Goal: Task Accomplishment & Management: Manage account settings

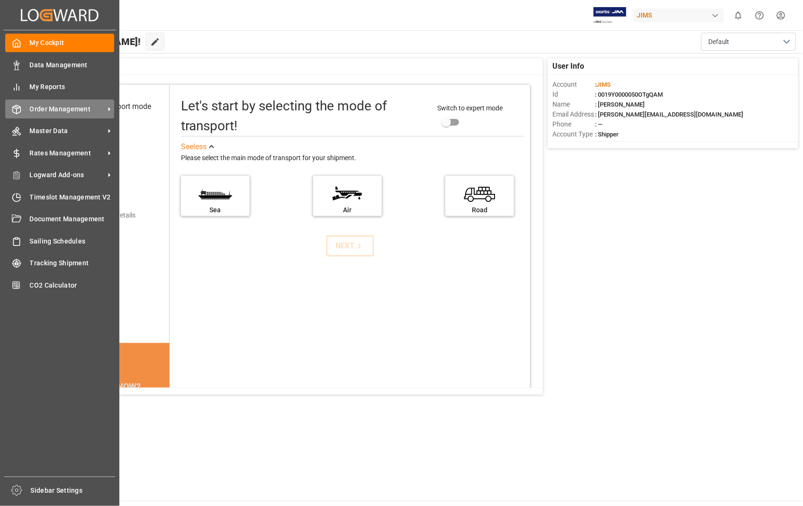
click at [51, 106] on span "Order Management" at bounding box center [67, 109] width 75 height 10
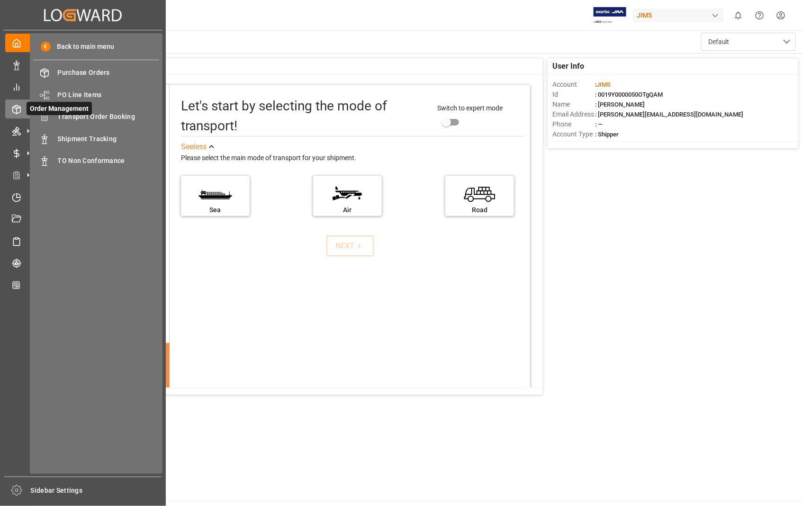
click at [84, 114] on span "Order Management" at bounding box center [59, 108] width 65 height 13
click at [116, 116] on span "Transport Order Booking" at bounding box center [109, 117] width 102 height 10
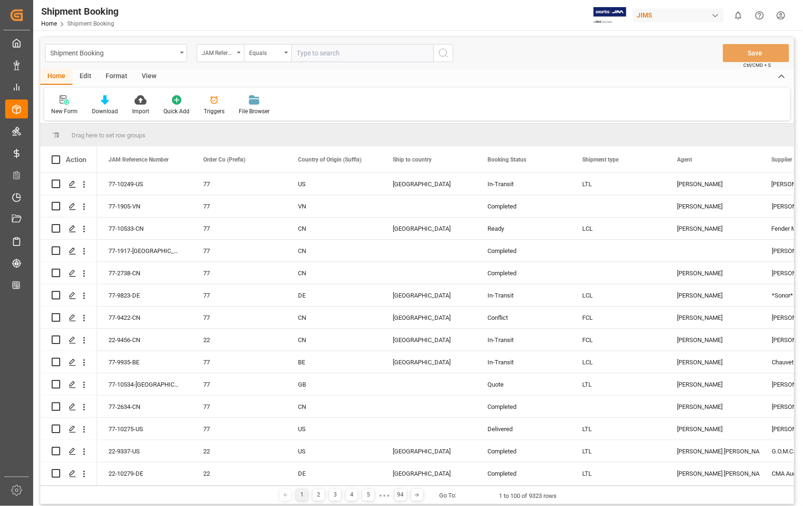
click at [66, 102] on icon at bounding box center [66, 102] width 5 height 5
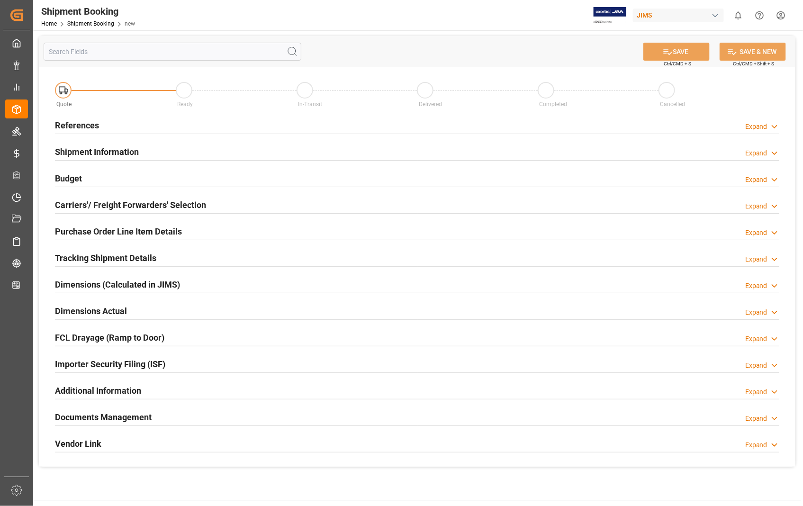
click at [82, 124] on h2 "References" at bounding box center [77, 125] width 44 height 13
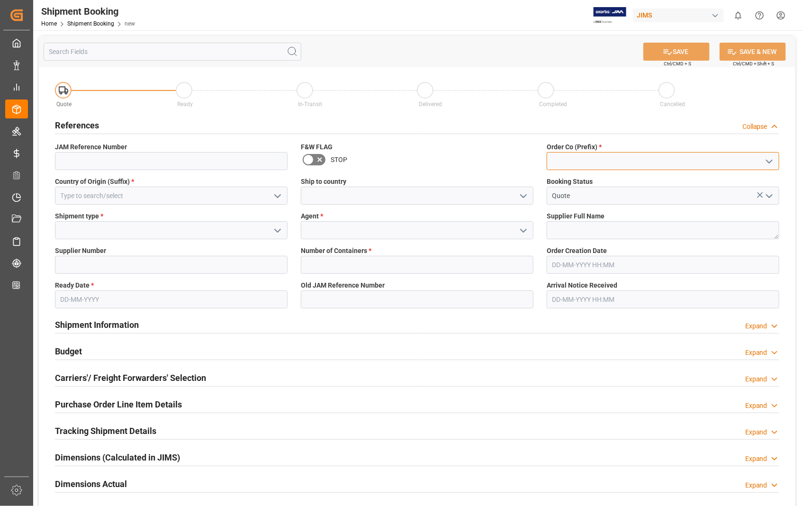
click at [627, 164] on input at bounding box center [663, 161] width 233 height 18
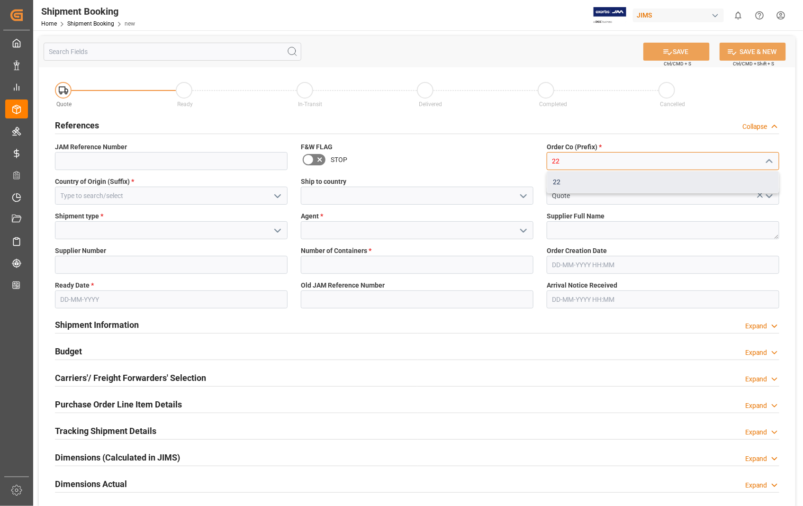
click at [558, 183] on div "22" at bounding box center [663, 182] width 232 height 21
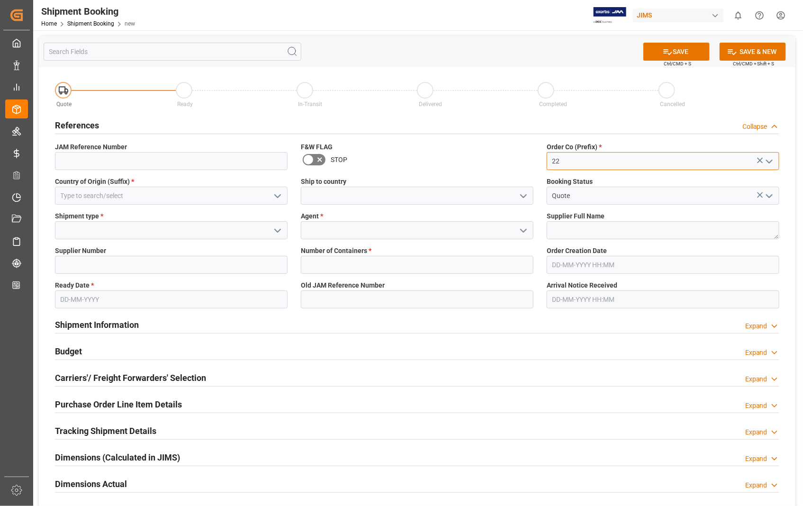
type input "22"
click at [179, 195] on input at bounding box center [171, 196] width 233 height 18
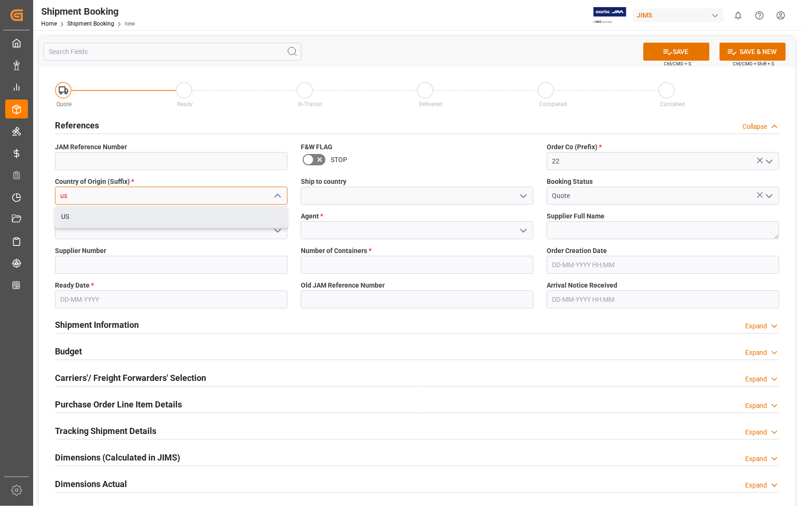
click at [86, 221] on div "US" at bounding box center [171, 216] width 232 height 21
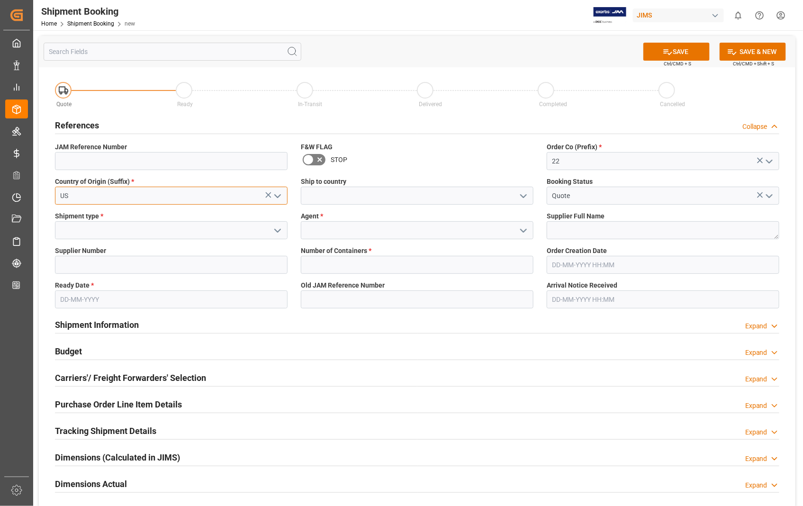
type input "US"
click at [357, 200] on input at bounding box center [417, 196] width 233 height 18
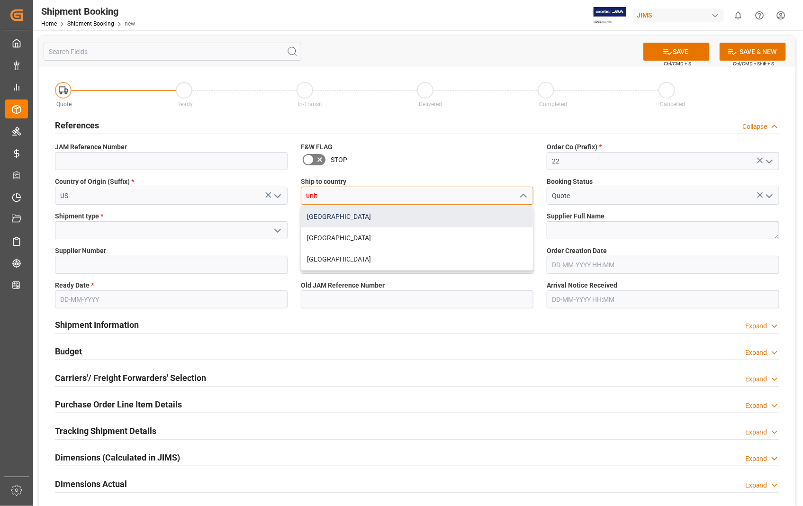
click at [327, 214] on div "[GEOGRAPHIC_DATA]" at bounding box center [417, 216] width 232 height 21
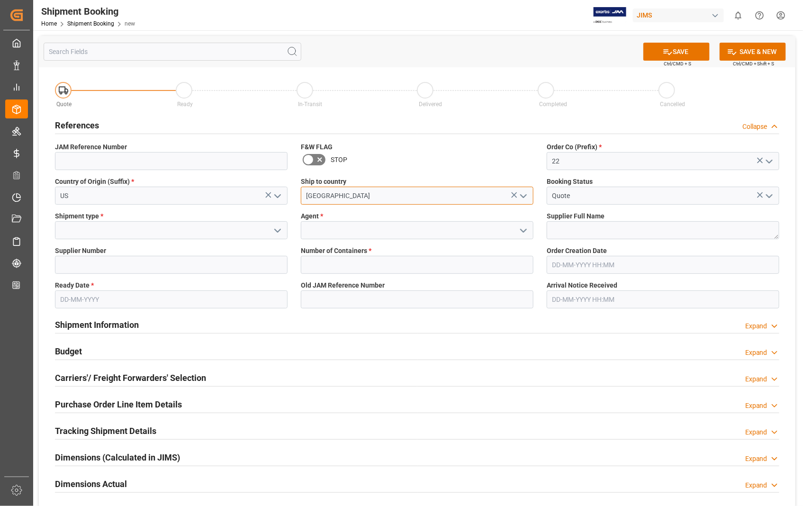
type input "[GEOGRAPHIC_DATA]"
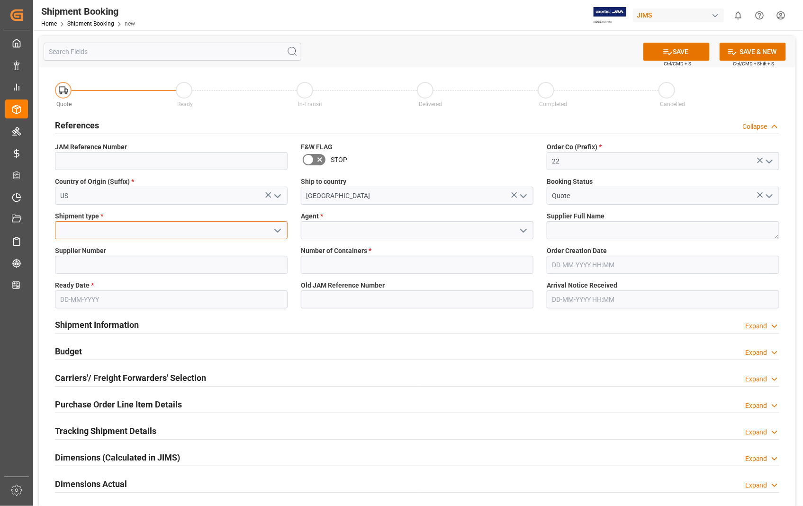
click at [105, 230] on input at bounding box center [171, 230] width 233 height 18
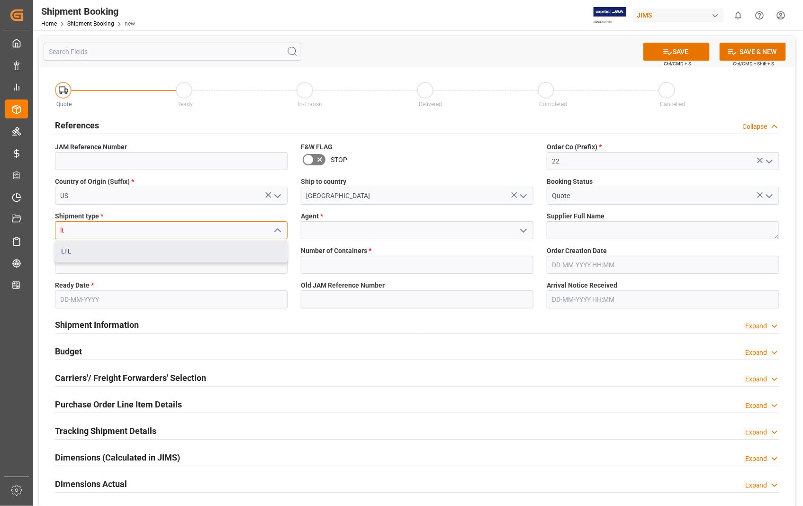
click at [69, 249] on div "LTL" at bounding box center [171, 251] width 232 height 21
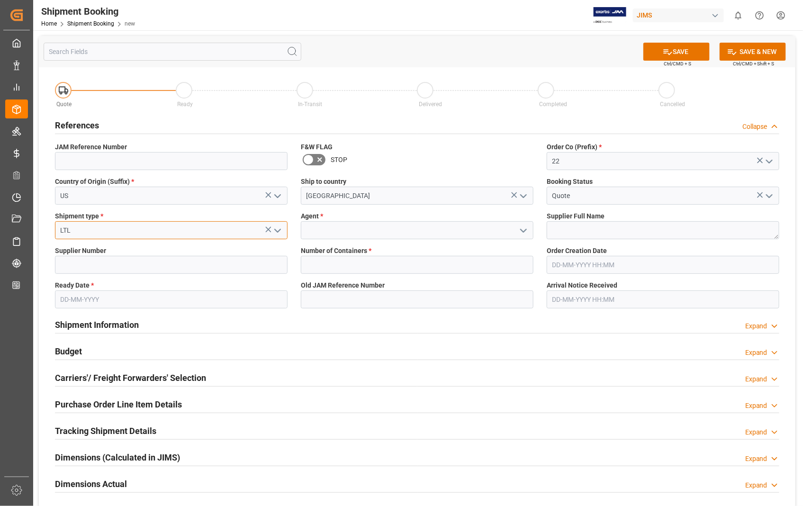
type input "LTL"
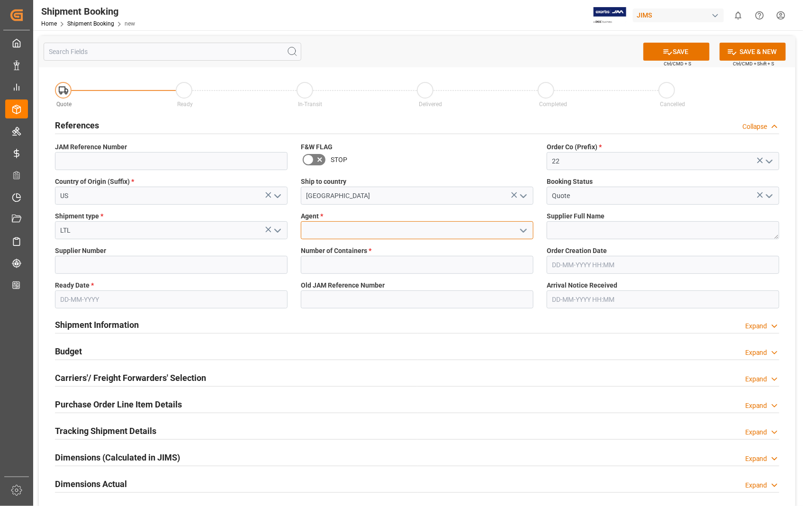
drag, startPoint x: 368, startPoint y: 234, endPoint x: 363, endPoint y: 235, distance: 5.3
click at [367, 234] on input at bounding box center [417, 230] width 233 height 18
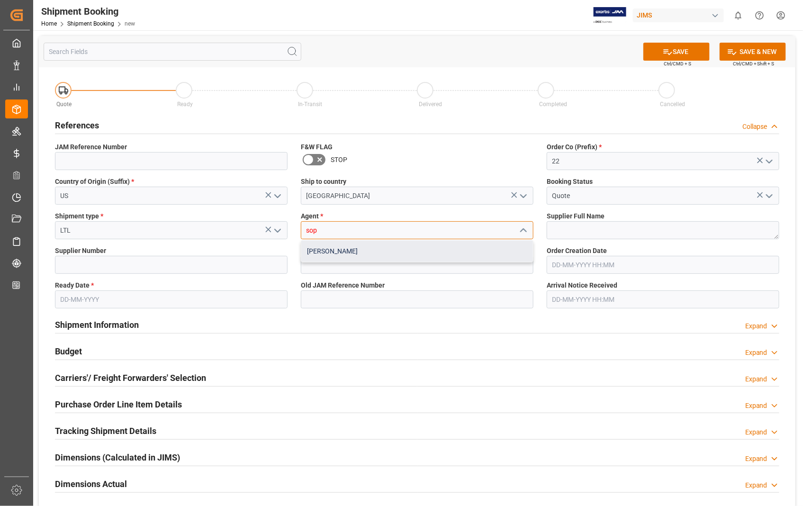
click at [339, 254] on div "[PERSON_NAME]" at bounding box center [417, 251] width 232 height 21
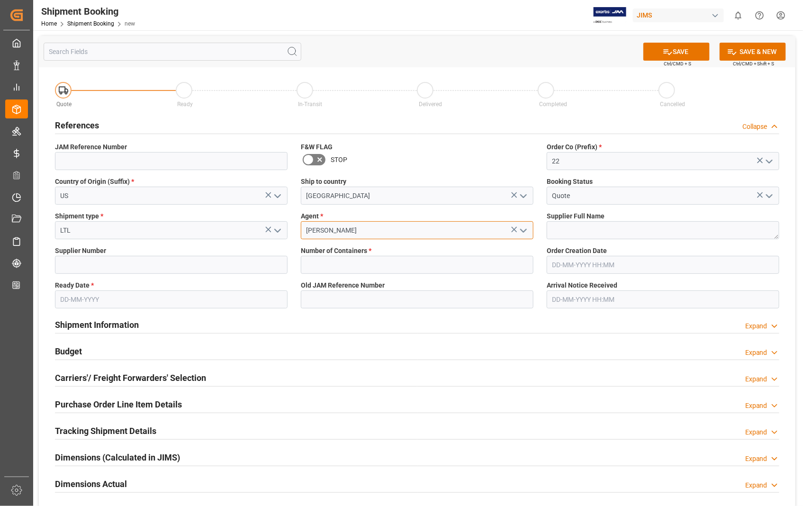
type input "[PERSON_NAME]"
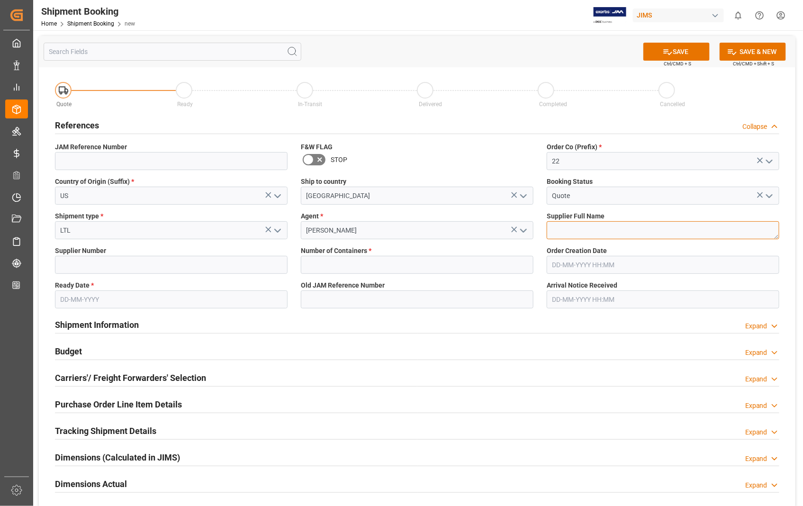
click at [608, 226] on textarea at bounding box center [663, 230] width 233 height 18
paste textarea "Dansr Inc"
type textarea "Dansr Inc."
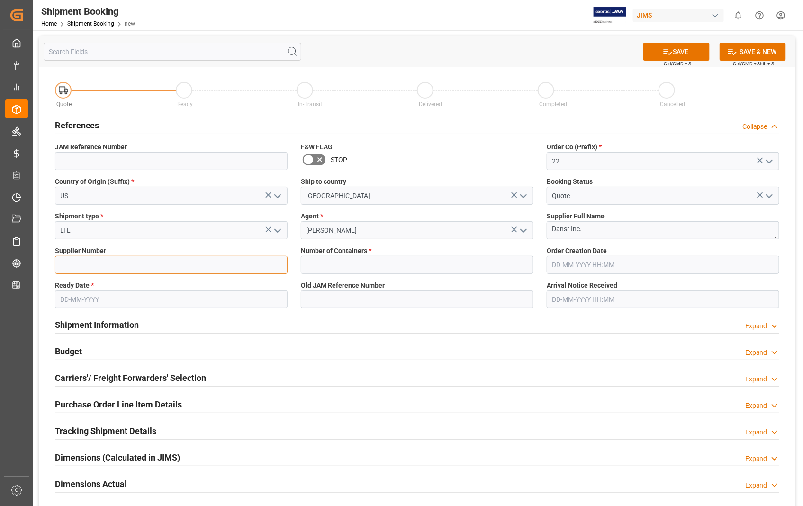
click at [138, 261] on input at bounding box center [171, 265] width 233 height 18
paste input "404570"
type input "404570"
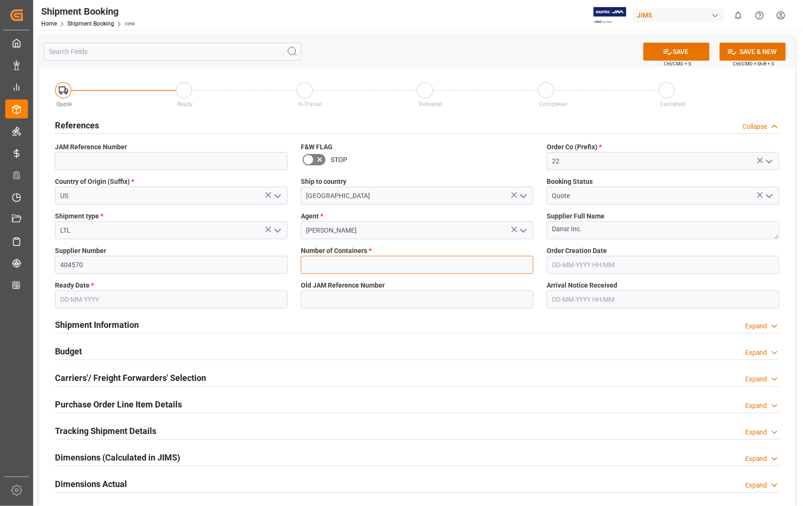
click at [315, 266] on input "text" at bounding box center [417, 265] width 233 height 18
type input "0"
type input "12-08-2025 00:00"
type input "04-08-2025"
type input "12-08-2025 00:00"
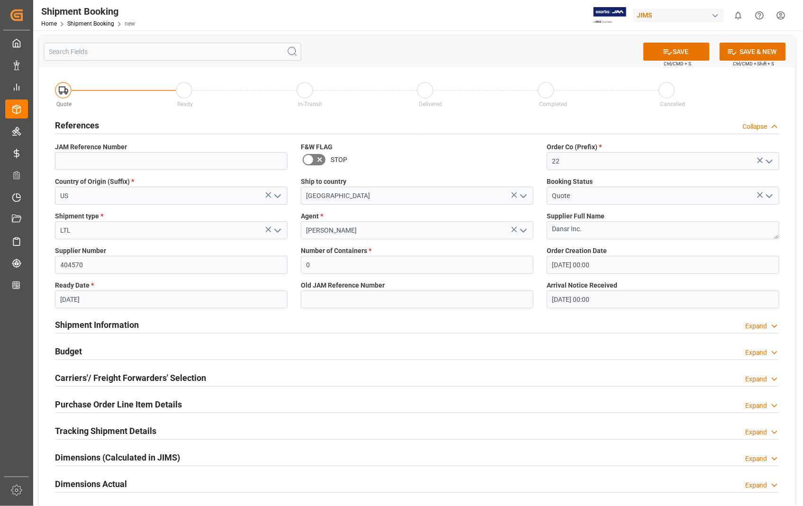
click at [128, 305] on input "04-08-2025" at bounding box center [171, 299] width 233 height 18
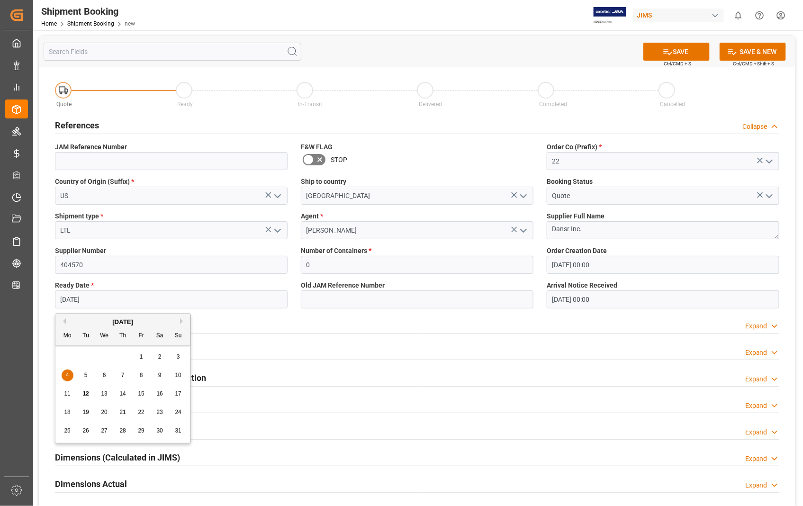
click at [67, 395] on span "11" at bounding box center [67, 393] width 6 height 7
type input "[DATE]"
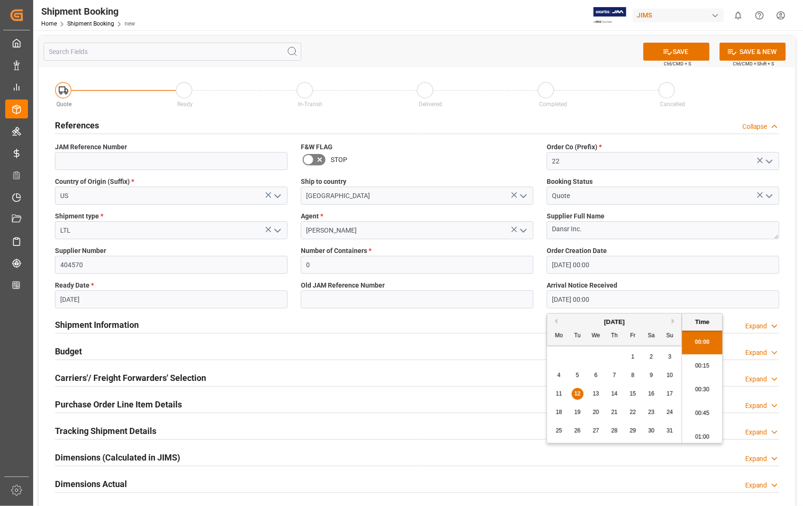
click at [624, 301] on input "12-08-2025 00:00" at bounding box center [663, 299] width 233 height 18
click at [652, 394] on span "16" at bounding box center [651, 393] width 6 height 7
click at [631, 394] on span "15" at bounding box center [633, 393] width 6 height 7
type input "[DATE] 00:00"
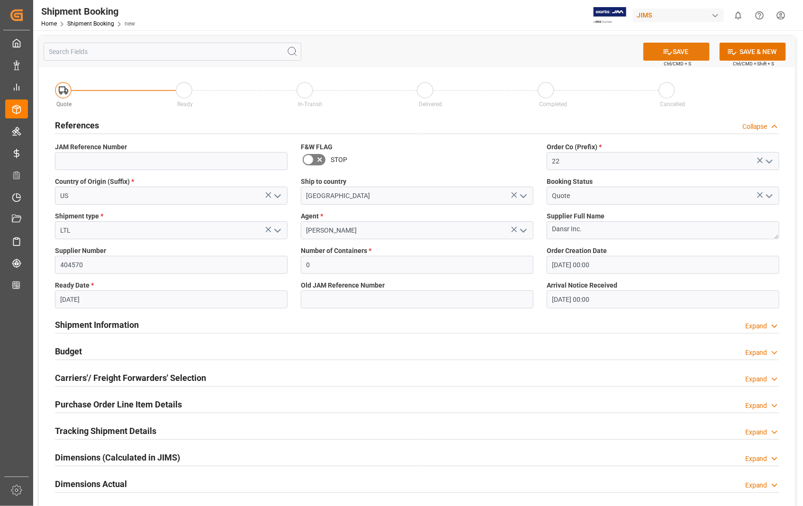
click at [677, 51] on button "SAVE" at bounding box center [677, 52] width 66 height 18
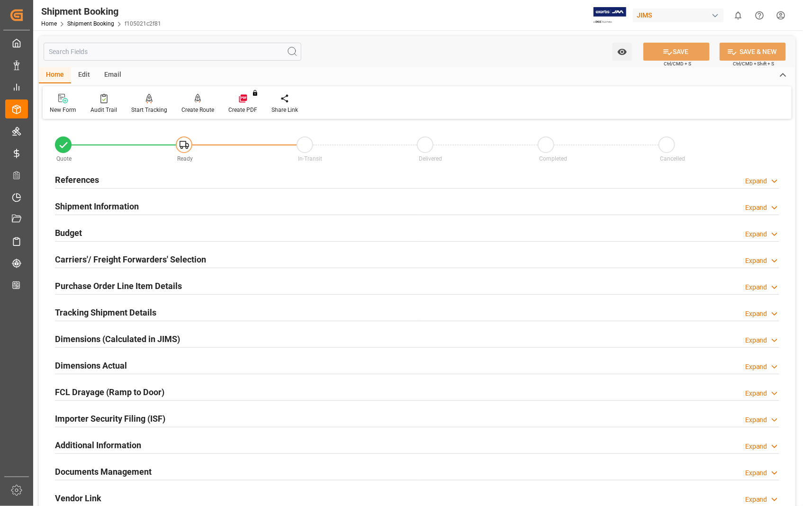
click at [100, 258] on h2 "Carriers'/ Freight Forwarders' Selection" at bounding box center [130, 259] width 151 height 13
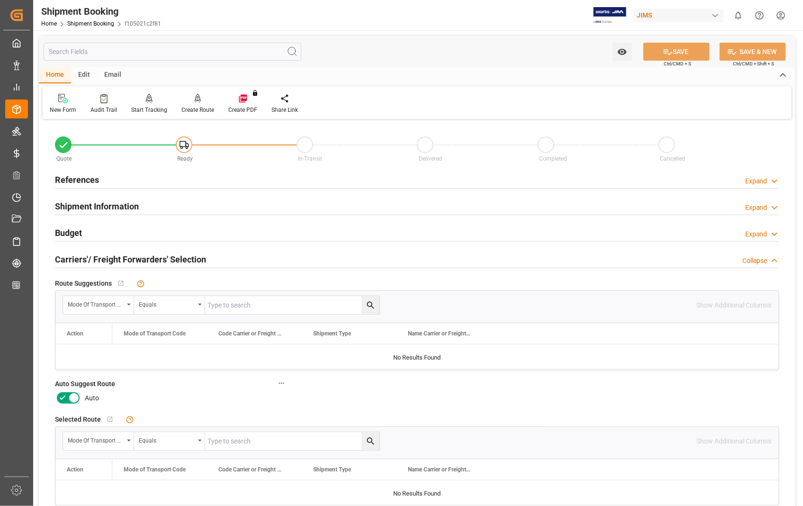
click at [73, 392] on icon at bounding box center [73, 397] width 11 height 11
click at [0, 0] on input "checkbox" at bounding box center [0, 0] width 0 height 0
click at [687, 54] on button "SAVE" at bounding box center [677, 52] width 66 height 18
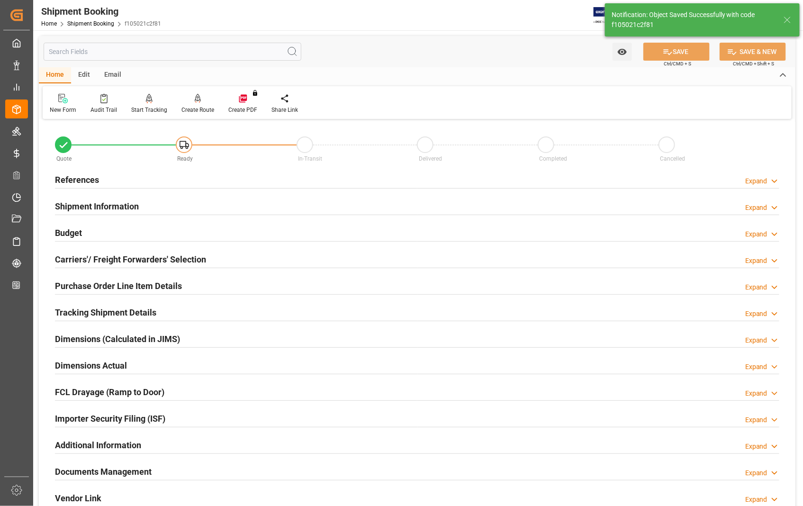
click at [82, 179] on h2 "References" at bounding box center [77, 179] width 44 height 13
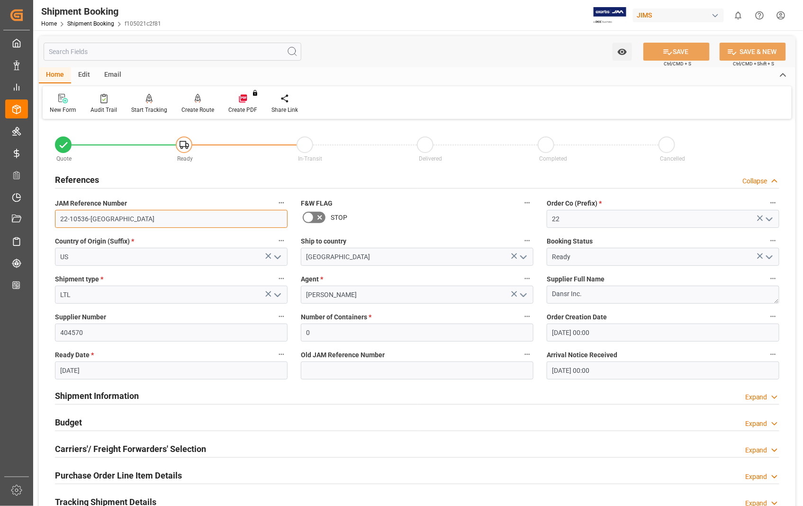
drag, startPoint x: 101, startPoint y: 219, endPoint x: 58, endPoint y: 219, distance: 43.6
click at [58, 219] on input "22-10536-[GEOGRAPHIC_DATA]" at bounding box center [171, 219] width 233 height 18
click at [107, 220] on input "22-10536-[GEOGRAPHIC_DATA]" at bounding box center [171, 219] width 233 height 18
drag, startPoint x: 104, startPoint y: 218, endPoint x: 57, endPoint y: 219, distance: 47.4
click at [57, 219] on input "22-10536-[GEOGRAPHIC_DATA]" at bounding box center [171, 219] width 233 height 18
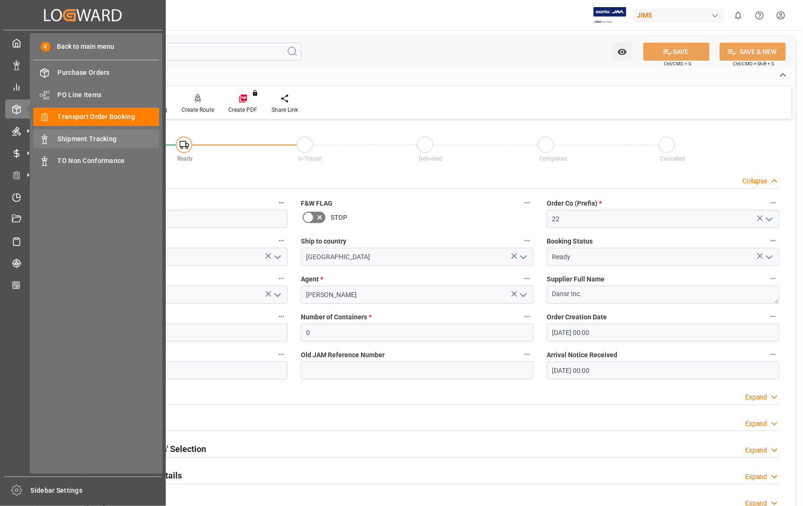
click at [90, 139] on span "Shipment Tracking" at bounding box center [109, 139] width 102 height 10
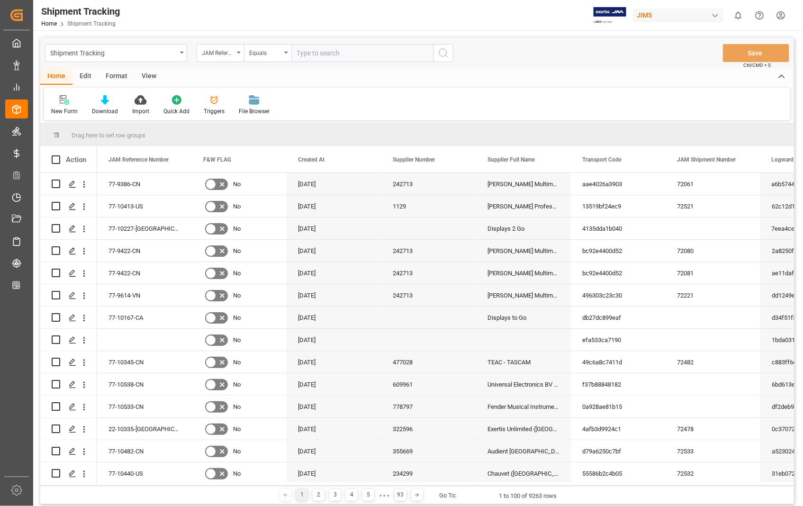
click at [390, 47] on input "text" at bounding box center [362, 53] width 142 height 18
type input "22-10536-[GEOGRAPHIC_DATA]"
click at [444, 52] on icon "search button" at bounding box center [443, 52] width 11 height 11
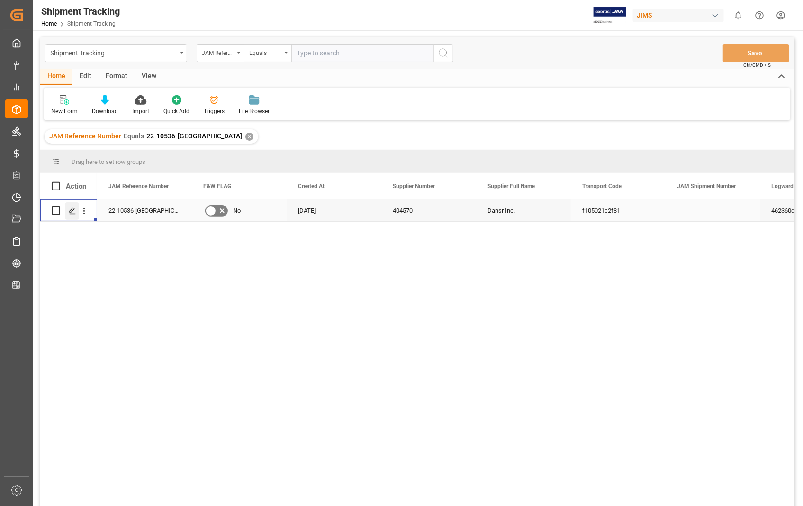
click at [72, 209] on polygon "Press SPACE to select this row." at bounding box center [72, 210] width 5 height 5
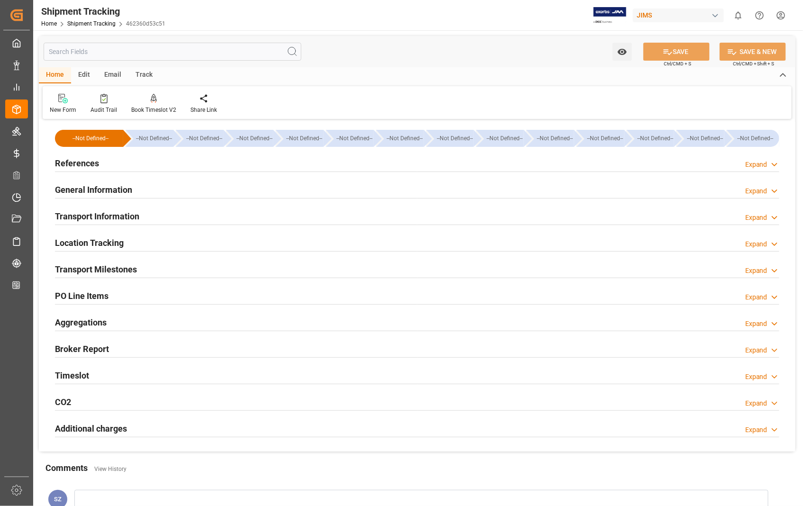
type input "12-08-2025"
click at [87, 164] on h2 "References" at bounding box center [77, 163] width 44 height 13
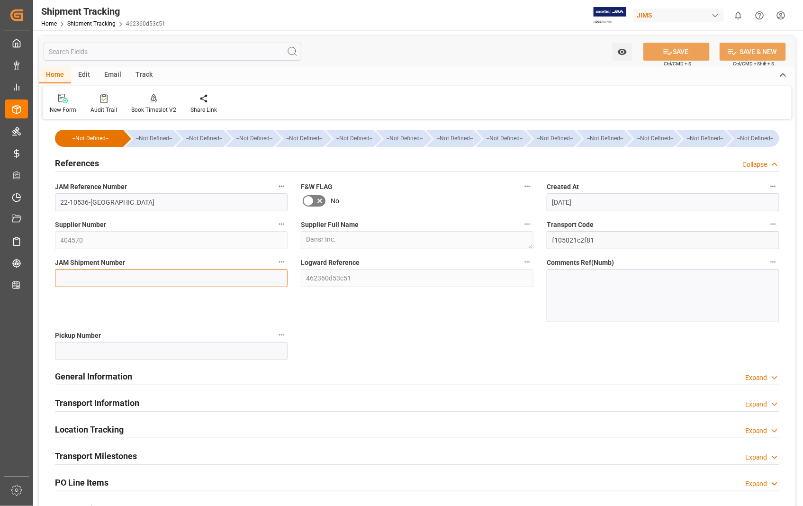
click at [107, 272] on input at bounding box center [171, 278] width 233 height 18
paste input "72535"
type input "72535"
click at [683, 49] on button "SAVE" at bounding box center [677, 52] width 66 height 18
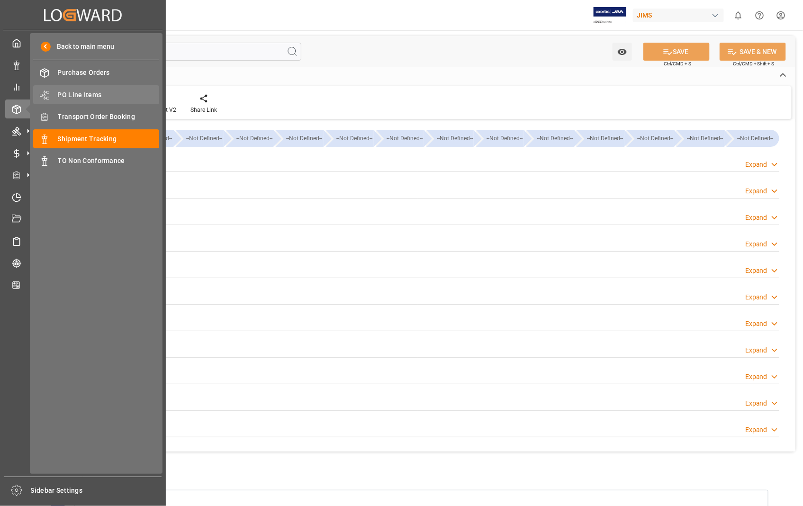
click at [82, 91] on span "PO Line Items" at bounding box center [109, 95] width 102 height 10
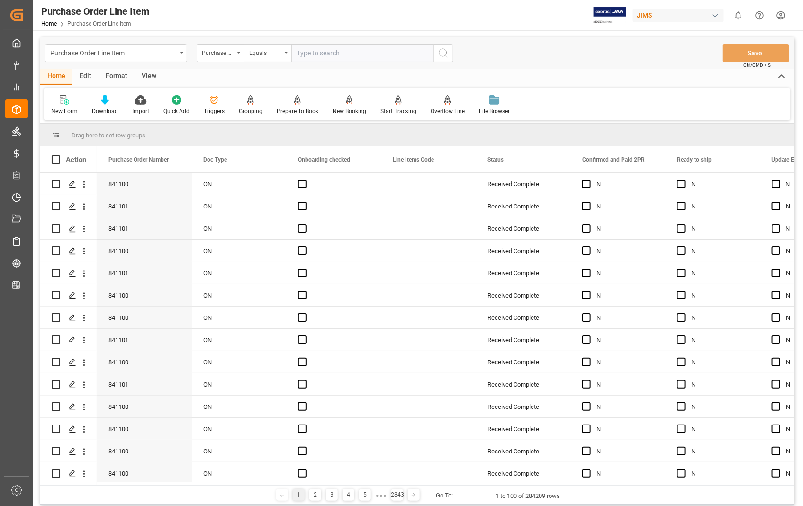
click at [151, 74] on div "View" at bounding box center [149, 77] width 29 height 16
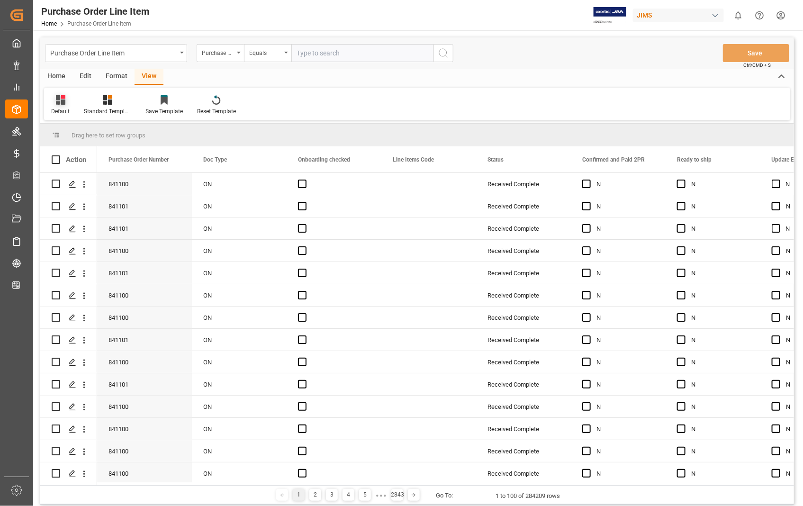
click at [59, 105] on div "Default" at bounding box center [60, 105] width 33 height 21
click at [73, 155] on div "Sophia setting." at bounding box center [97, 153] width 83 height 10
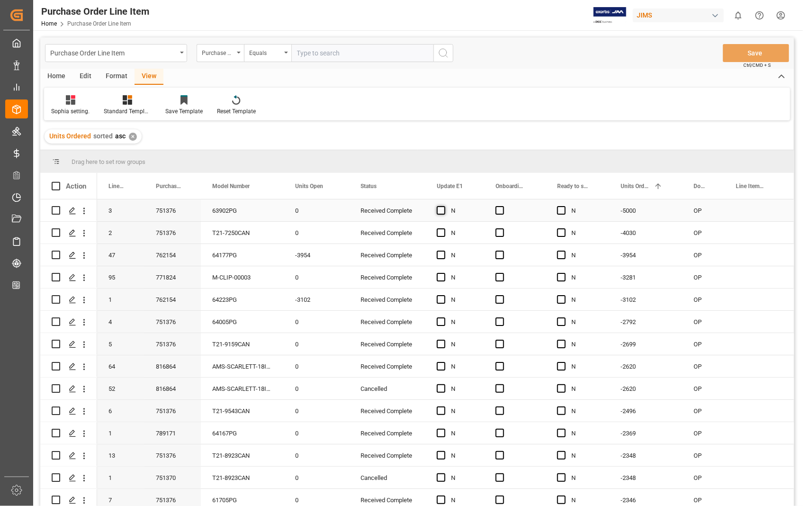
click at [439, 211] on span "Press SPACE to select this row." at bounding box center [441, 210] width 9 height 9
click at [444, 206] on input "Press SPACE to select this row." at bounding box center [444, 206] width 0 height 0
click at [500, 209] on span "Press SPACE to select this row." at bounding box center [500, 210] width 9 height 9
click at [503, 206] on input "Press SPACE to select this row." at bounding box center [503, 206] width 0 height 0
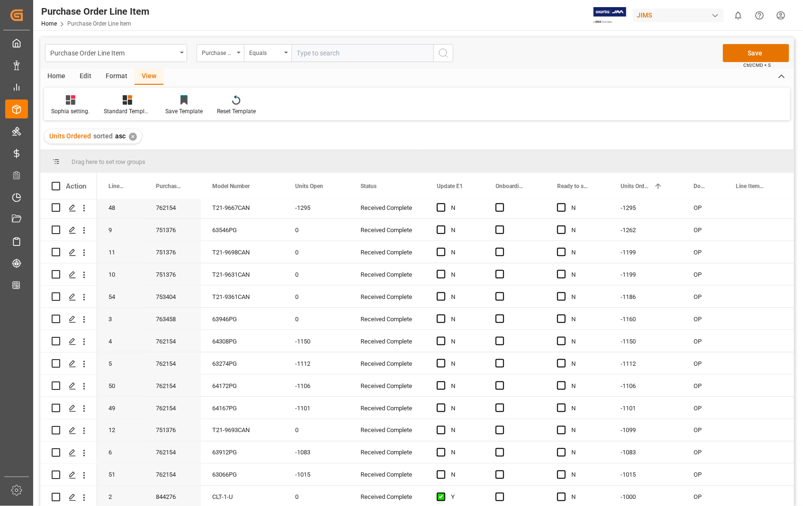
scroll to position [569, 0]
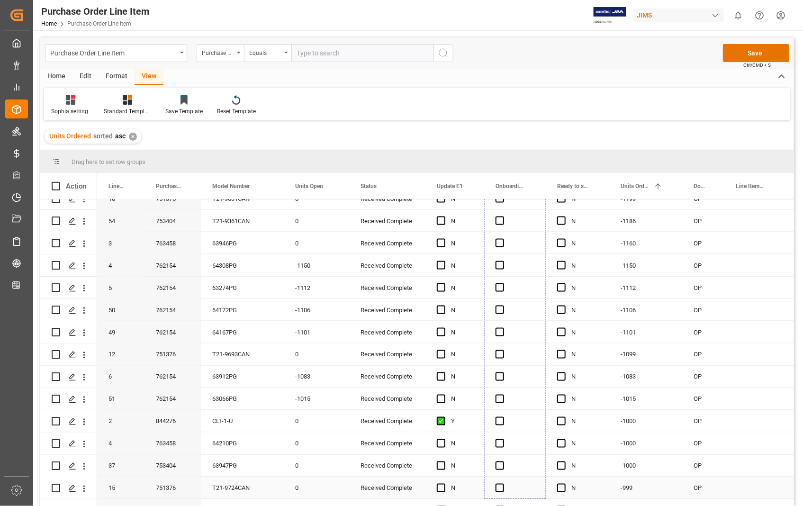
drag, startPoint x: 543, startPoint y: 220, endPoint x: 538, endPoint y: 490, distance: 270.6
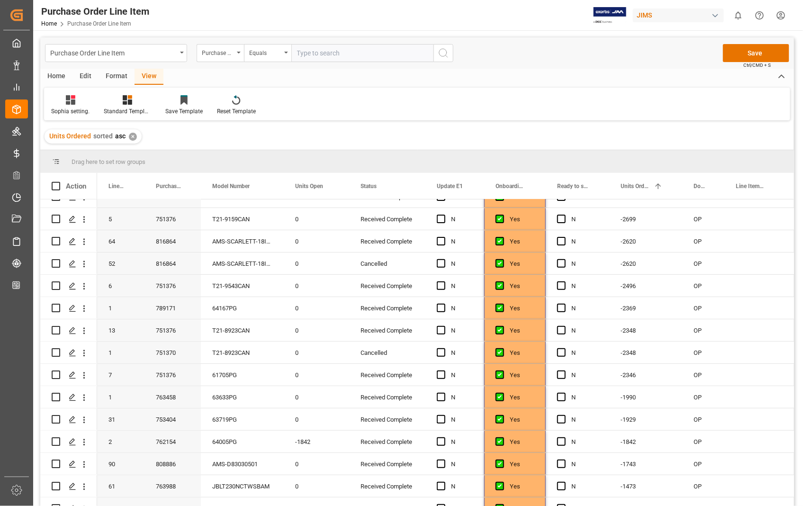
scroll to position [0, 0]
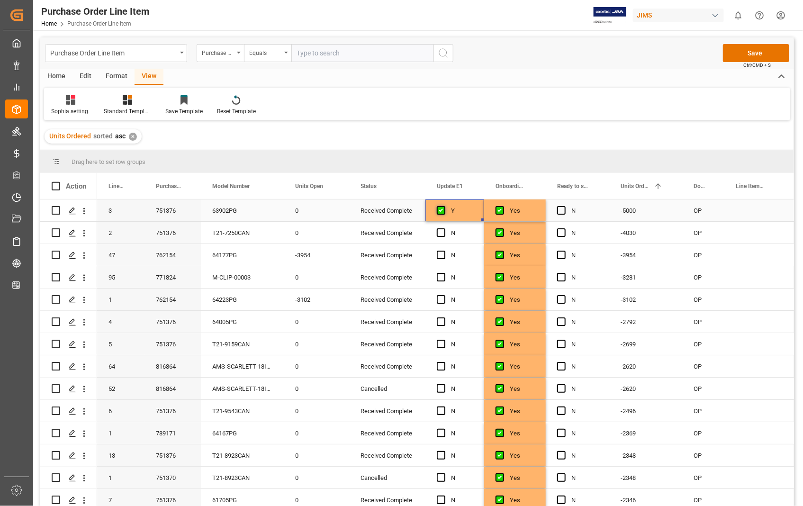
click at [443, 213] on span "Press SPACE to select this row." at bounding box center [441, 210] width 9 height 9
click at [444, 206] on input "Press SPACE to select this row." at bounding box center [444, 206] width 0 height 0
click at [441, 210] on span "Press SPACE to select this row." at bounding box center [441, 210] width 9 height 9
click at [444, 206] on input "Press SPACE to select this row." at bounding box center [444, 206] width 0 height 0
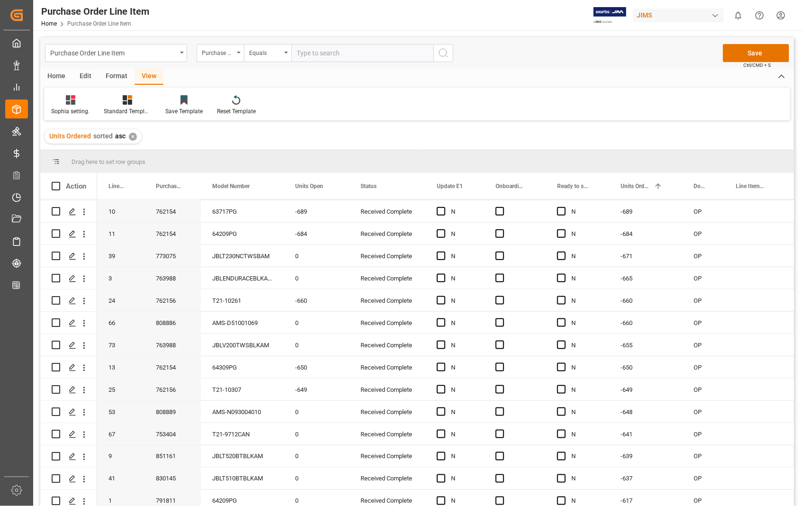
scroll to position [1920, 0]
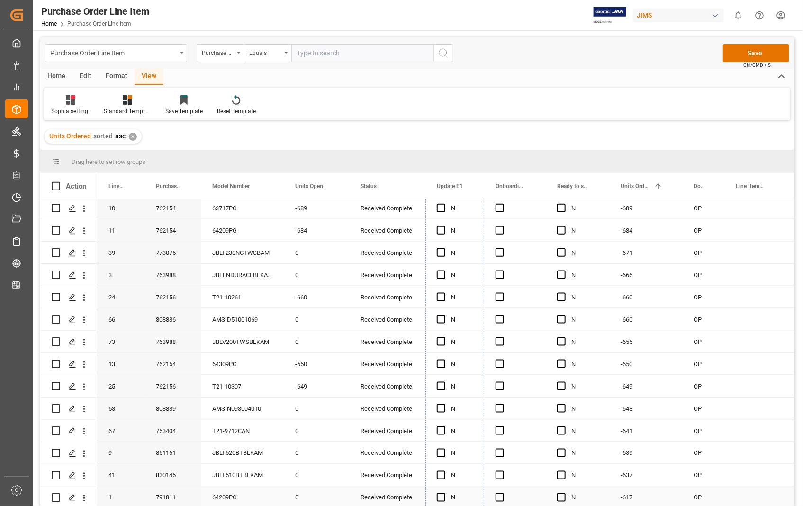
drag, startPoint x: 482, startPoint y: 219, endPoint x: 469, endPoint y: 491, distance: 271.8
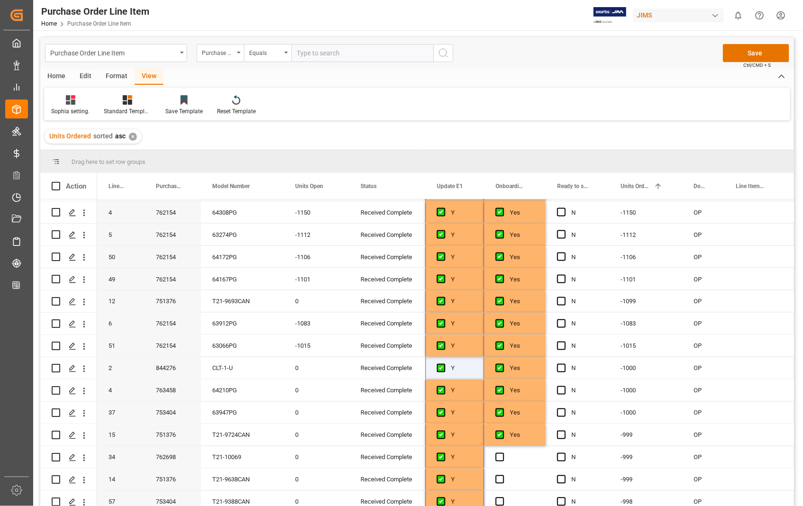
scroll to position [604, 0]
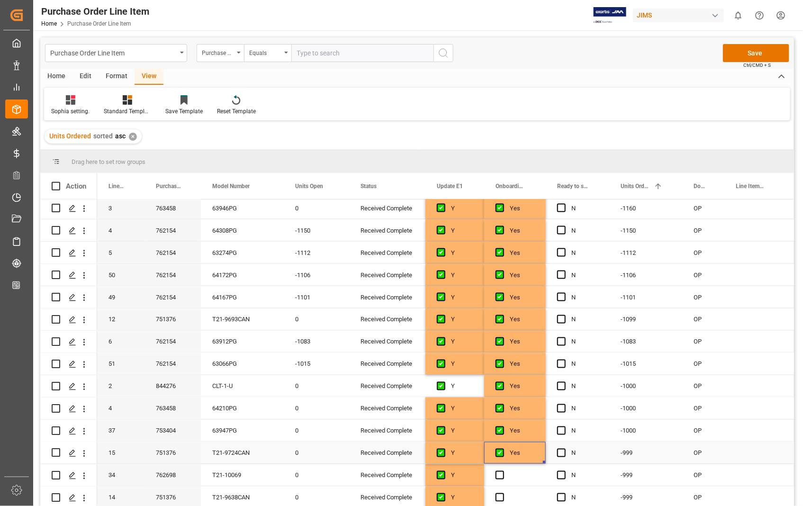
click at [524, 453] on div "Yes" at bounding box center [522, 454] width 25 height 22
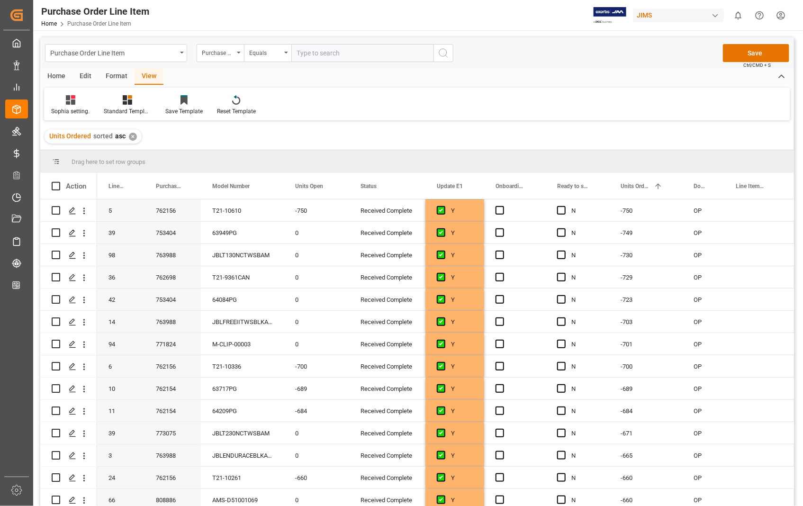
scroll to position [1920, 0]
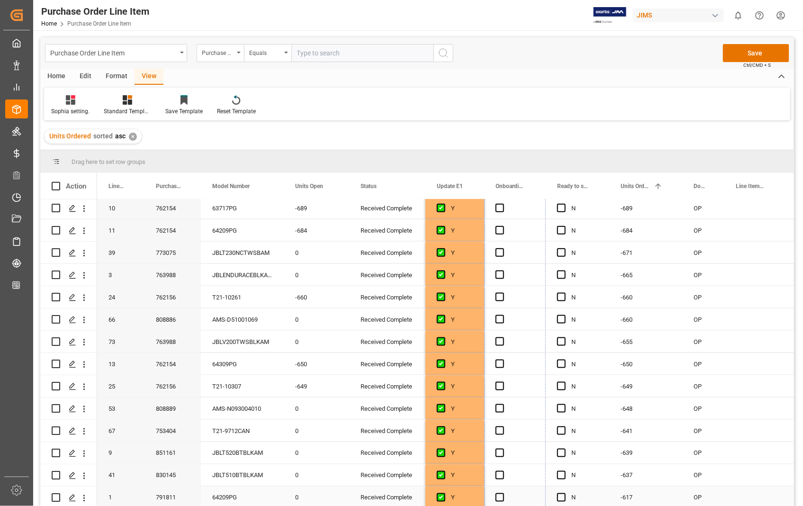
drag, startPoint x: 545, startPoint y: 276, endPoint x: 525, endPoint y: 499, distance: 223.6
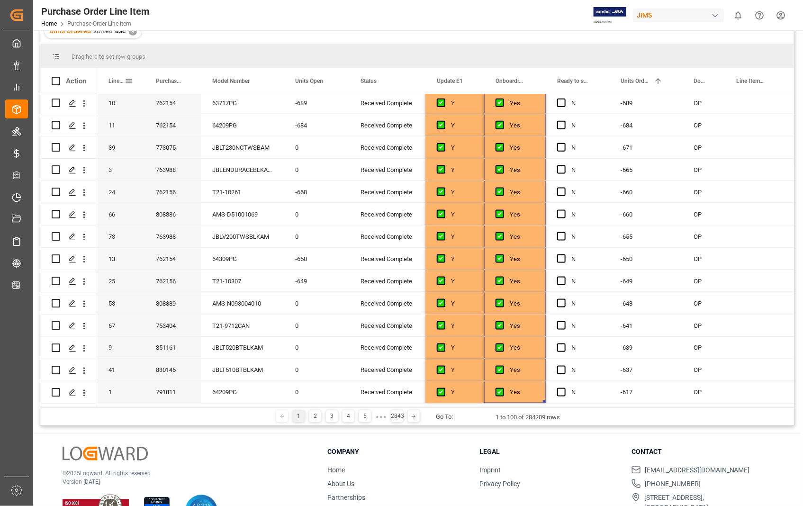
scroll to position [0, 0]
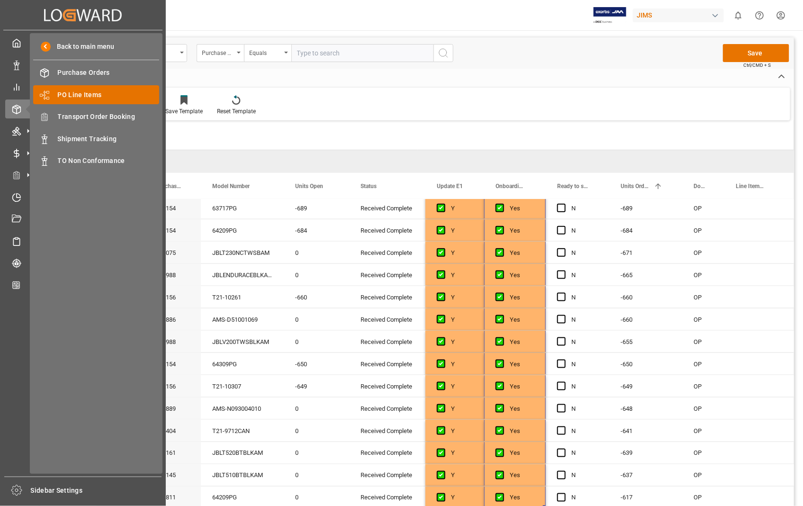
click at [94, 92] on span "PO Line Items" at bounding box center [109, 95] width 102 height 10
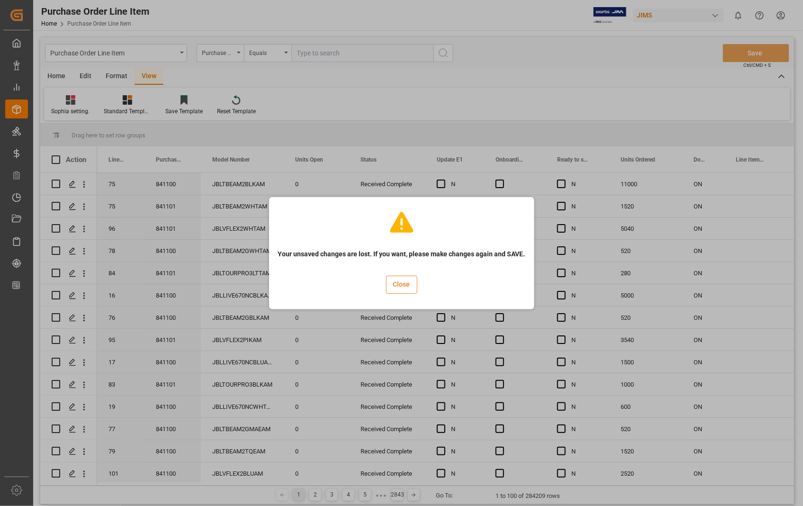
click at [395, 283] on button "Close" at bounding box center [401, 285] width 31 height 18
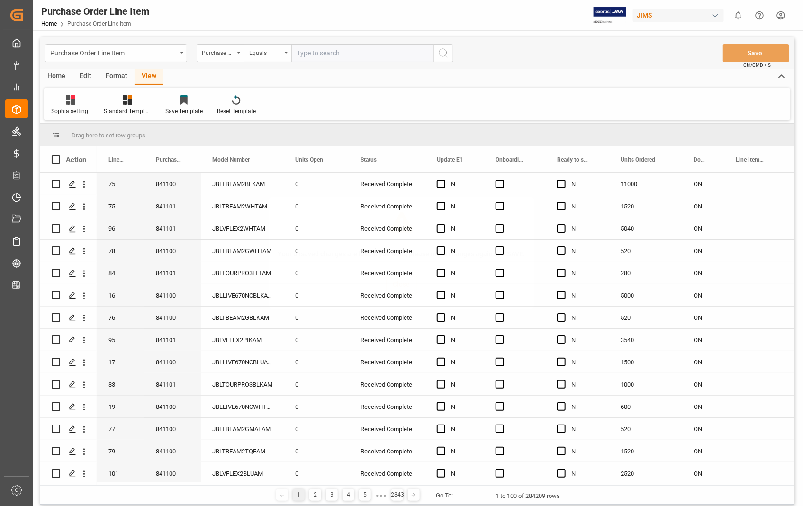
scroll to position [0, 26]
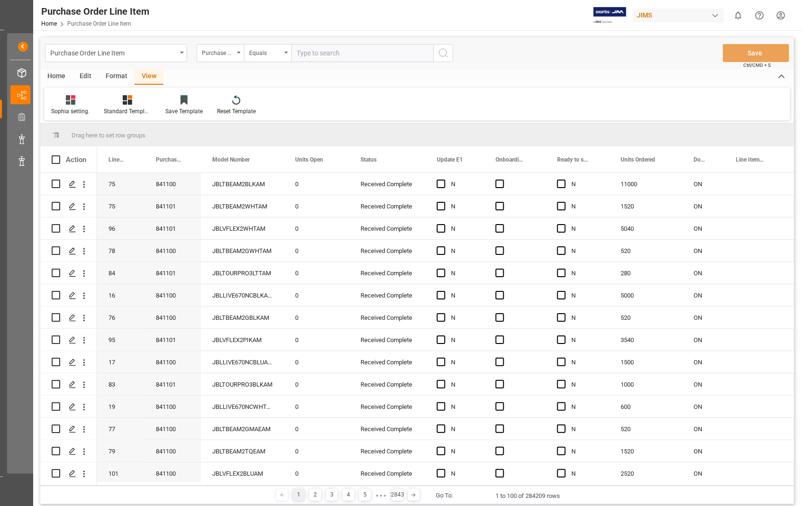
click at [52, 73] on div "Home" at bounding box center [56, 77] width 32 height 16
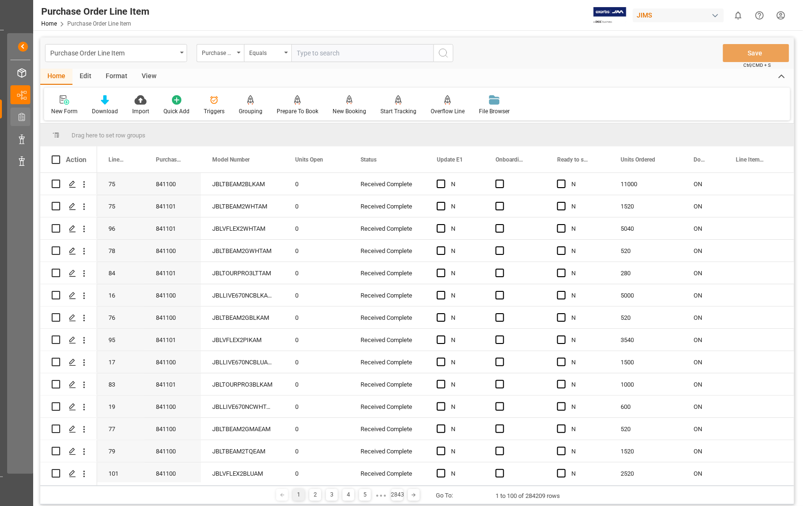
scroll to position [0, 0]
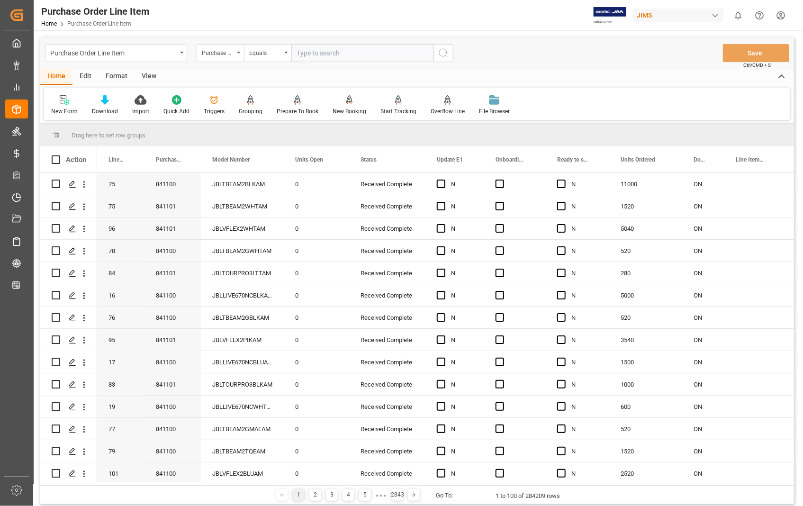
click at [343, 50] on input "text" at bounding box center [362, 53] width 142 height 18
click at [358, 50] on input "text" at bounding box center [362, 53] width 142 height 18
paste input "861885"
type input "861885"
click at [441, 49] on circle "search button" at bounding box center [443, 53] width 8 height 8
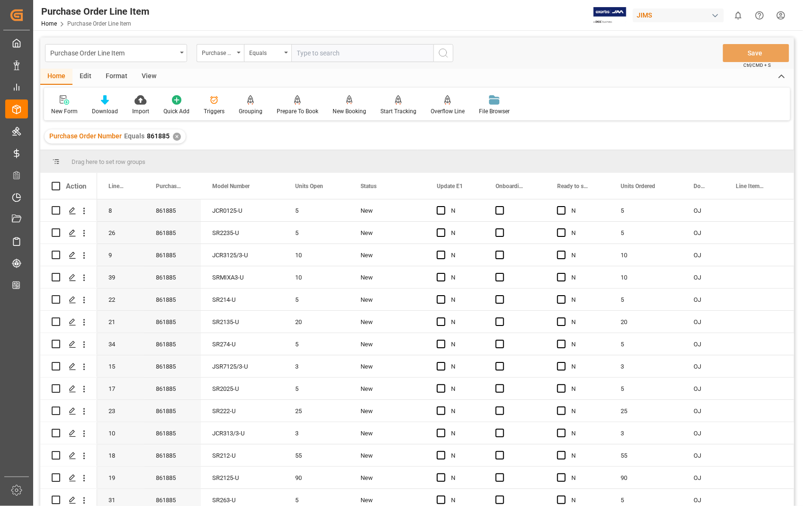
click at [148, 73] on div "View" at bounding box center [149, 77] width 29 height 16
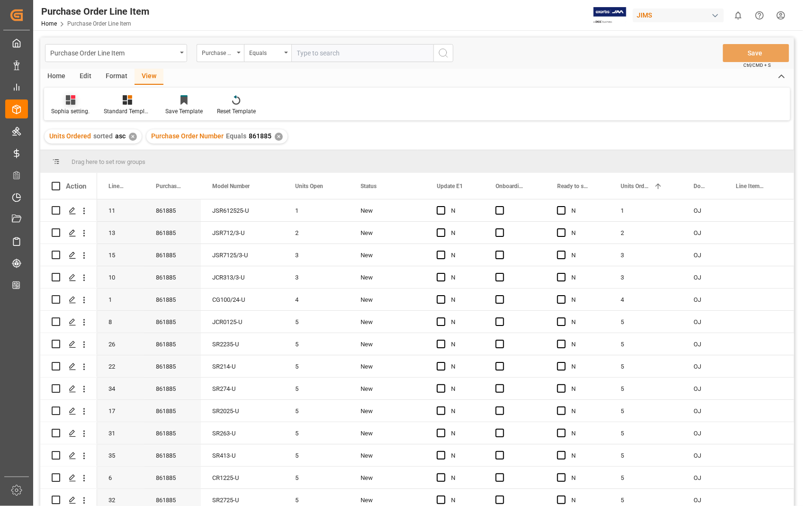
click at [71, 108] on div "Sophia setting." at bounding box center [70, 111] width 38 height 9
click at [74, 151] on div "Sophia setting." at bounding box center [99, 153] width 83 height 10
click at [441, 212] on span "Press SPACE to select this row." at bounding box center [441, 210] width 9 height 9
click at [444, 206] on input "Press SPACE to select this row." at bounding box center [444, 206] width 0 height 0
drag, startPoint x: 482, startPoint y: 219, endPoint x: 475, endPoint y: 472, distance: 252.2
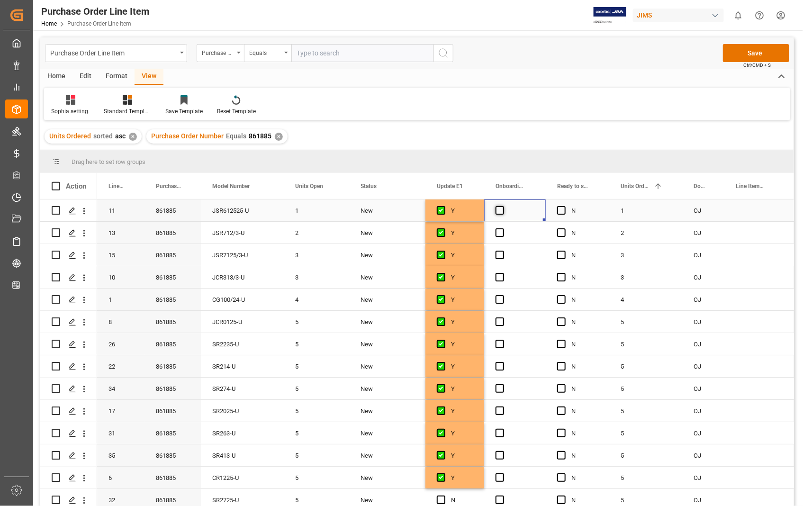
click at [499, 208] on span "Press SPACE to select this row." at bounding box center [500, 210] width 9 height 9
click at [503, 206] on input "Press SPACE to select this row." at bounding box center [503, 206] width 0 height 0
drag, startPoint x: 545, startPoint y: 220, endPoint x: 531, endPoint y: 489, distance: 269.0
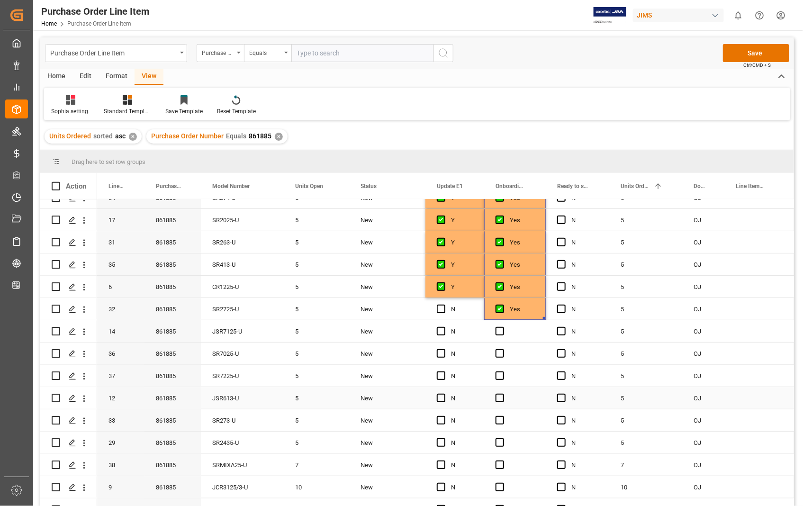
scroll to position [158, 0]
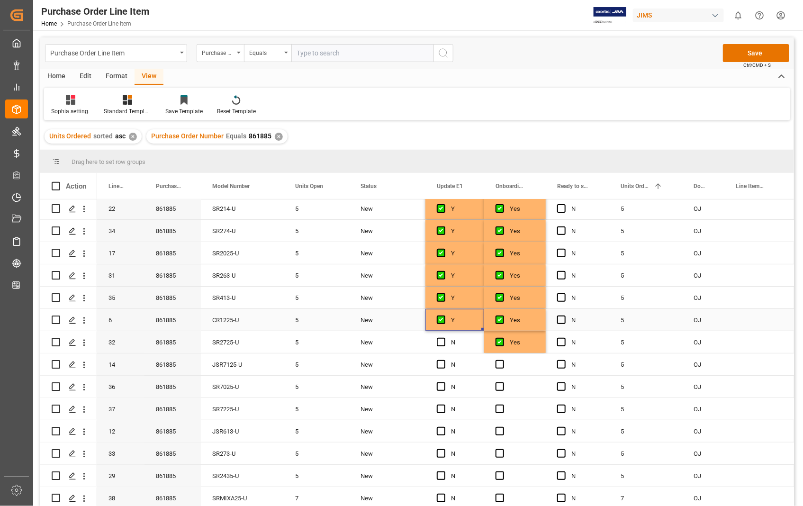
click at [457, 320] on div "Y" at bounding box center [462, 320] width 22 height 22
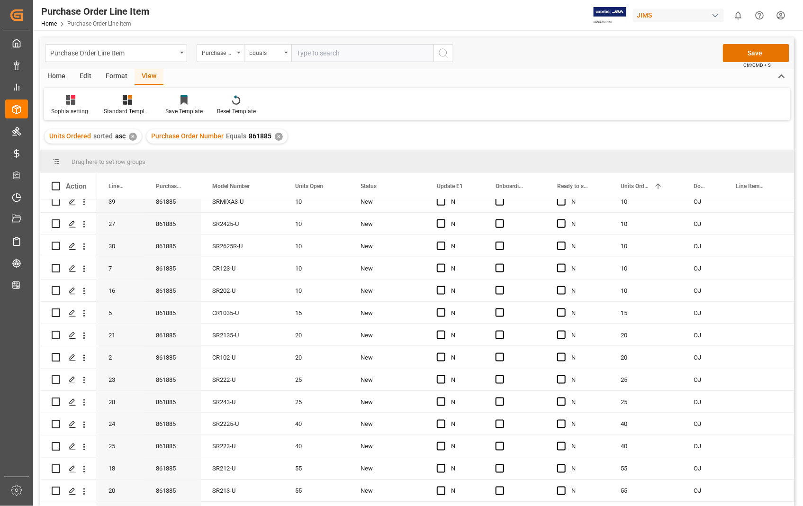
scroll to position [537, 0]
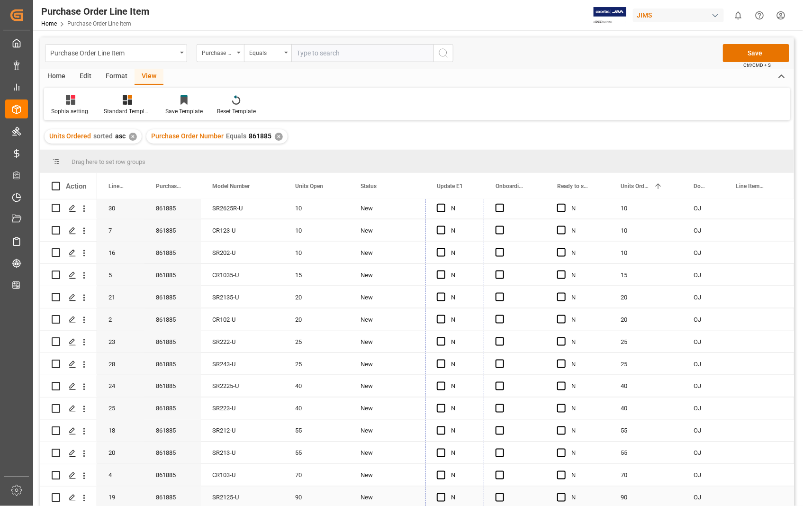
drag, startPoint x: 481, startPoint y: 328, endPoint x: 475, endPoint y: 496, distance: 167.9
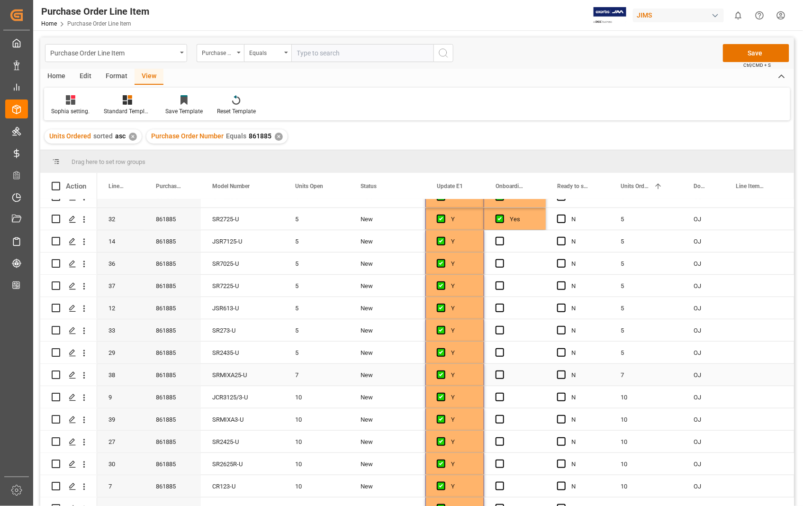
scroll to position [273, 0]
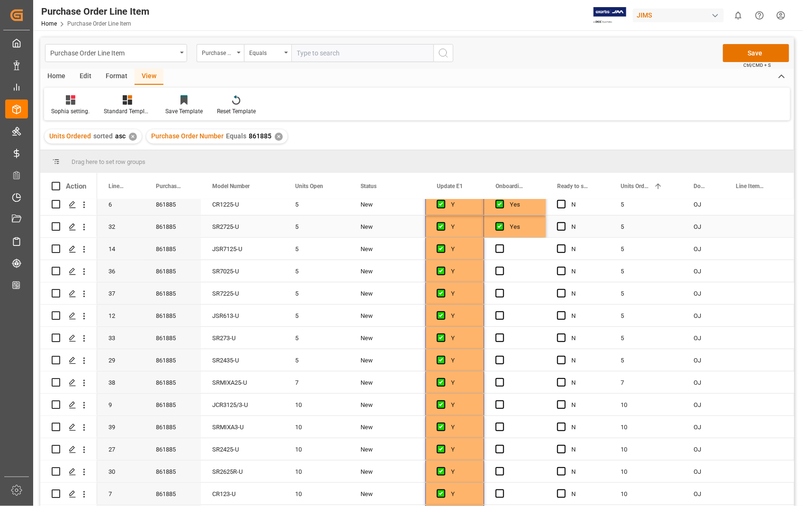
click at [525, 224] on div "Yes" at bounding box center [522, 227] width 25 height 22
drag, startPoint x: 544, startPoint y: 235, endPoint x: 547, endPoint y: 499, distance: 264.5
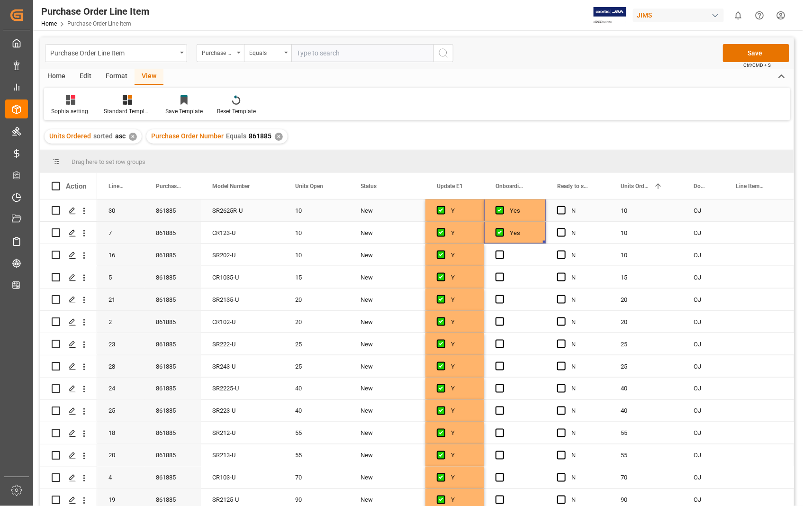
scroll to position [509, 0]
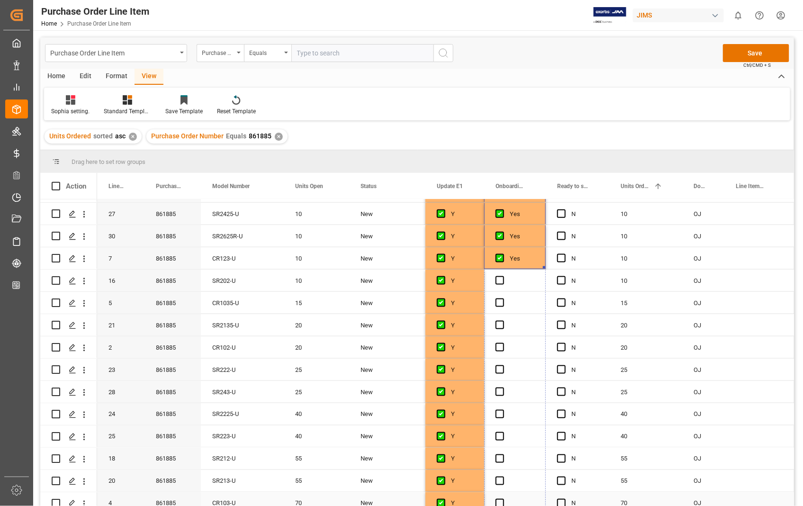
drag, startPoint x: 544, startPoint y: 266, endPoint x: 538, endPoint y: 499, distance: 232.3
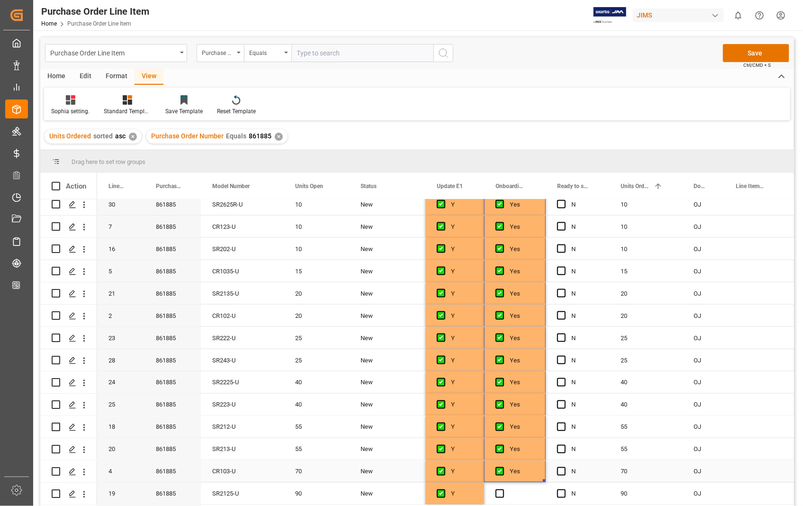
scroll to position [562, 0]
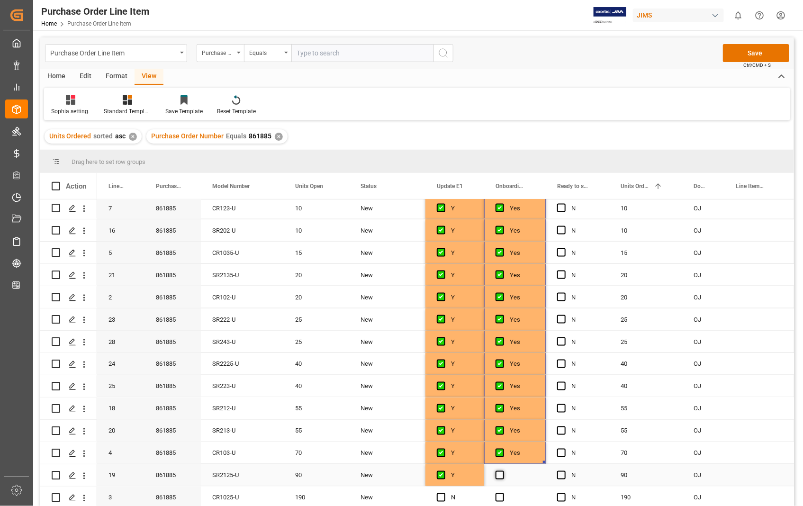
click at [496, 475] on span "Press SPACE to select this row." at bounding box center [500, 475] width 9 height 9
click at [503, 471] on input "Press SPACE to select this row." at bounding box center [503, 471] width 0 height 0
click at [501, 494] on span "Press SPACE to select this row." at bounding box center [500, 497] width 9 height 9
click at [503, 493] on input "Press SPACE to select this row." at bounding box center [503, 493] width 0 height 0
click at [439, 498] on span "Press SPACE to select this row." at bounding box center [441, 497] width 9 height 9
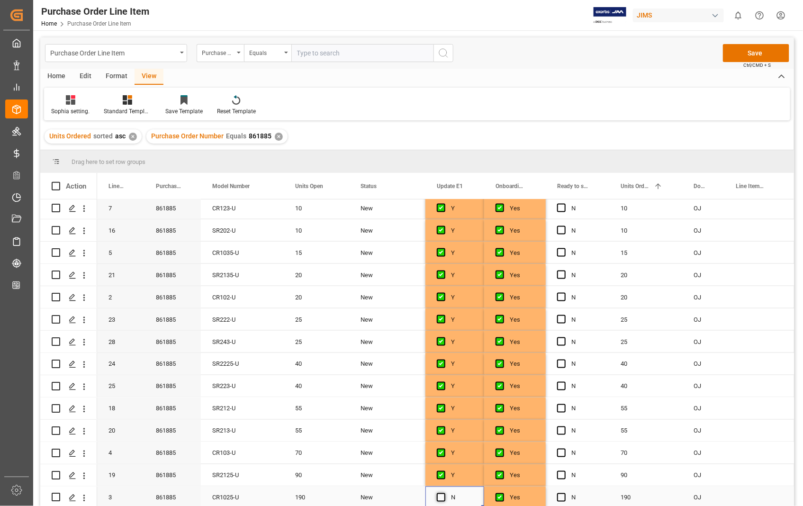
click at [444, 493] on input "Press SPACE to select this row." at bounding box center [444, 493] width 0 height 0
click at [758, 49] on button "Save" at bounding box center [756, 53] width 66 height 18
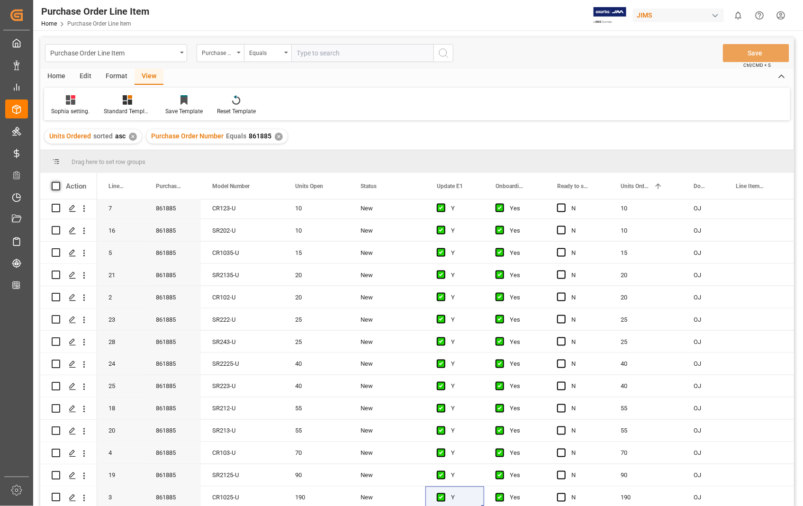
click at [53, 185] on span at bounding box center [56, 186] width 9 height 9
click at [59, 182] on input "checkbox" at bounding box center [59, 182] width 0 height 0
checkbox input "true"
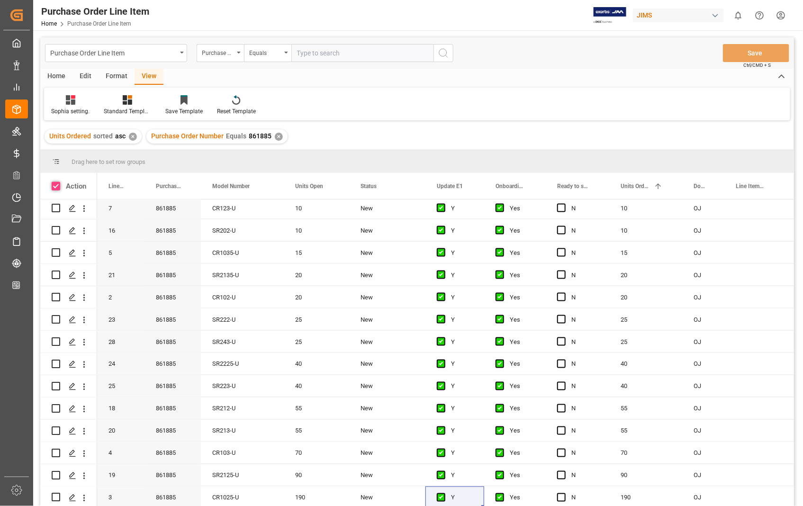
checkbox input "true"
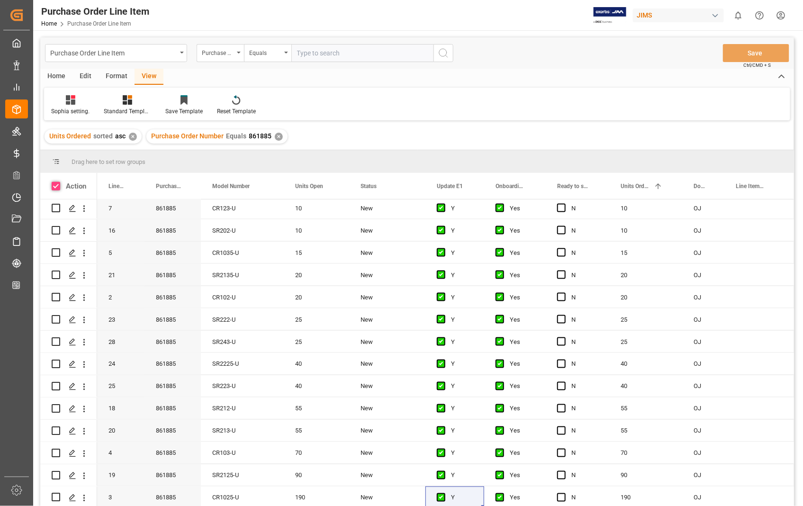
checkbox input "true"
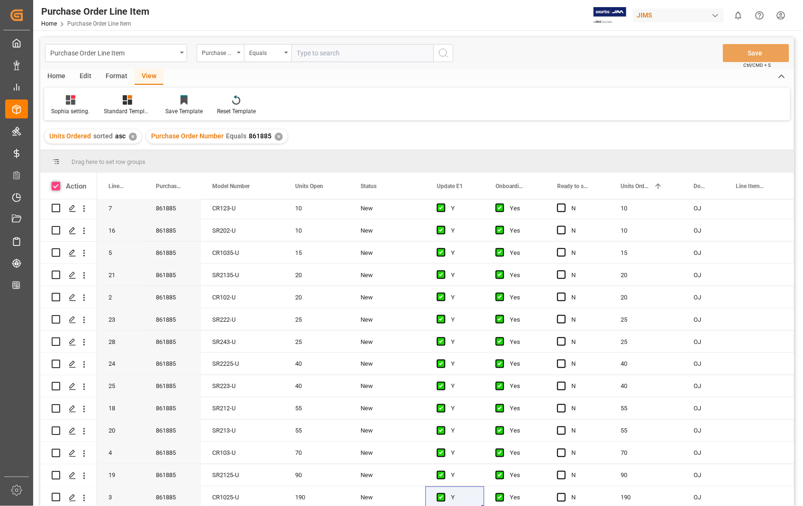
checkbox input "true"
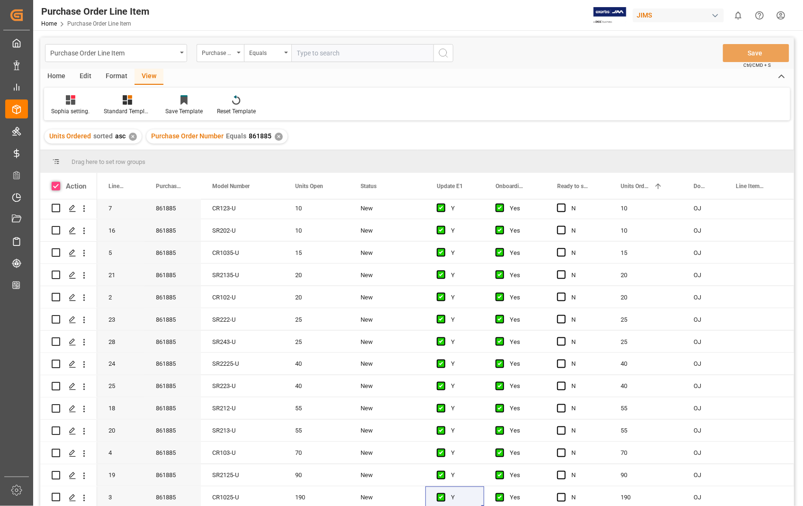
checkbox input "true"
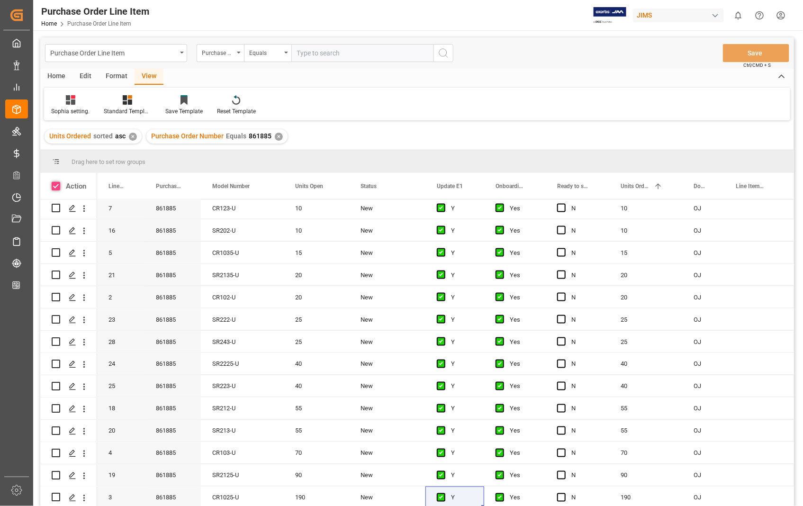
checkbox input "true"
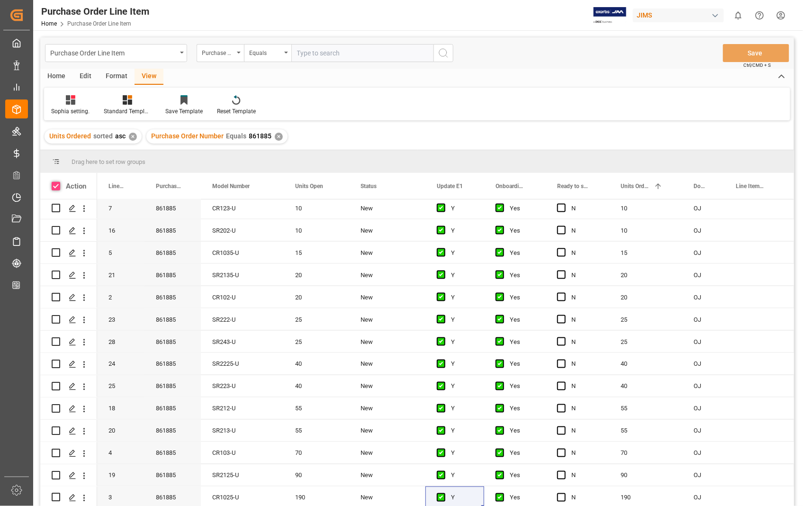
checkbox input "true"
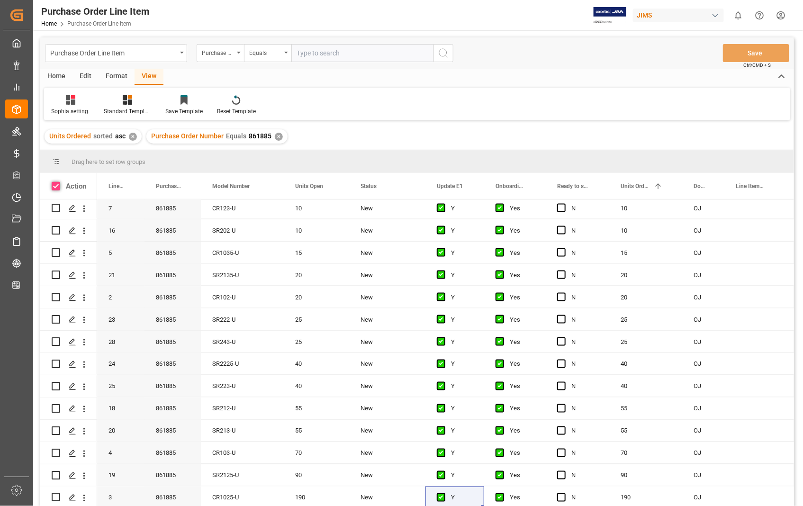
checkbox input "true"
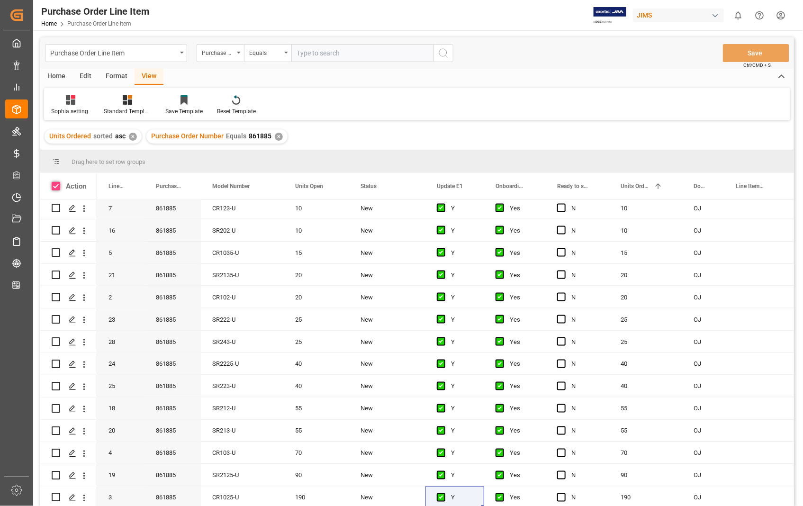
checkbox input "true"
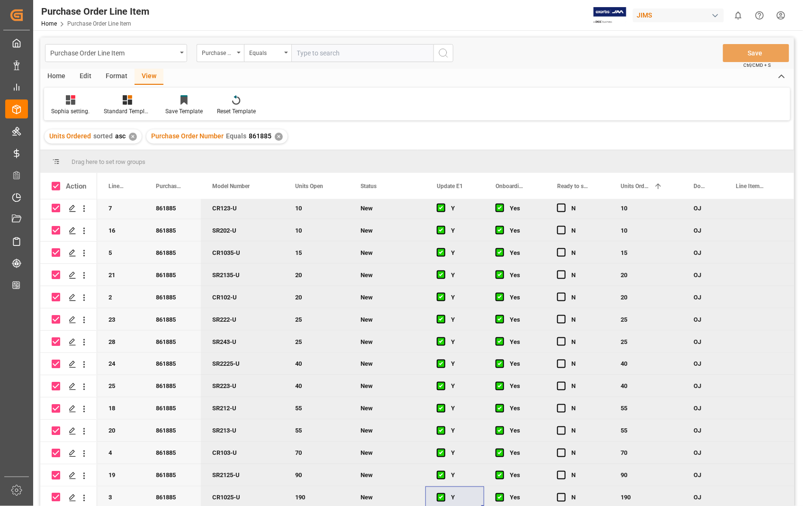
click at [50, 77] on div "Home" at bounding box center [56, 77] width 32 height 16
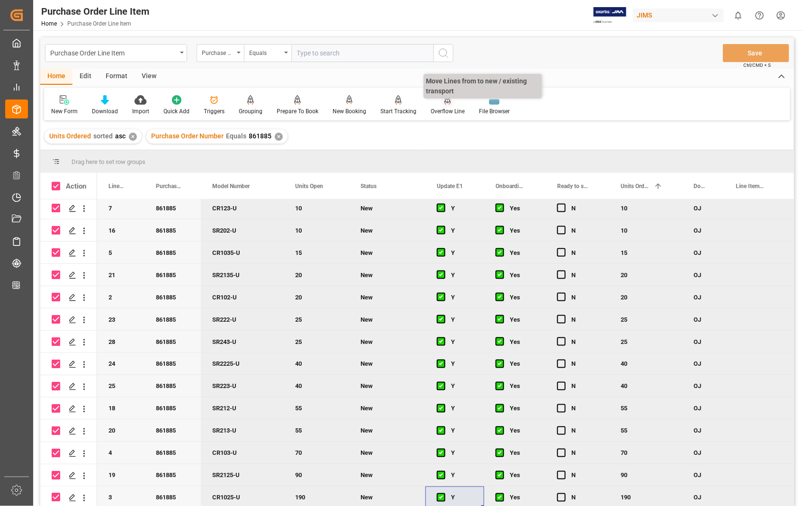
click at [439, 109] on div "Overflow Line" at bounding box center [448, 111] width 34 height 9
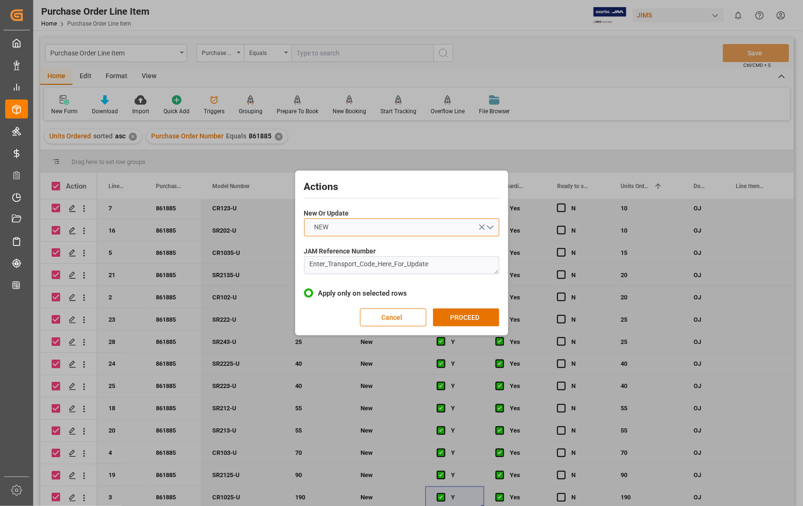
click at [492, 227] on button "NEW" at bounding box center [401, 227] width 195 height 18
click at [375, 253] on div "UPDATE" at bounding box center [402, 250] width 194 height 20
drag, startPoint x: 453, startPoint y: 269, endPoint x: 283, endPoint y: 268, distance: 169.7
click at [283, 268] on div "Actions New Or Update UPDATE JAM Reference Number Enter_Transport_Code_Here_For…" at bounding box center [401, 253] width 803 height 506
paste textarea "861885"
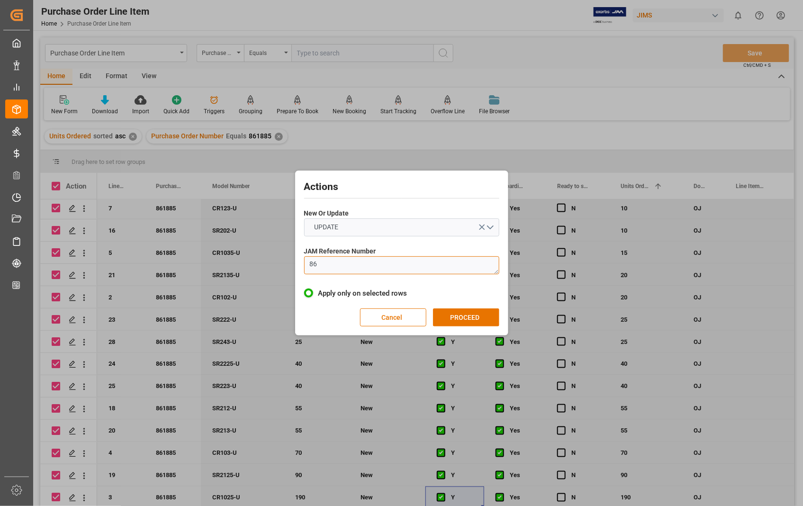
type textarea "8"
click at [338, 271] on textarea at bounding box center [401, 265] width 195 height 18
paste textarea "22-10536-[GEOGRAPHIC_DATA]"
type textarea "22-10536-[GEOGRAPHIC_DATA]"
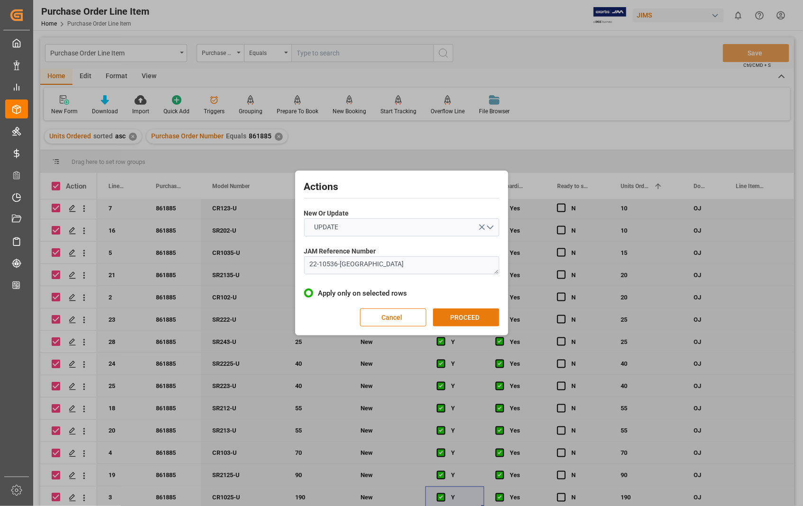
click at [470, 319] on button "PROCEED" at bounding box center [466, 318] width 66 height 18
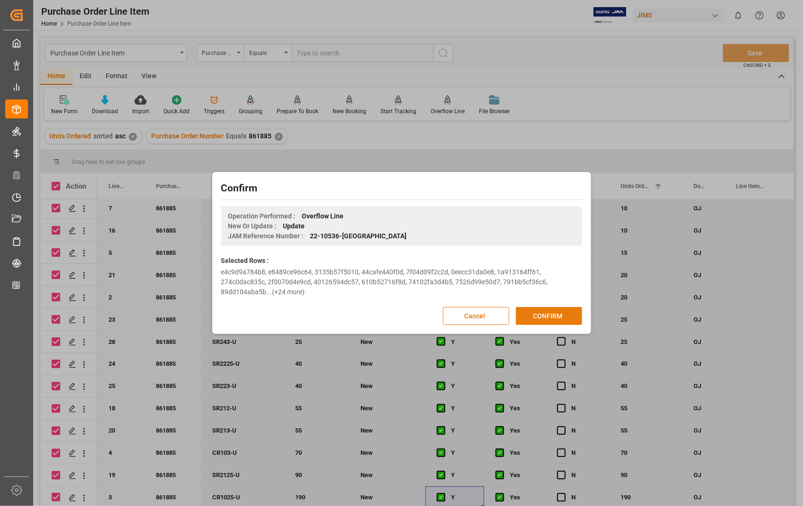
click at [548, 317] on button "CONFIRM" at bounding box center [549, 316] width 66 height 18
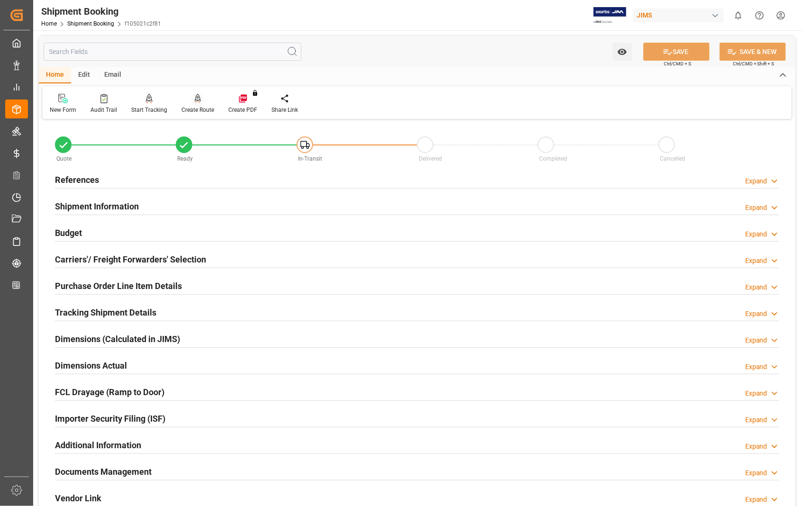
click at [200, 104] on div "Create Route" at bounding box center [197, 103] width 47 height 21
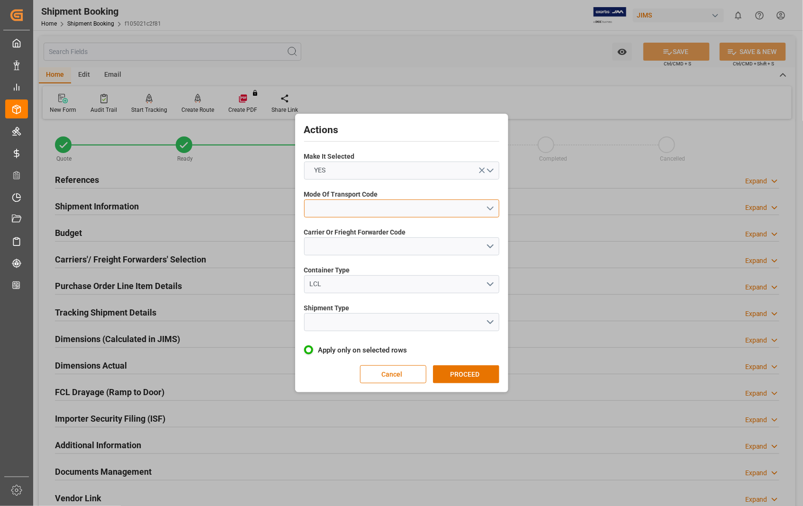
click at [491, 209] on button "open menu" at bounding box center [401, 209] width 195 height 18
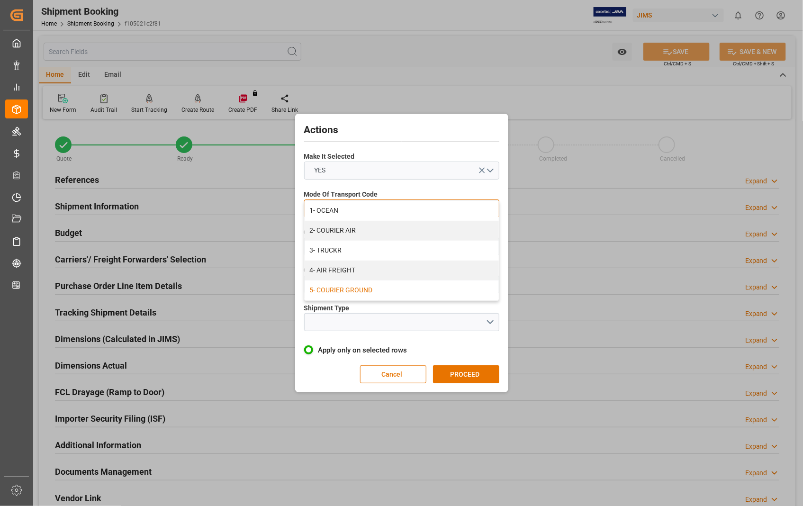
click at [410, 292] on div "5- COURIER GROUND" at bounding box center [402, 291] width 194 height 20
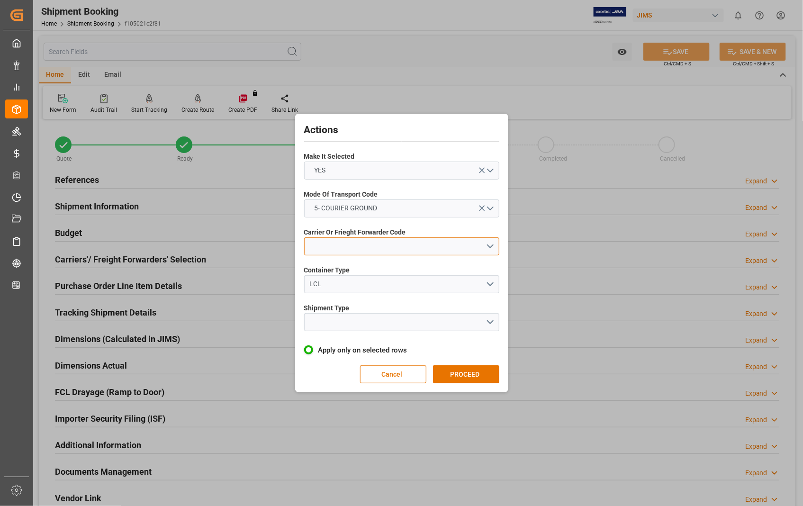
click at [490, 249] on button "open menu" at bounding box center [401, 246] width 195 height 18
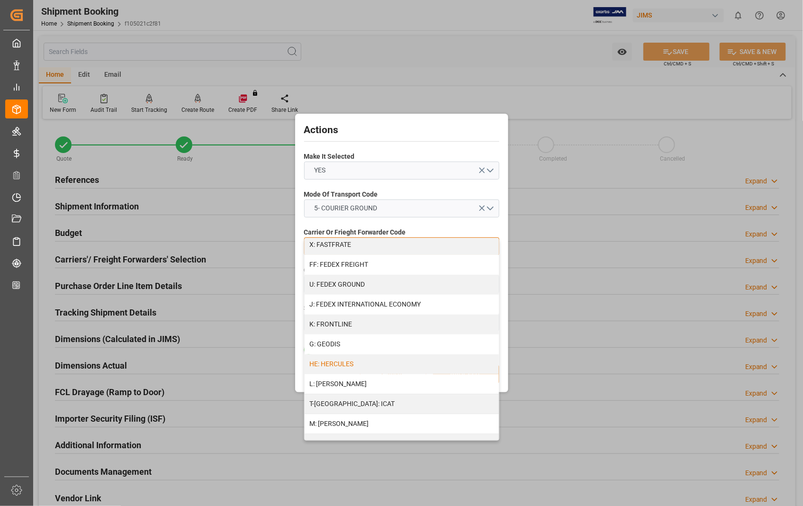
scroll to position [263, 0]
click at [396, 281] on div "U: FEDEX GROUND" at bounding box center [402, 284] width 194 height 20
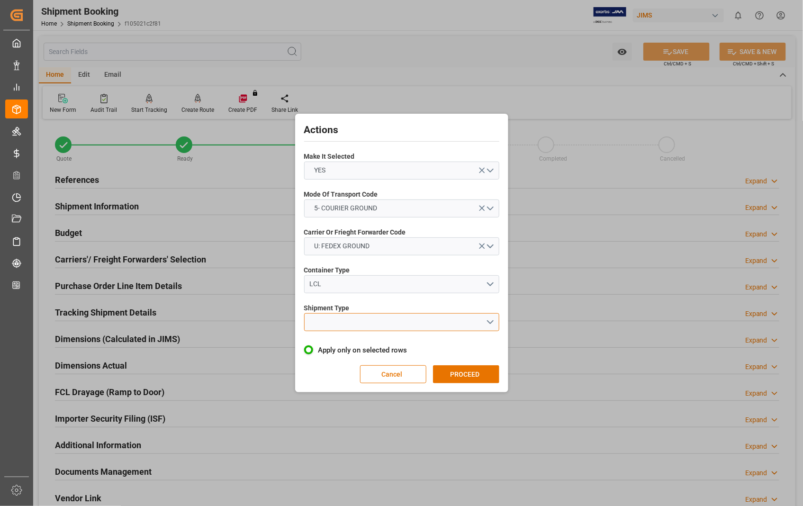
click at [492, 324] on button "open menu" at bounding box center [401, 322] width 195 height 18
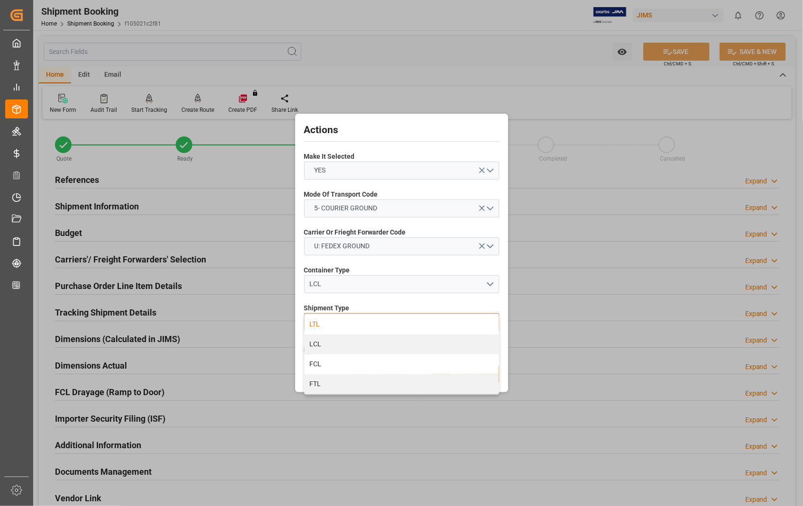
click at [328, 324] on div "LTL" at bounding box center [402, 325] width 194 height 20
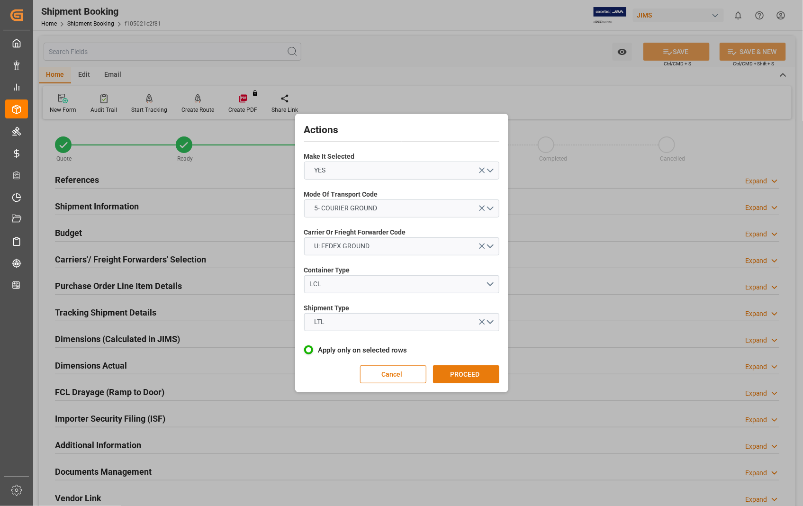
click at [466, 373] on button "PROCEED" at bounding box center [466, 374] width 66 height 18
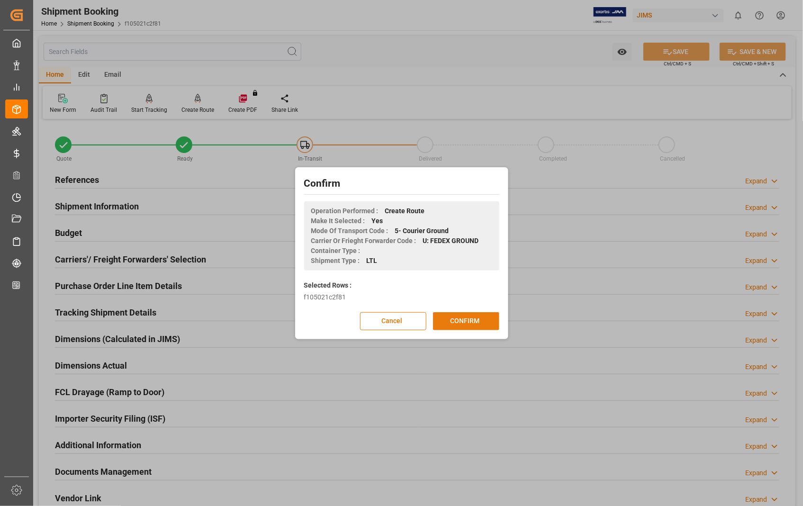
click at [459, 319] on button "CONFIRM" at bounding box center [466, 321] width 66 height 18
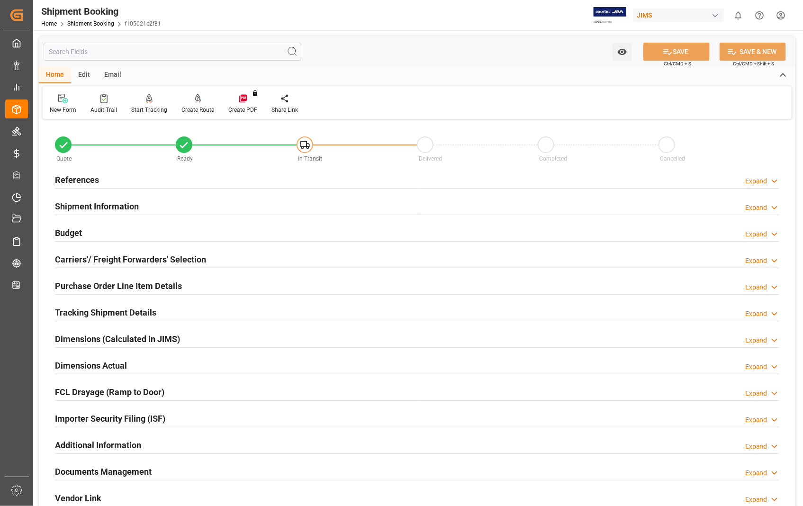
click at [111, 367] on h2 "Dimensions Actual" at bounding box center [91, 365] width 72 height 13
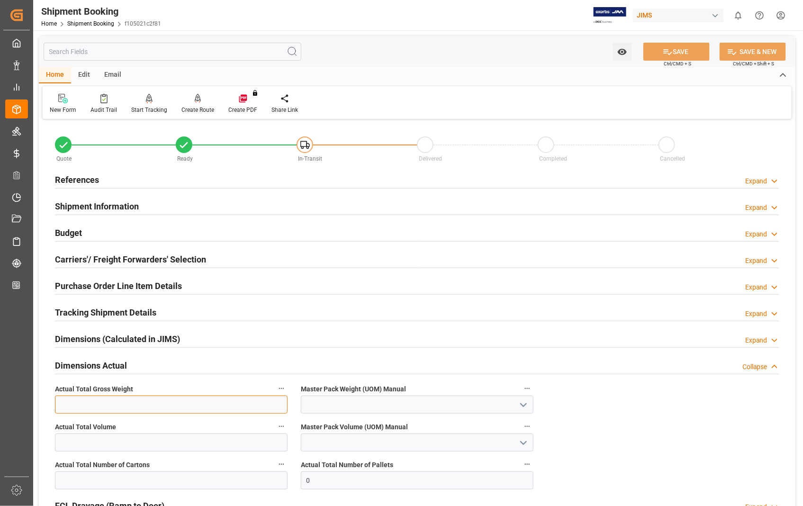
click at [126, 406] on input "text" at bounding box center [171, 405] width 233 height 18
type input "92.6"
click at [523, 406] on polyline "open menu" at bounding box center [524, 405] width 6 height 3
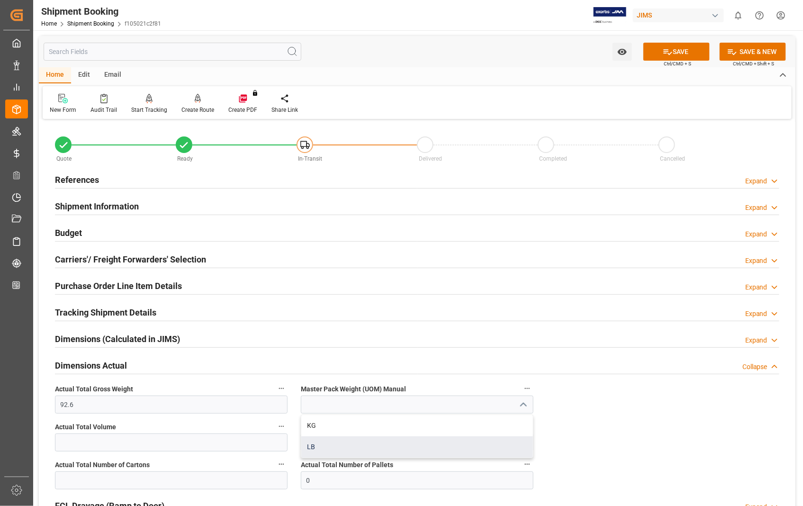
click at [326, 447] on div "LB" at bounding box center [417, 446] width 232 height 21
type input "LB"
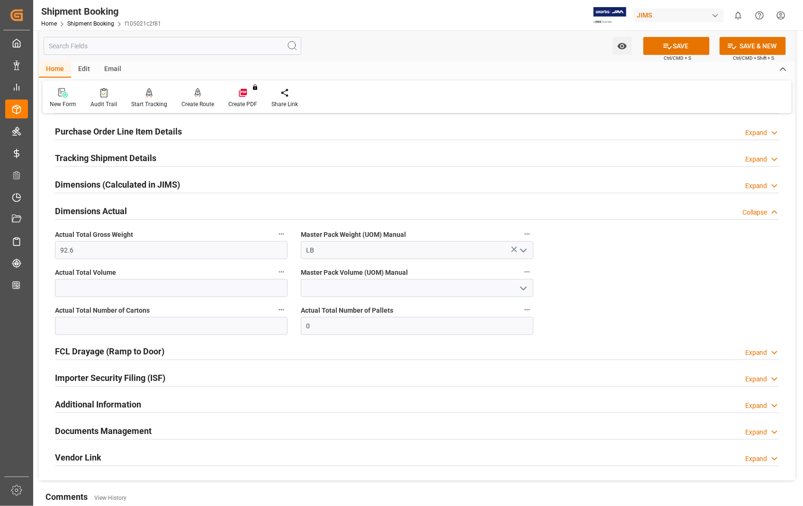
scroll to position [158, 0]
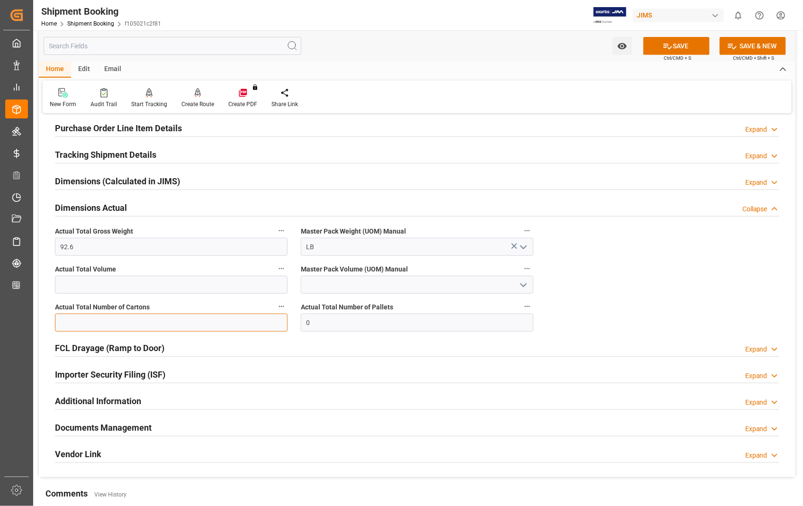
click at [127, 323] on input "text" at bounding box center [171, 323] width 233 height 18
type input "4"
click at [677, 44] on button "SAVE" at bounding box center [677, 46] width 66 height 18
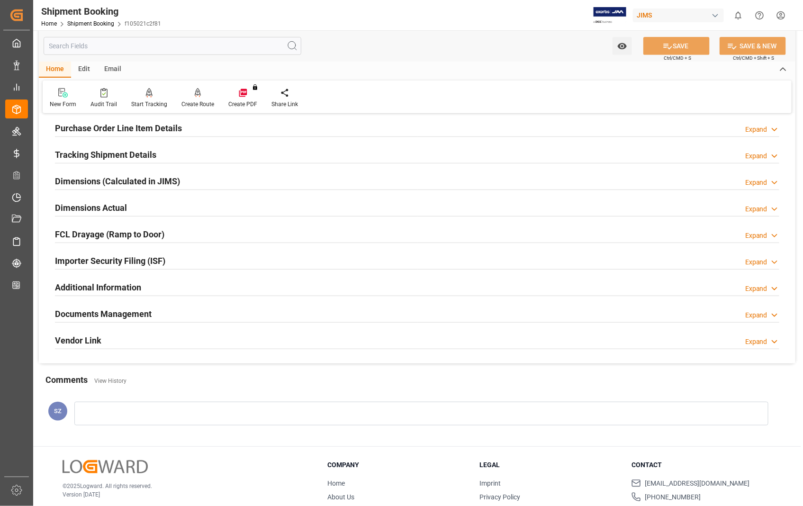
click at [132, 315] on h2 "Documents Management" at bounding box center [103, 314] width 97 height 13
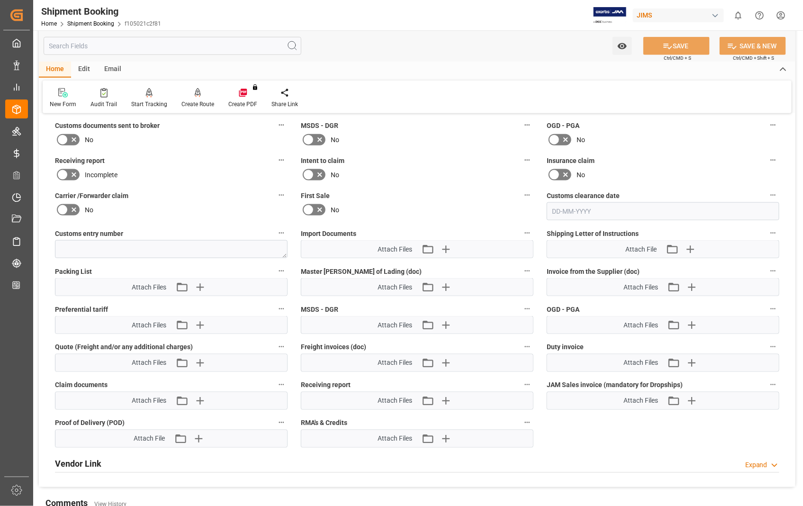
scroll to position [474, 0]
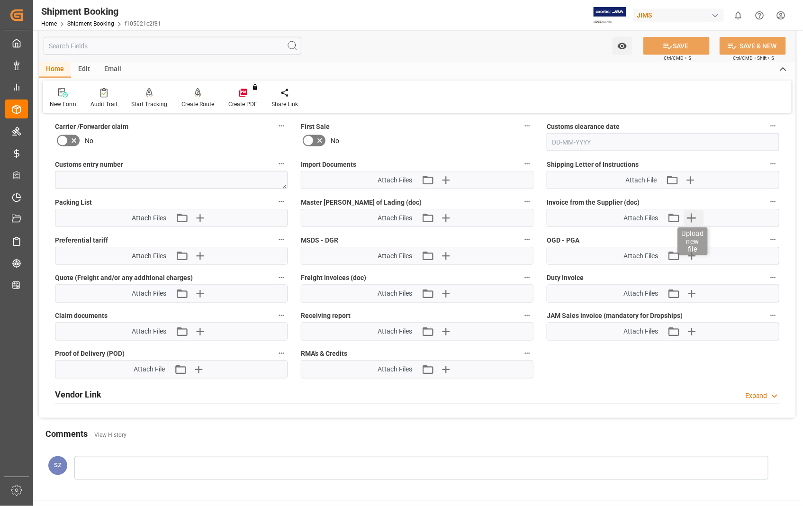
click at [695, 215] on icon "button" at bounding box center [692, 218] width 9 height 9
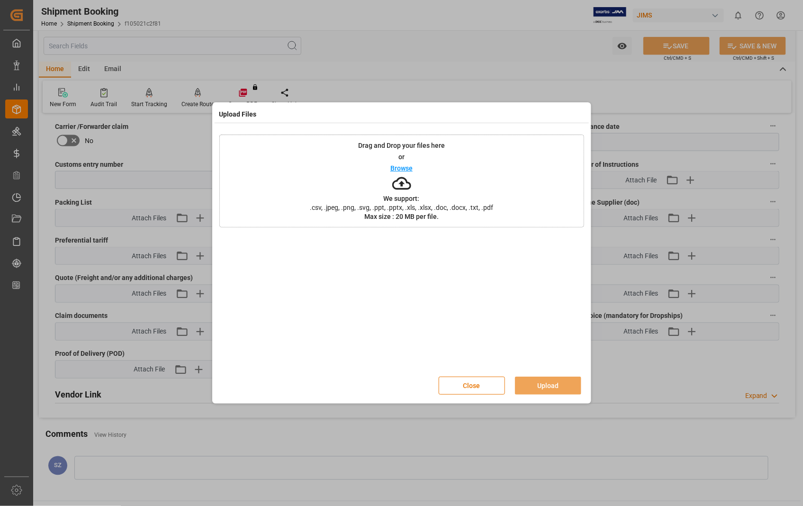
click at [408, 166] on p "Browse" at bounding box center [401, 168] width 22 height 7
click at [549, 387] on button "Upload" at bounding box center [548, 386] width 66 height 18
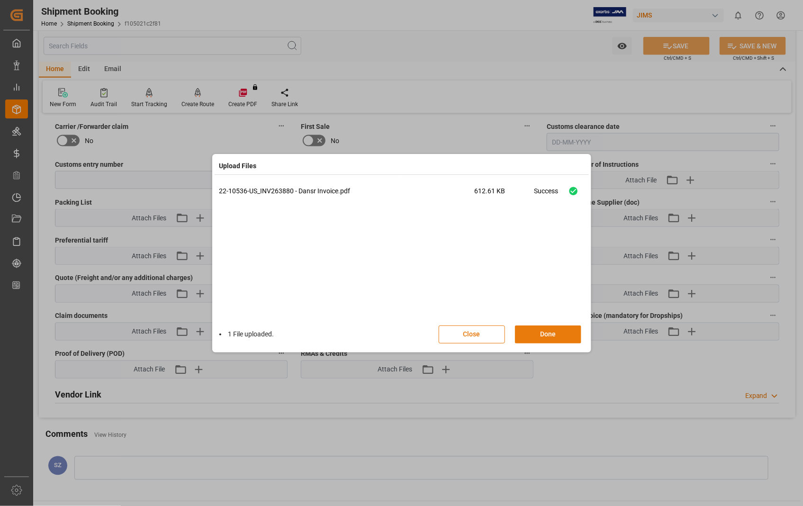
click at [545, 331] on button "Done" at bounding box center [548, 335] width 66 height 18
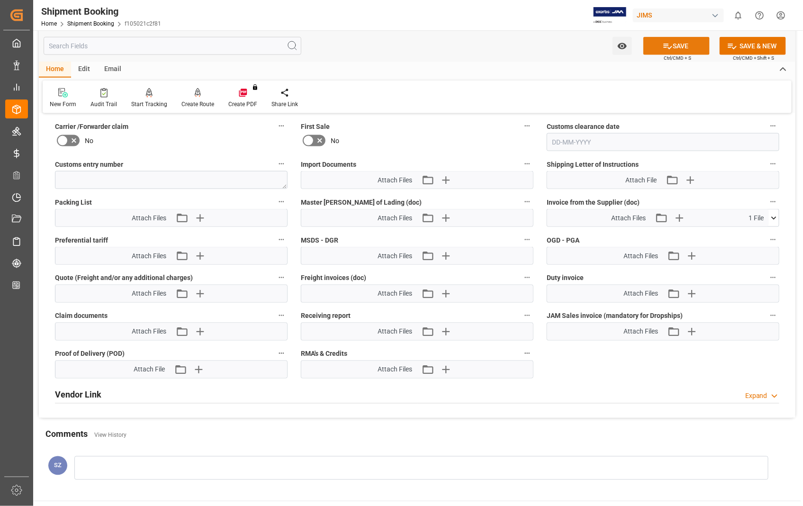
click at [683, 46] on button "SAVE" at bounding box center [677, 46] width 66 height 18
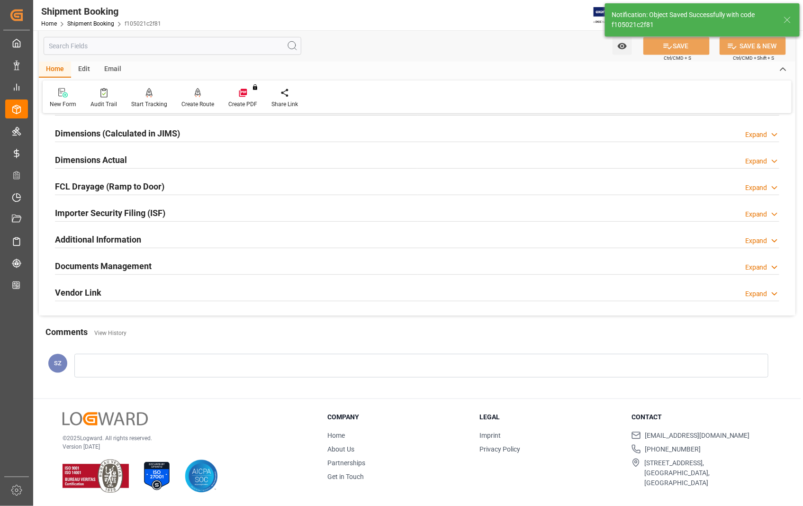
scroll to position [105, 0]
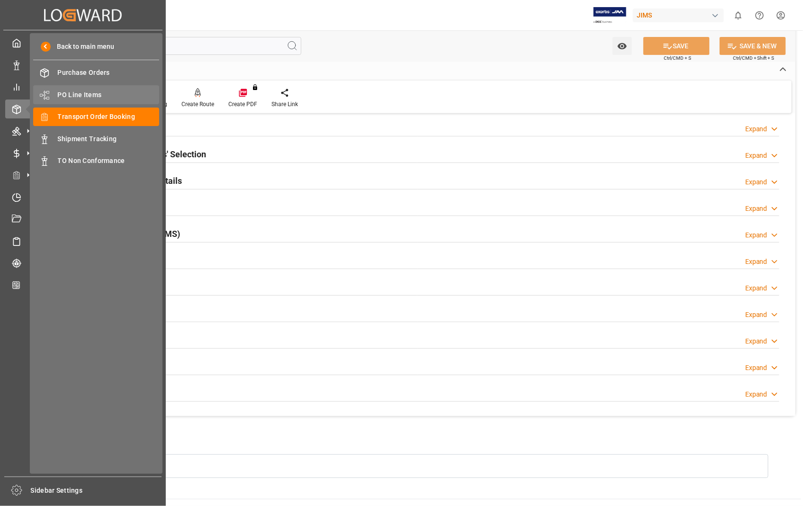
click at [99, 92] on span "PO Line Items" at bounding box center [109, 95] width 102 height 10
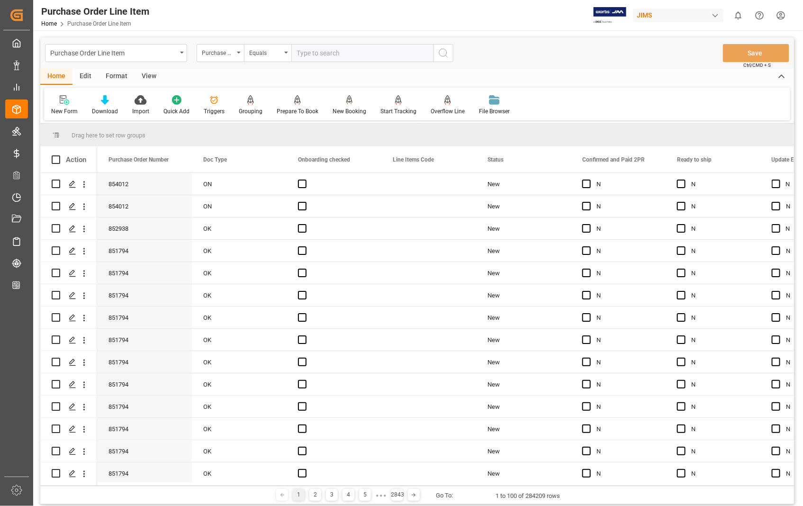
click at [333, 50] on input "text" at bounding box center [362, 53] width 142 height 18
type input "837777"
click at [446, 51] on icon "search button" at bounding box center [443, 52] width 11 height 11
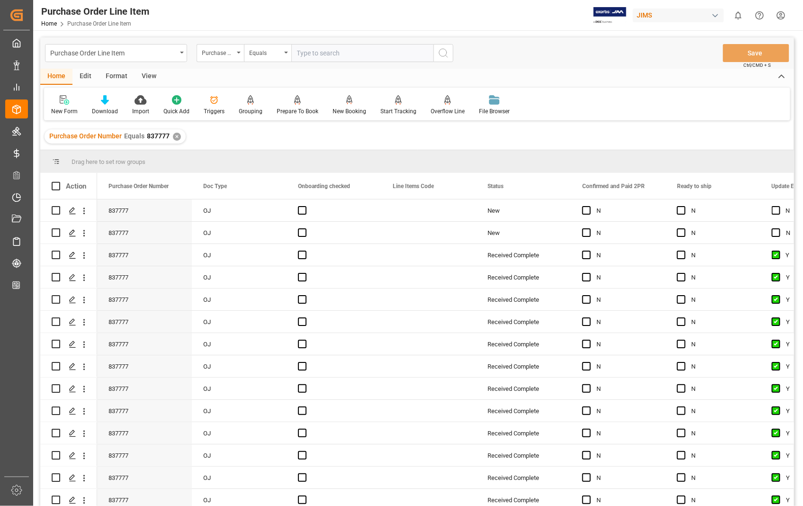
click at [147, 73] on div "View" at bounding box center [149, 77] width 29 height 16
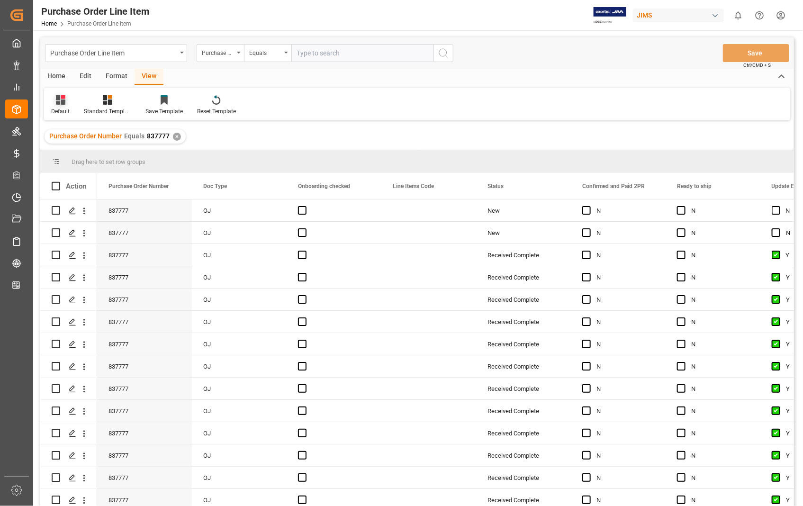
click at [59, 109] on div "Default" at bounding box center [60, 111] width 18 height 9
click at [82, 153] on div "Sophia setting." at bounding box center [97, 153] width 83 height 10
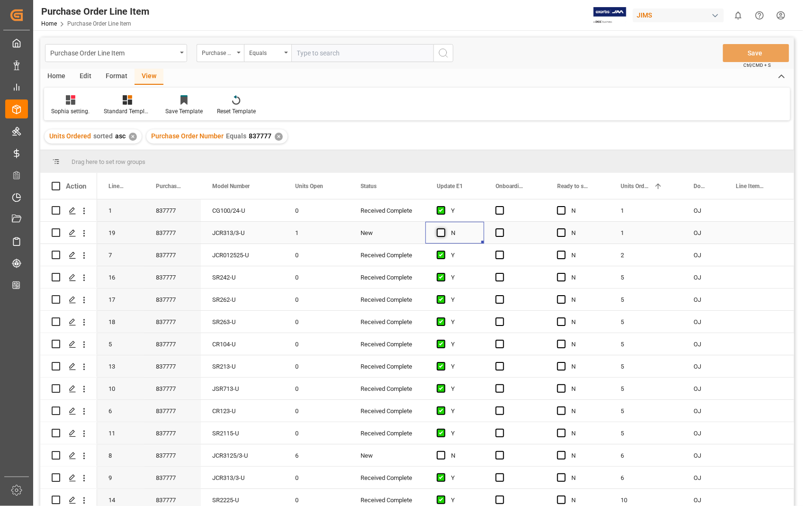
click at [439, 232] on span "Press SPACE to select this row." at bounding box center [441, 232] width 9 height 9
click at [444, 228] on input "Press SPACE to select this row." at bounding box center [444, 228] width 0 height 0
click at [504, 230] on span "Press SPACE to select this row." at bounding box center [500, 232] width 9 height 9
click at [503, 228] on input "Press SPACE to select this row." at bounding box center [503, 228] width 0 height 0
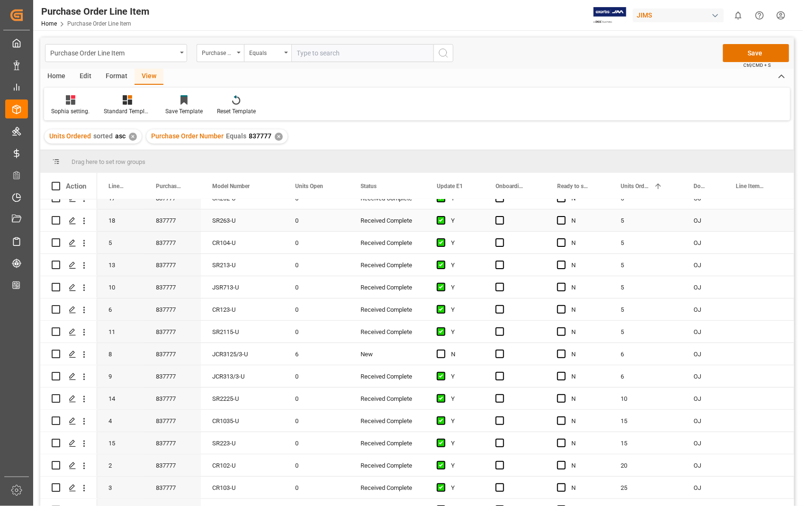
scroll to position [116, 0]
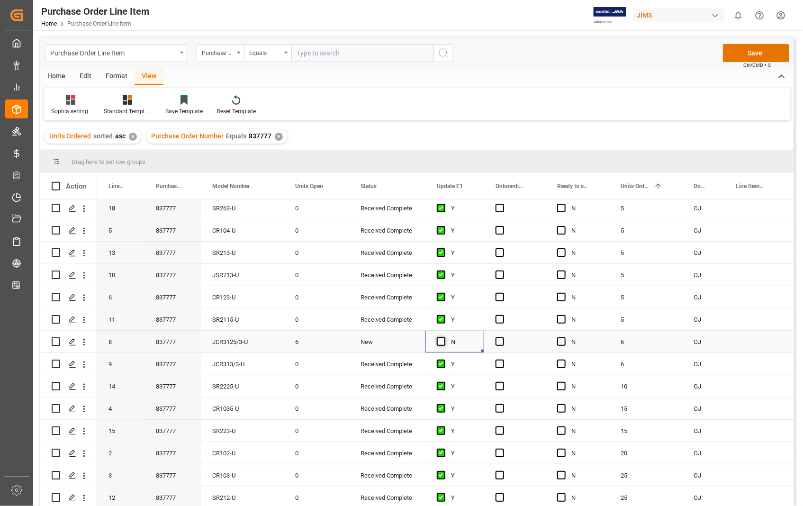
click at [439, 337] on span "Press SPACE to select this row." at bounding box center [441, 341] width 9 height 9
click at [444, 337] on input "Press SPACE to select this row." at bounding box center [444, 337] width 0 height 0
click at [505, 340] on div "Press SPACE to select this row." at bounding box center [515, 342] width 62 height 22
click at [498, 338] on span "Press SPACE to select this row." at bounding box center [500, 341] width 9 height 9
click at [503, 337] on input "Press SPACE to select this row." at bounding box center [503, 337] width 0 height 0
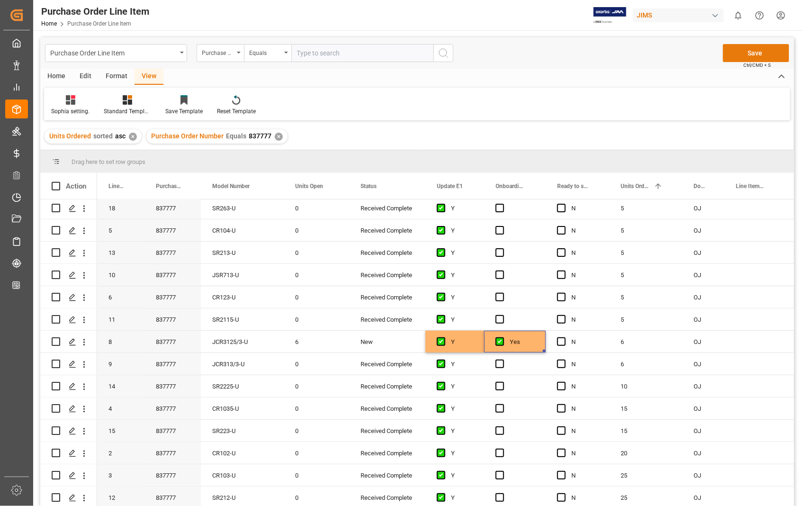
click at [745, 49] on button "Save" at bounding box center [756, 53] width 66 height 18
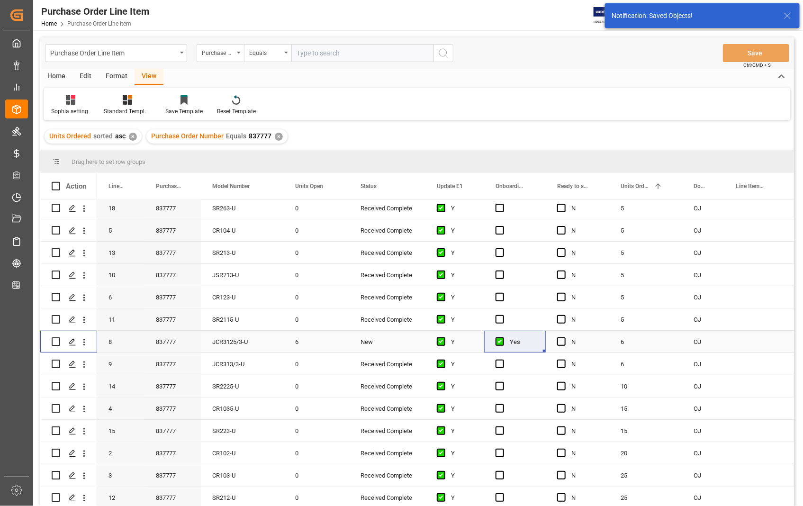
click at [56, 337] on input "Press Space to toggle row selection (unchecked)" at bounding box center [56, 341] width 9 height 9
checkbox input "true"
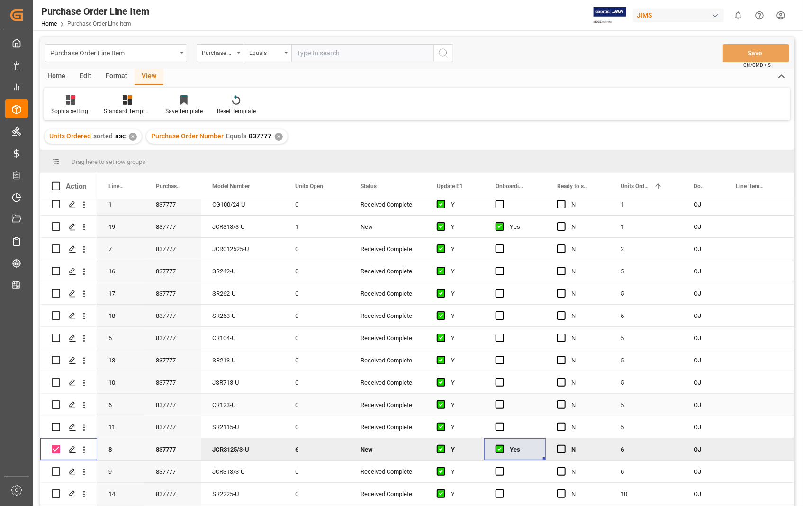
scroll to position [0, 0]
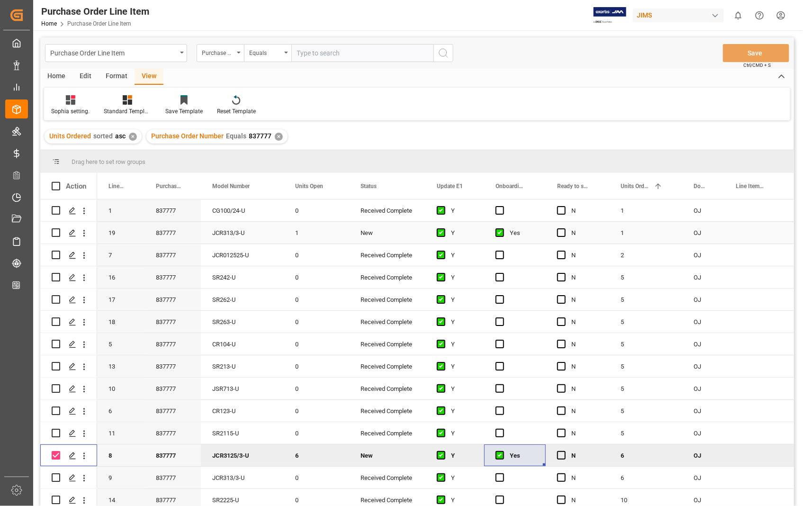
click at [57, 230] on input "Press Space to toggle row selection (unchecked)" at bounding box center [56, 232] width 9 height 9
checkbox input "true"
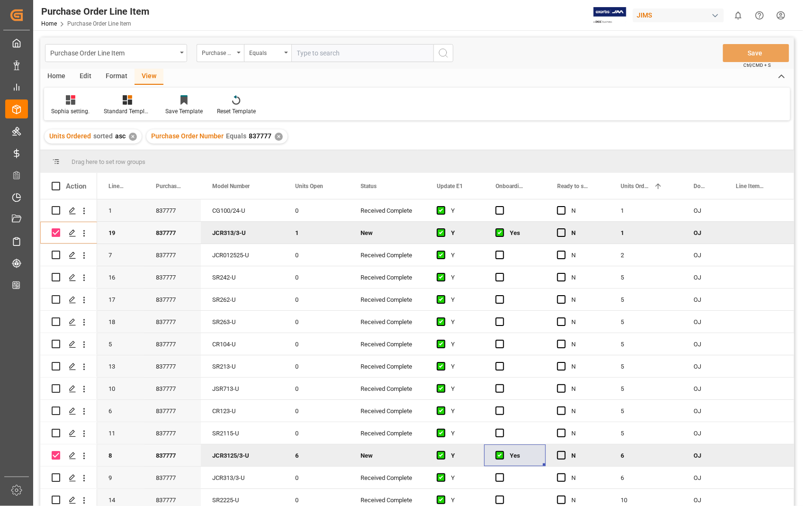
click at [56, 76] on div "Home" at bounding box center [56, 77] width 32 height 16
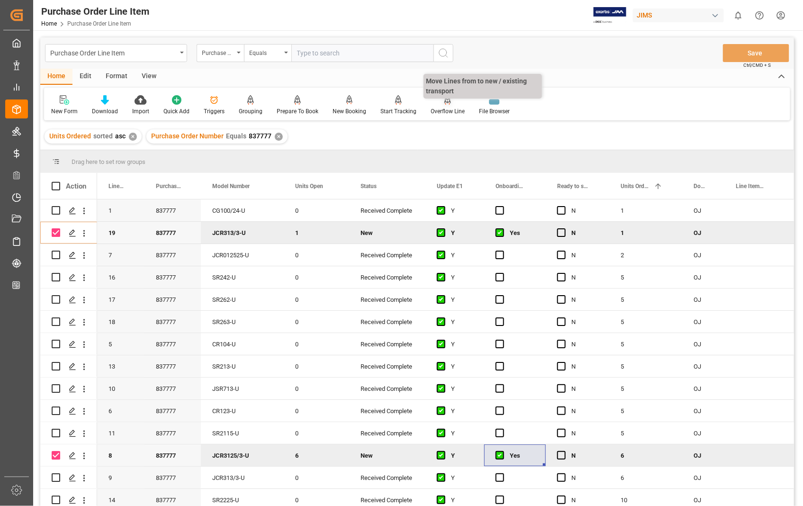
click at [448, 107] on div "Overflow Line" at bounding box center [448, 111] width 34 height 9
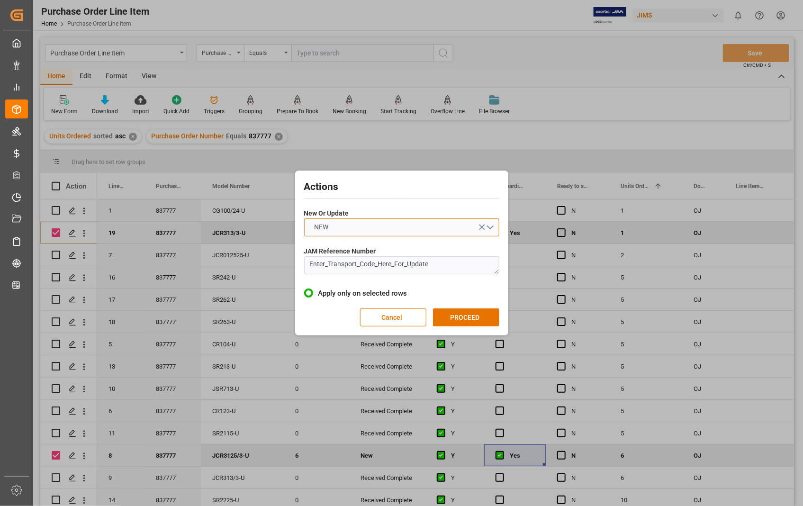
click at [493, 226] on button "NEW" at bounding box center [401, 227] width 195 height 18
click at [347, 252] on div "UPDATE" at bounding box center [402, 250] width 194 height 20
drag, startPoint x: 434, startPoint y: 266, endPoint x: 301, endPoint y: 268, distance: 132.2
click at [301, 268] on div "Actions New Or Update UPDATE JAM Reference Number Enter_Transport_Code_Here_For…" at bounding box center [402, 253] width 209 height 160
paste textarea "22-10536-[GEOGRAPHIC_DATA]"
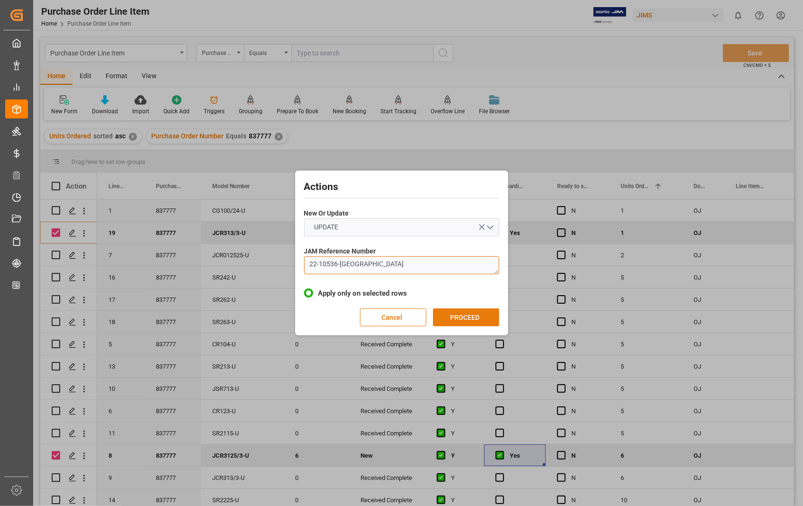
type textarea "22-10536-[GEOGRAPHIC_DATA]"
click at [471, 318] on button "PROCEED" at bounding box center [466, 318] width 66 height 18
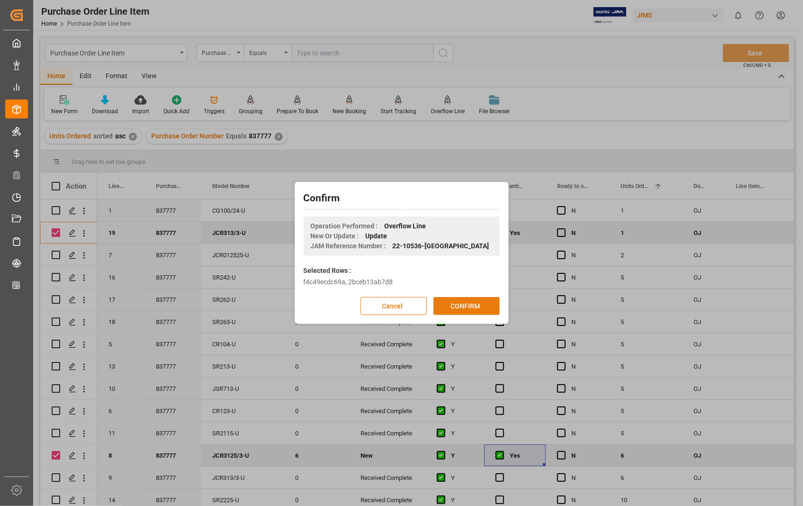
click at [468, 305] on button "CONFIRM" at bounding box center [467, 306] width 66 height 18
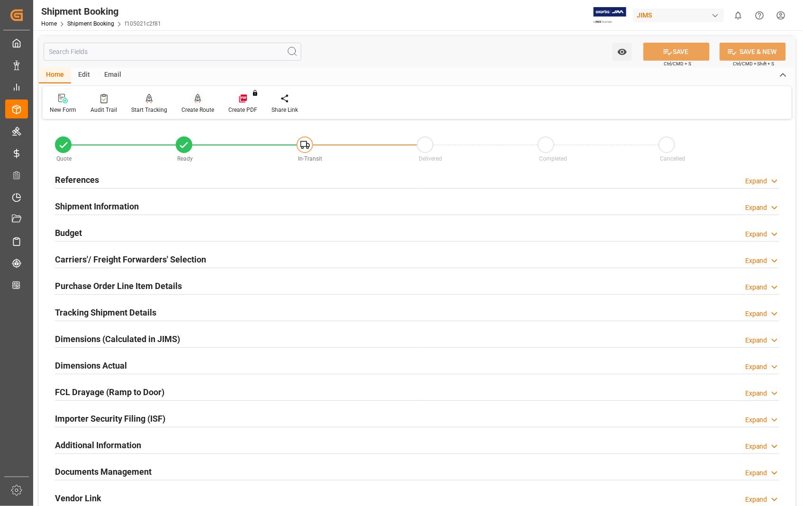
click at [198, 104] on div "Create Route" at bounding box center [197, 103] width 47 height 21
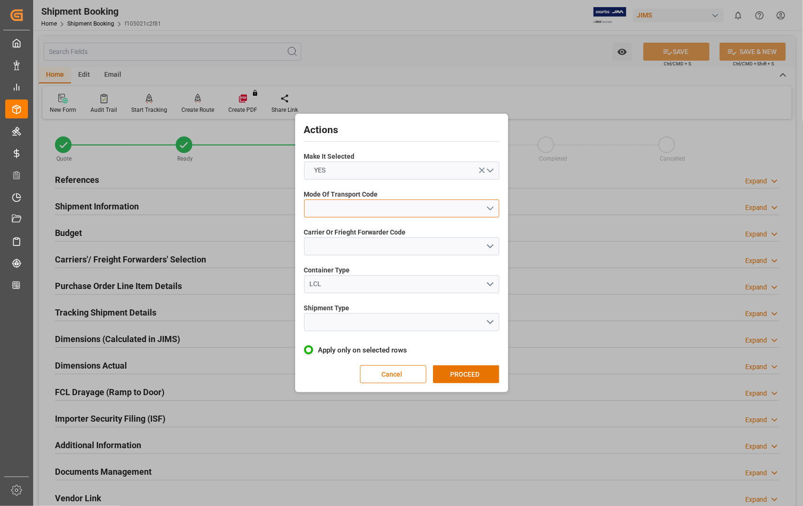
click at [493, 210] on button "open menu" at bounding box center [401, 209] width 195 height 18
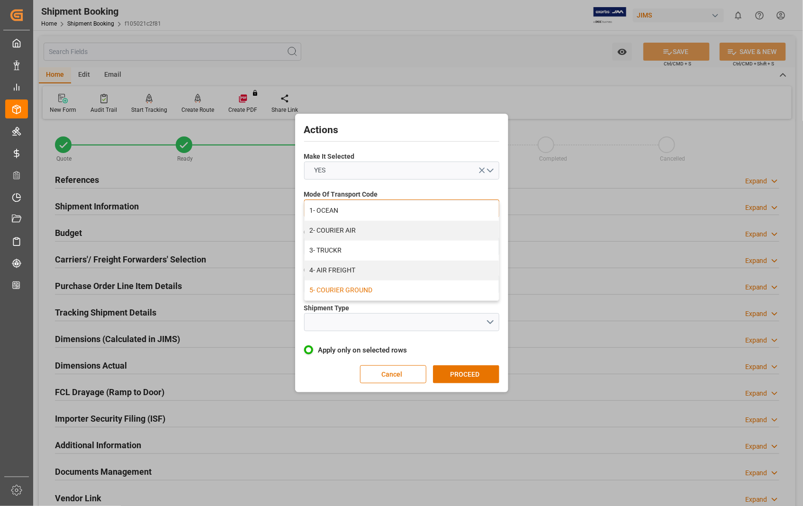
click at [376, 291] on div "5- COURIER GROUND" at bounding box center [402, 291] width 194 height 20
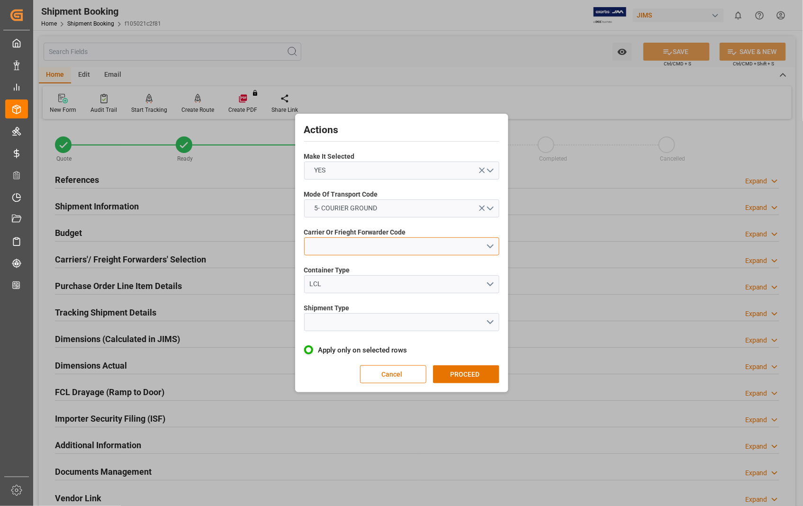
click at [489, 244] on button "open menu" at bounding box center [401, 246] width 195 height 18
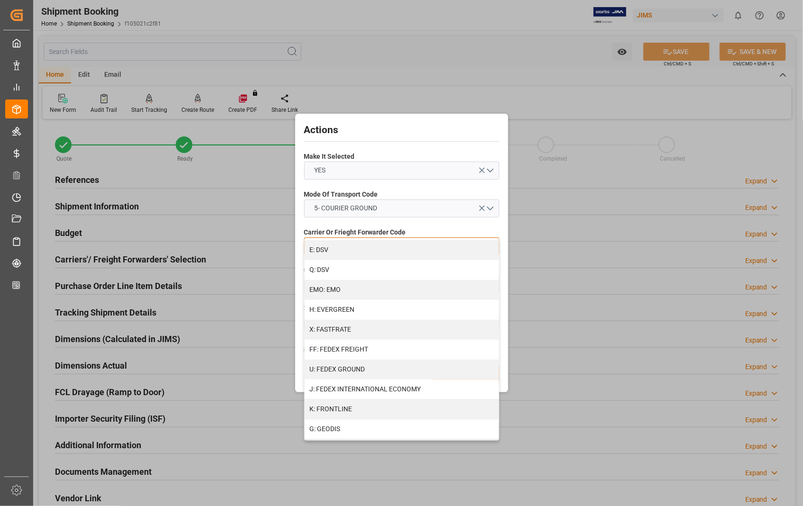
scroll to position [210, 0]
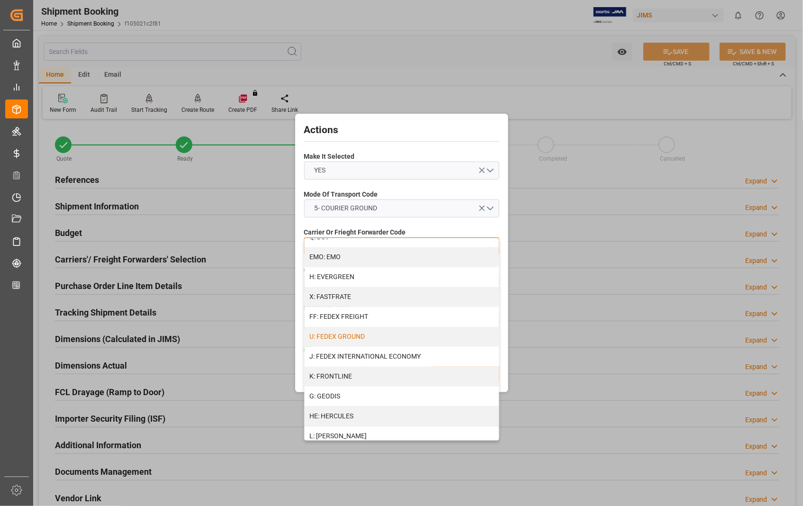
click at [411, 333] on div "U: FEDEX GROUND" at bounding box center [402, 337] width 194 height 20
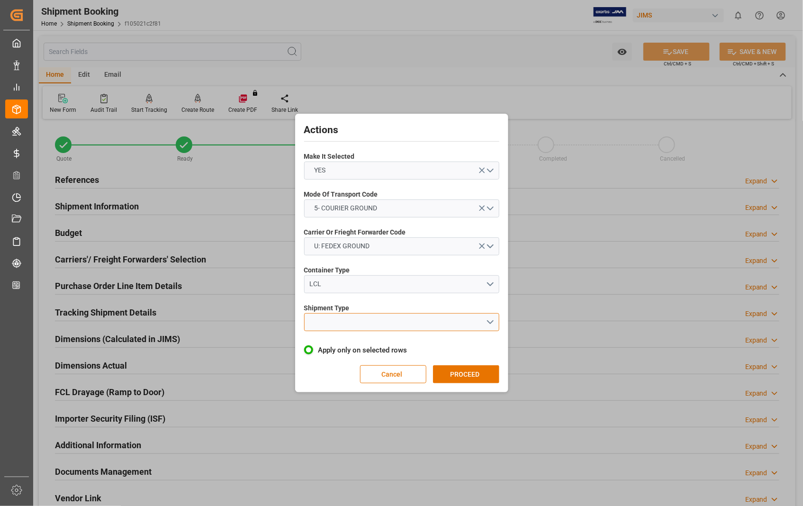
click at [490, 324] on button "open menu" at bounding box center [401, 322] width 195 height 18
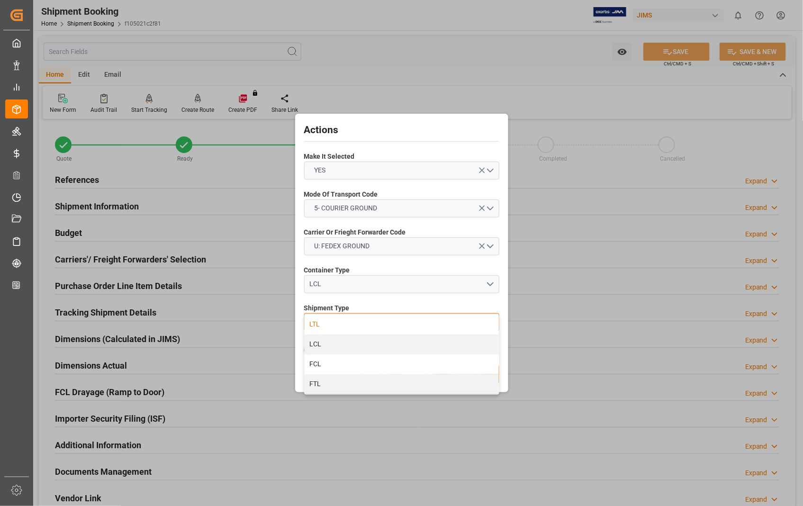
click at [326, 326] on div "LTL" at bounding box center [402, 325] width 194 height 20
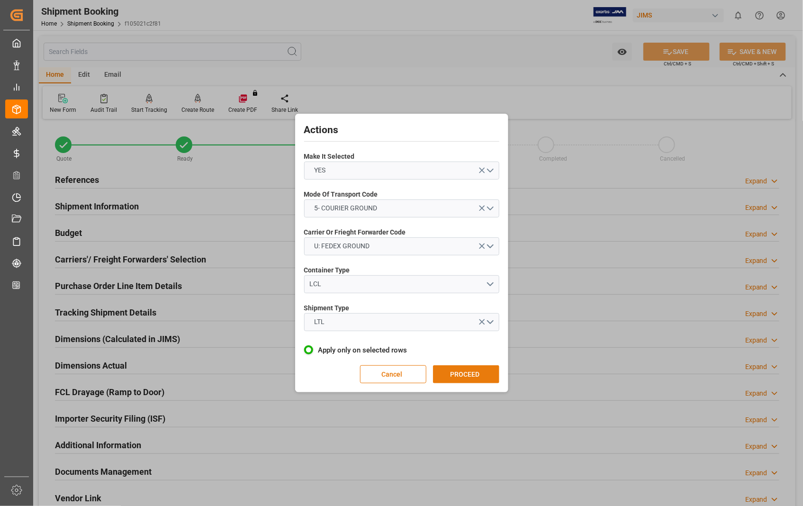
click at [462, 372] on button "PROCEED" at bounding box center [466, 374] width 66 height 18
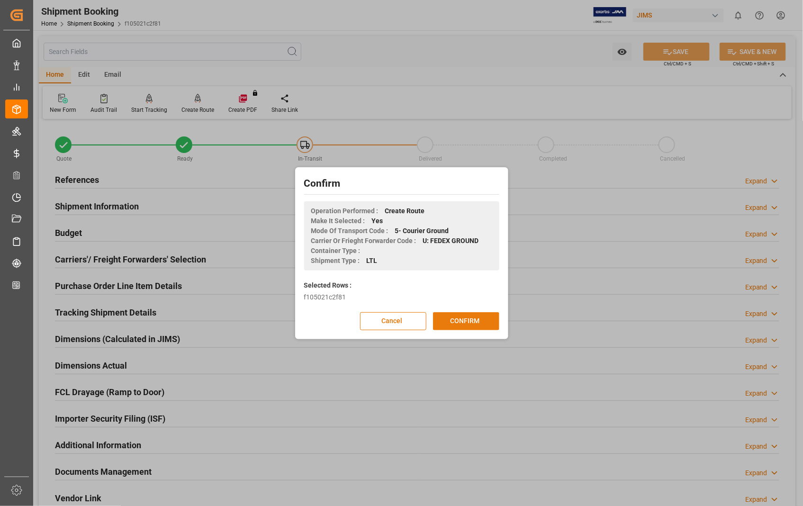
click at [476, 321] on button "CONFIRM" at bounding box center [466, 321] width 66 height 18
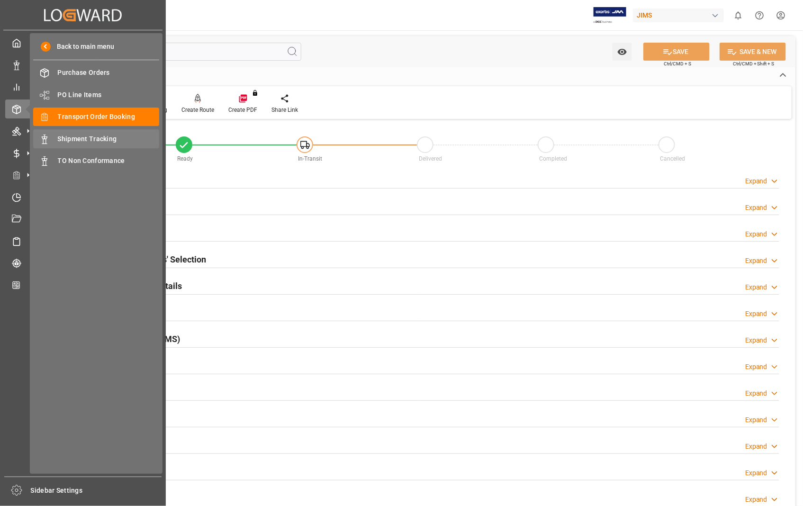
click at [96, 139] on span "Shipment Tracking" at bounding box center [109, 139] width 102 height 10
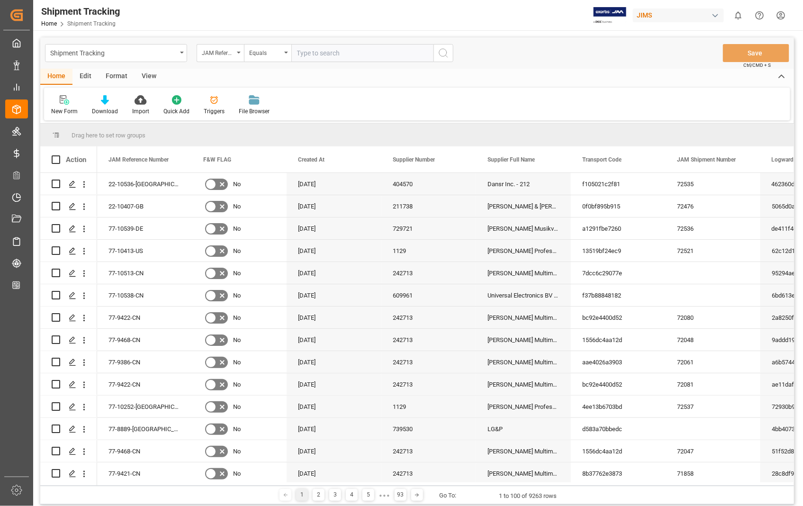
click at [362, 51] on input "text" at bounding box center [362, 53] width 142 height 18
type input "22-10536-[GEOGRAPHIC_DATA]"
click at [70, 185] on polygon "Press SPACE to select this row." at bounding box center [72, 183] width 5 height 5
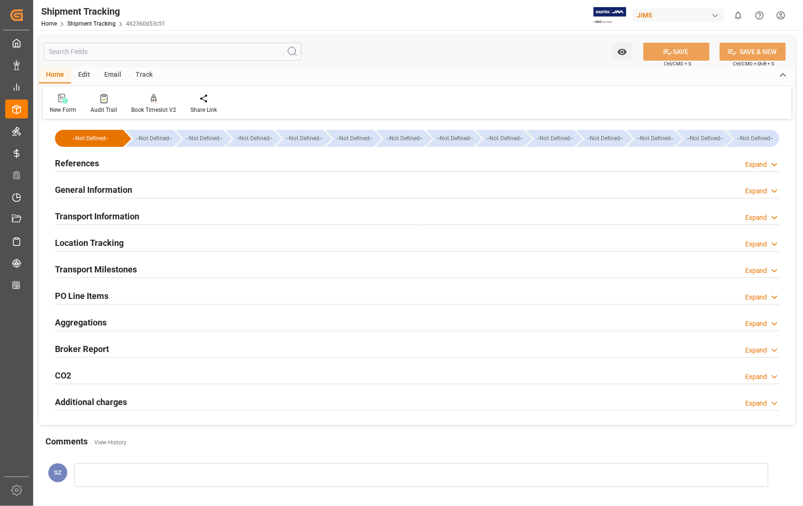
type input "[DATE]"
click at [79, 163] on h2 "References" at bounding box center [77, 163] width 44 height 13
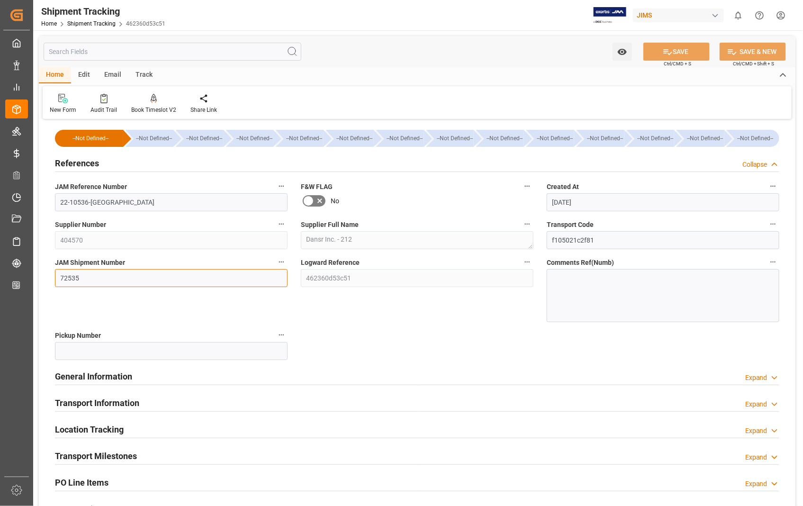
drag, startPoint x: 86, startPoint y: 278, endPoint x: 53, endPoint y: 282, distance: 33.4
click at [53, 282] on div "JAM Shipment Number 72535" at bounding box center [171, 289] width 246 height 73
paste input "8"
type input "72538"
click at [684, 49] on button "SAVE" at bounding box center [677, 52] width 66 height 18
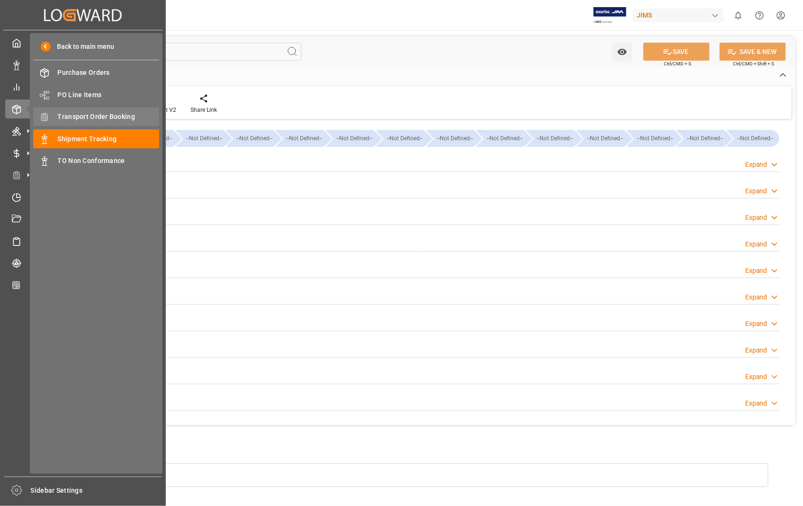
click at [91, 112] on span "Transport Order Booking" at bounding box center [109, 117] width 102 height 10
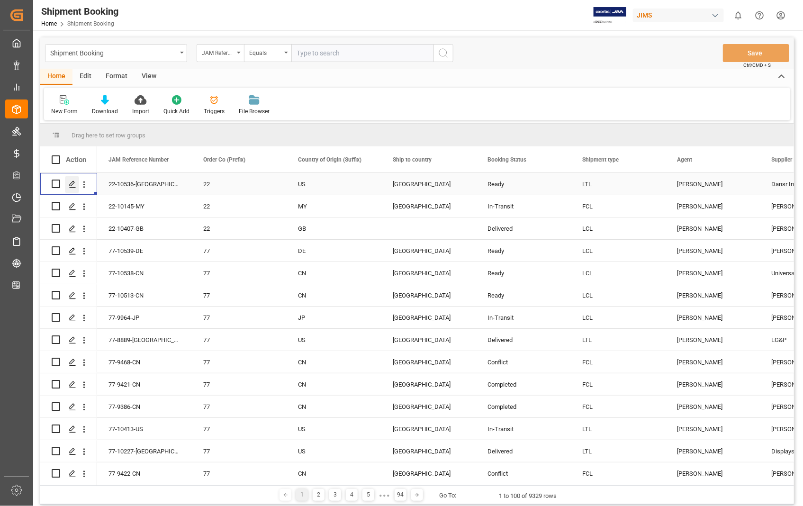
click at [70, 185] on polygon "Press SPACE to select this row." at bounding box center [72, 183] width 5 height 5
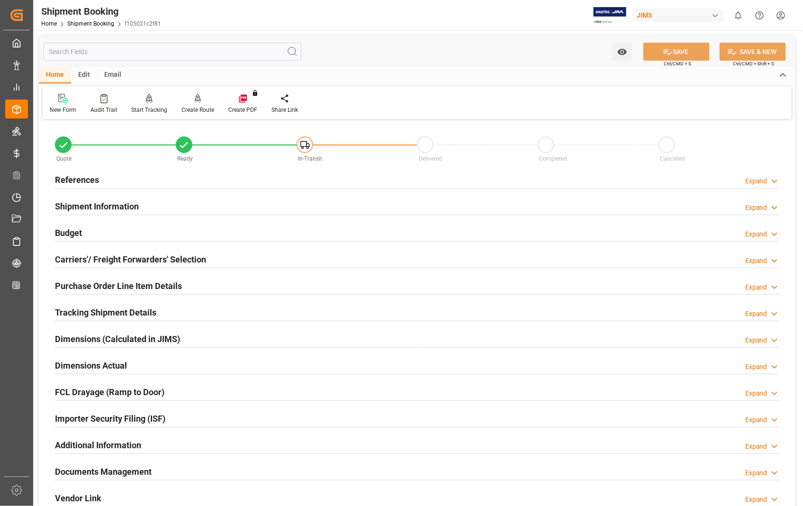
click at [139, 470] on h2 "Documents Management" at bounding box center [103, 471] width 97 height 13
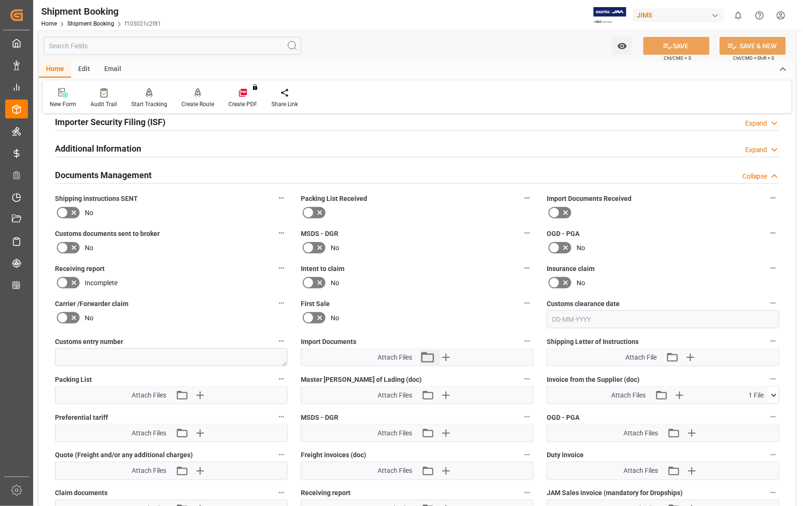
scroll to position [316, 0]
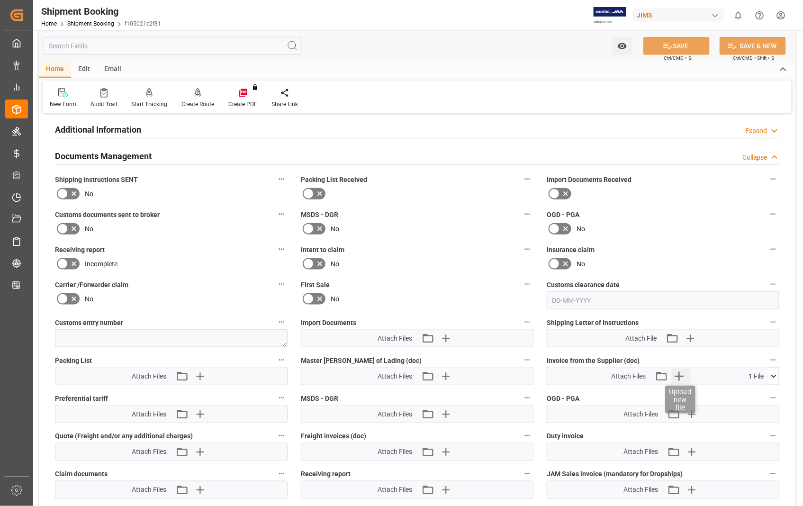
click at [680, 376] on icon "button" at bounding box center [679, 376] width 15 height 15
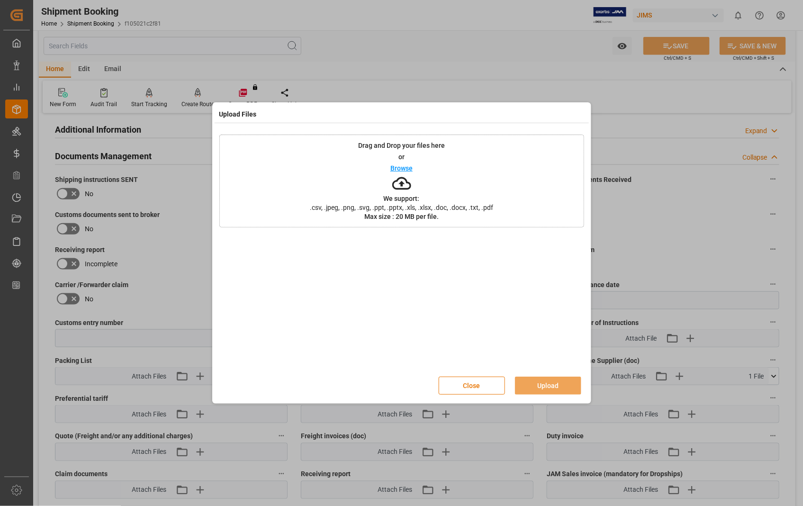
click at [406, 171] on p "Browse" at bounding box center [401, 168] width 22 height 7
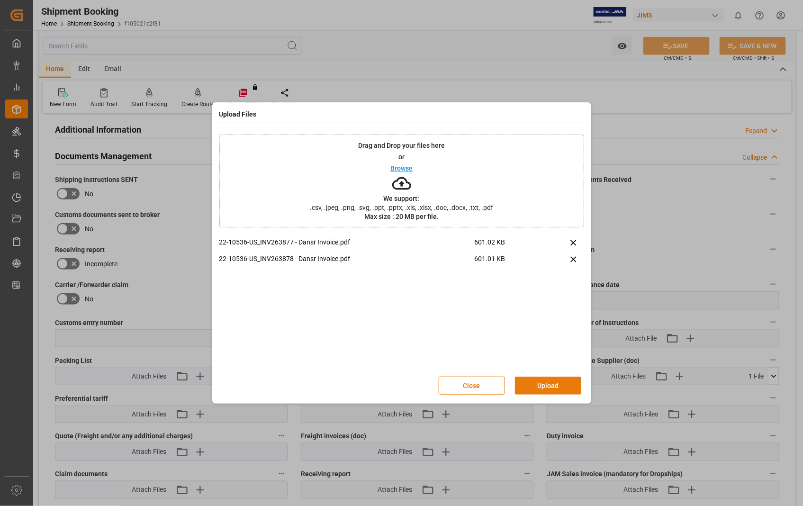
click at [544, 382] on button "Upload" at bounding box center [548, 386] width 66 height 18
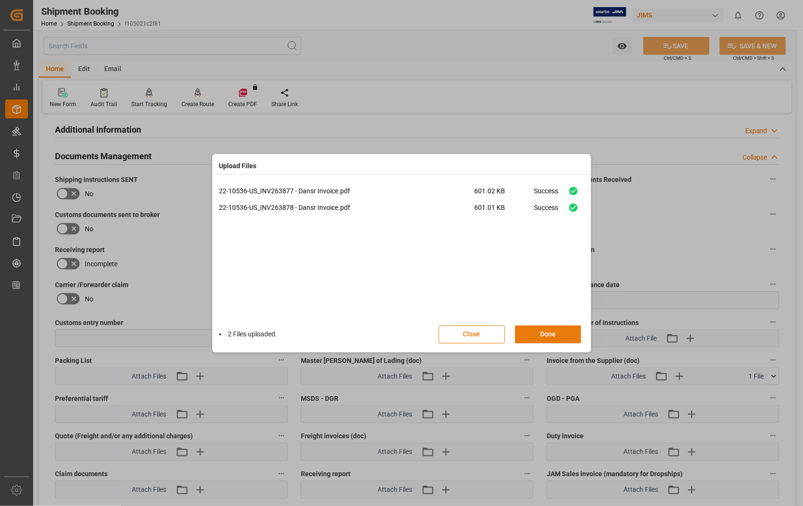
click at [548, 335] on button "Done" at bounding box center [548, 335] width 66 height 18
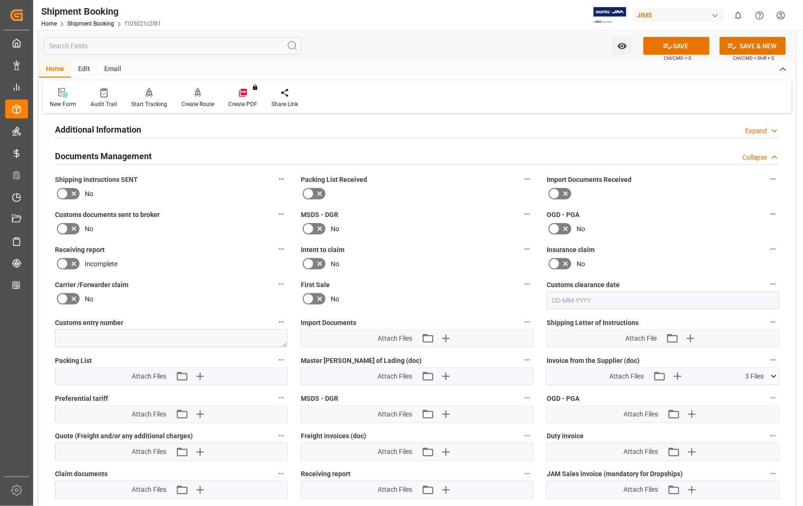
click at [774, 373] on icon at bounding box center [774, 377] width 10 height 10
click at [753, 412] on icon at bounding box center [749, 414] width 8 height 8
click at [753, 402] on icon at bounding box center [749, 404] width 8 height 8
click at [753, 392] on icon at bounding box center [749, 394] width 8 height 8
click at [693, 375] on icon "button" at bounding box center [691, 376] width 15 height 15
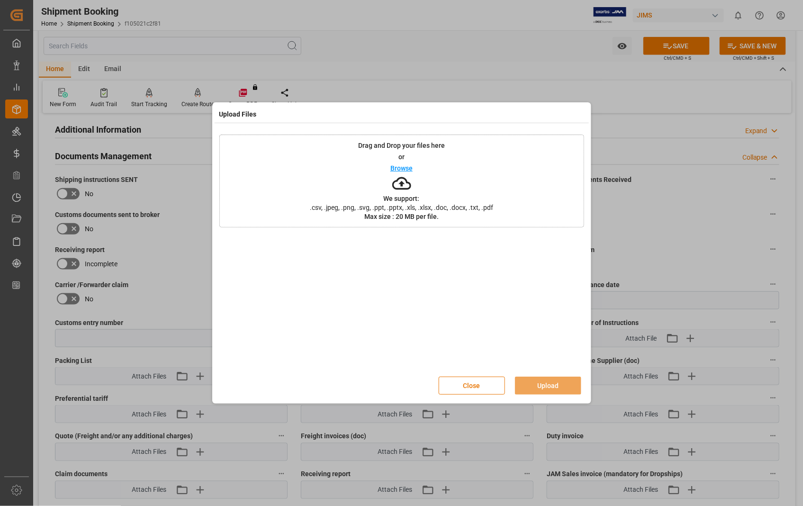
click at [404, 168] on p "Browse" at bounding box center [401, 168] width 22 height 7
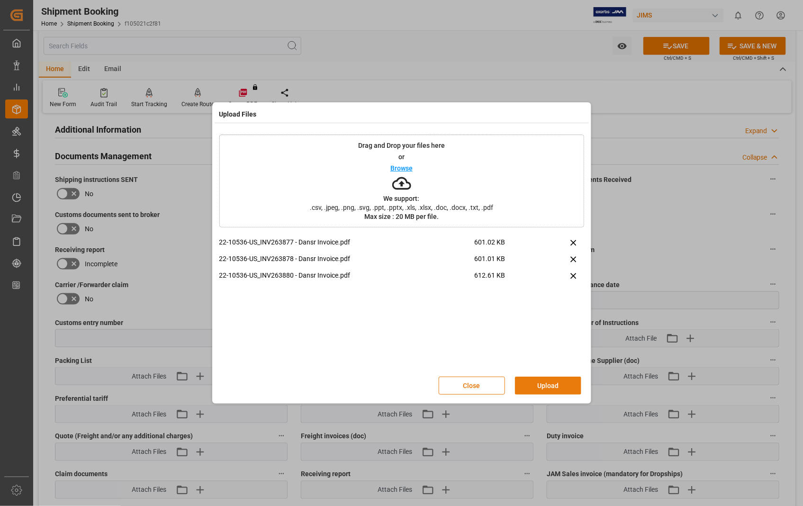
click at [557, 387] on button "Upload" at bounding box center [548, 386] width 66 height 18
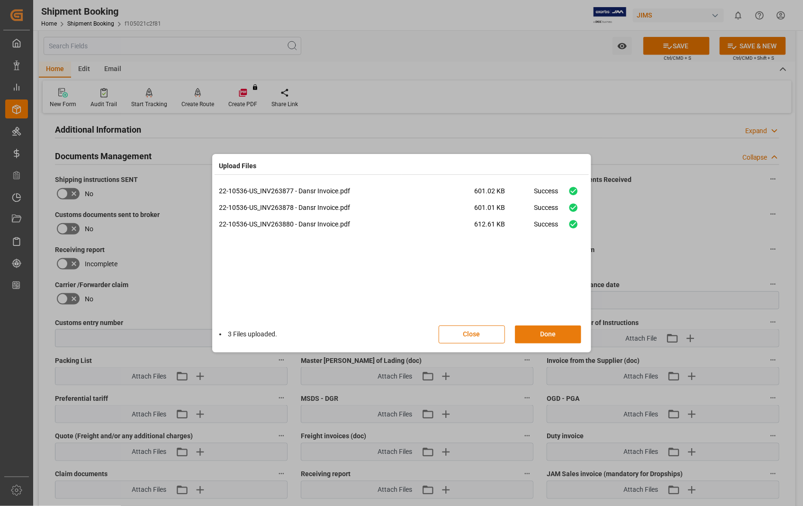
click at [551, 335] on button "Done" at bounding box center [548, 335] width 66 height 18
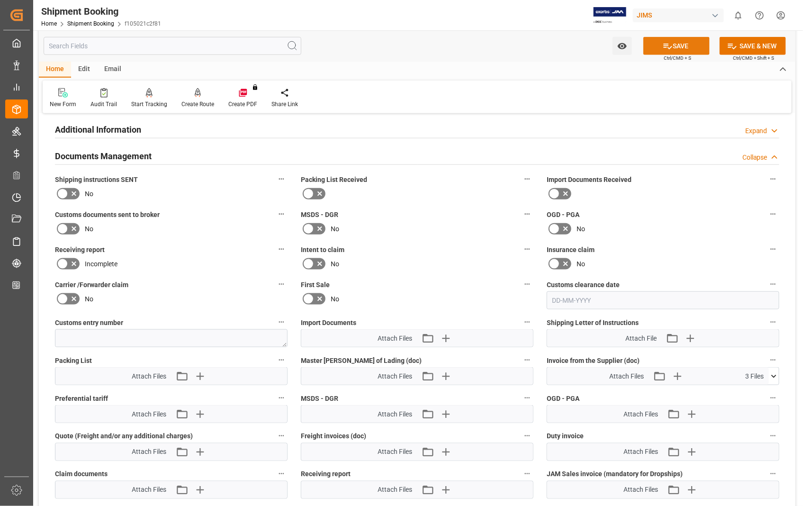
click at [688, 48] on button "SAVE" at bounding box center [677, 46] width 66 height 18
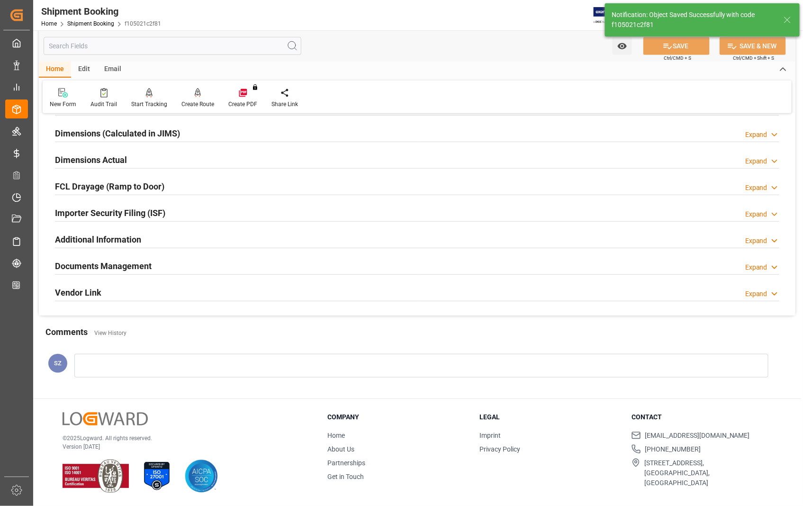
scroll to position [206, 0]
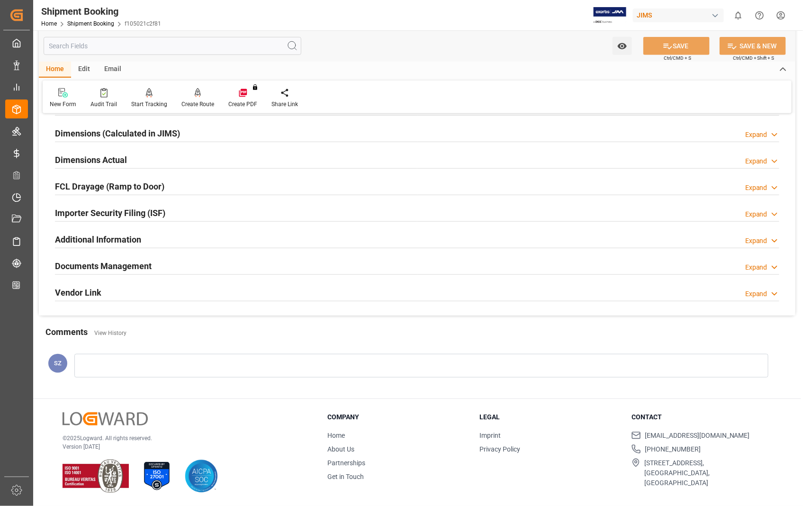
click at [124, 267] on h2 "Documents Management" at bounding box center [103, 266] width 97 height 13
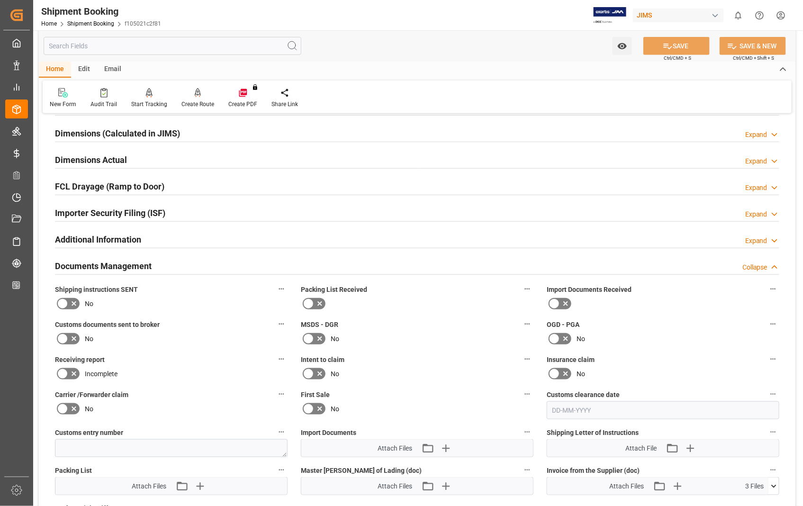
scroll to position [316, 0]
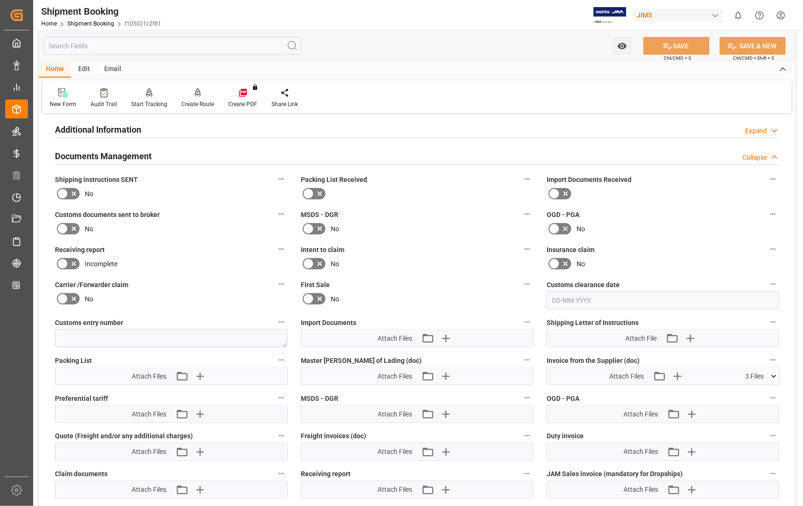
click at [101, 157] on h2 "Documents Management" at bounding box center [103, 156] width 97 height 13
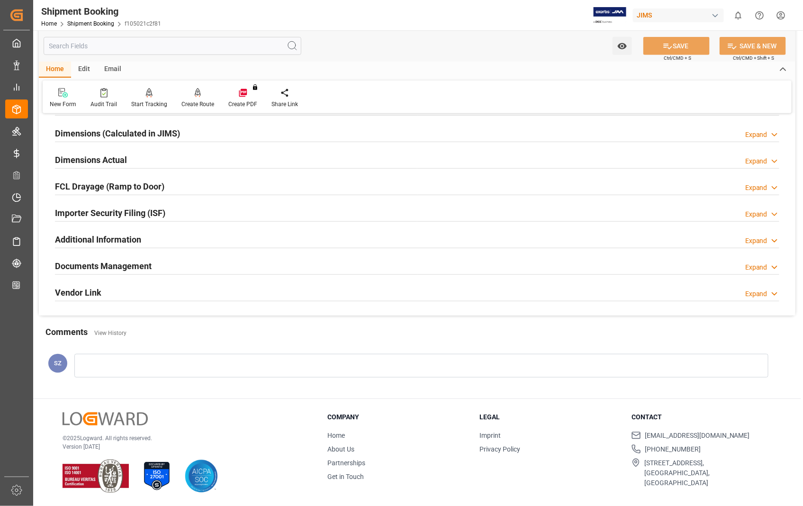
scroll to position [206, 0]
click at [98, 160] on h2 "Dimensions Actual" at bounding box center [91, 160] width 72 height 13
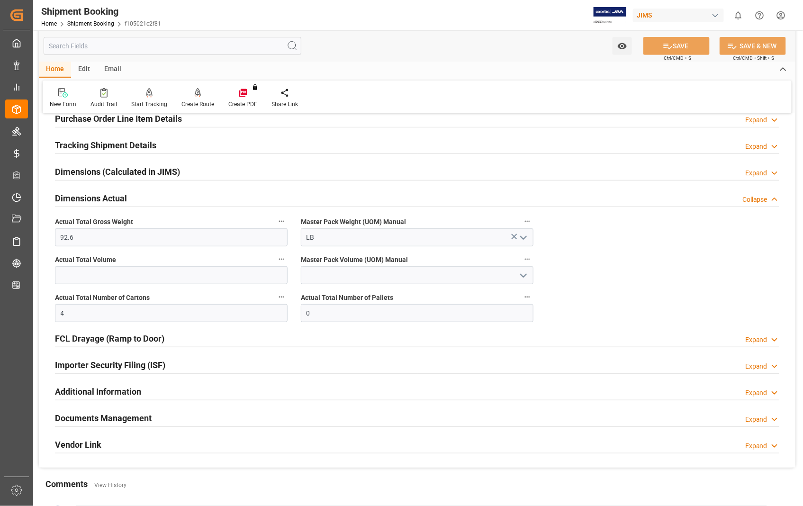
scroll to position [158, 0]
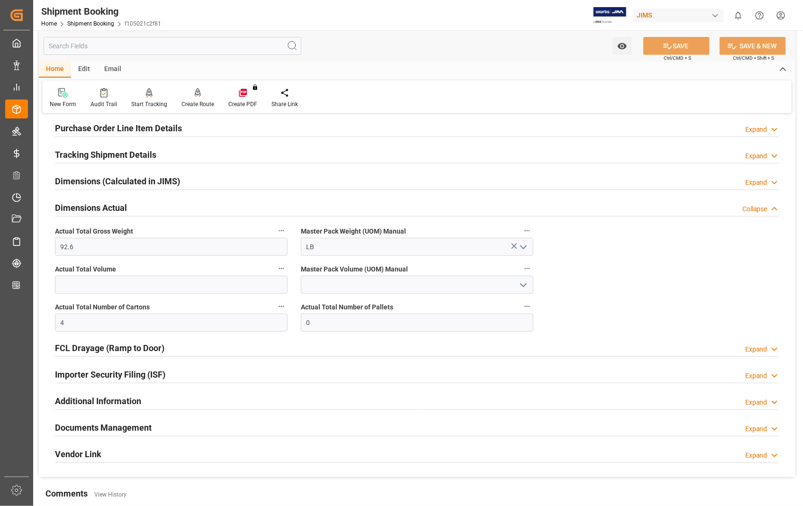
click at [99, 207] on h2 "Dimensions Actual" at bounding box center [91, 207] width 72 height 13
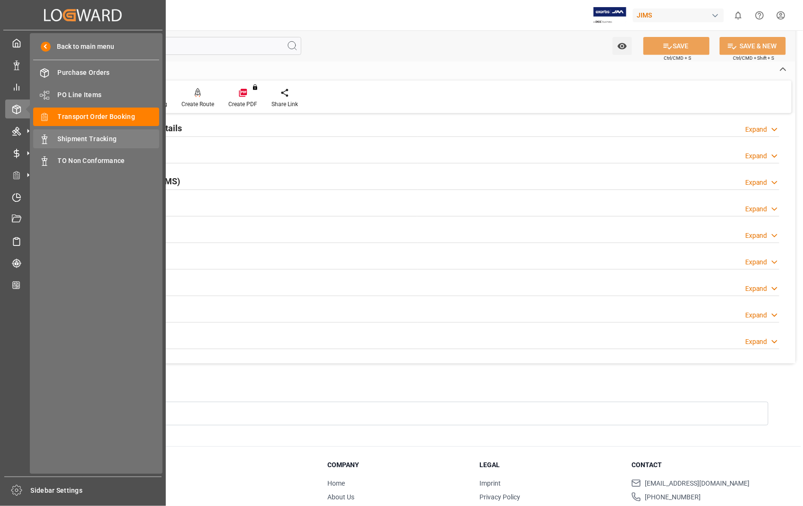
click at [76, 136] on span "Shipment Tracking" at bounding box center [109, 139] width 102 height 10
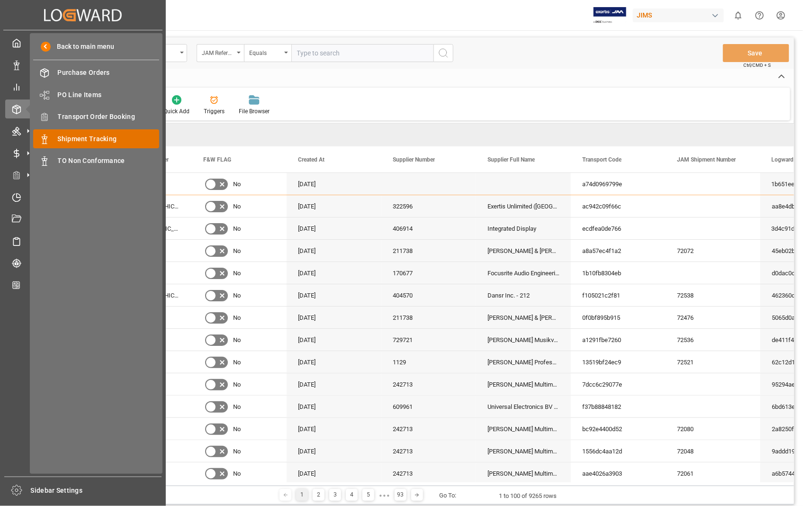
click at [101, 136] on span "Shipment Tracking" at bounding box center [109, 139] width 102 height 10
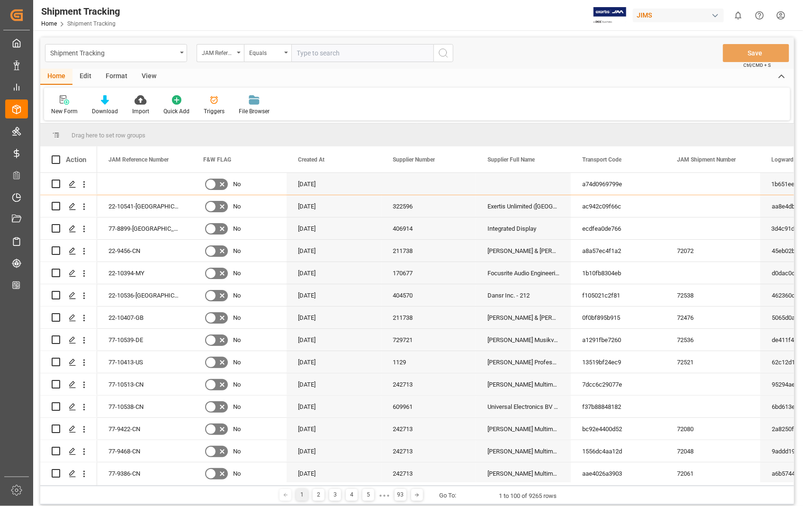
click at [373, 56] on input "text" at bounding box center [362, 53] width 142 height 18
click at [72, 295] on polygon "Press SPACE to select this row." at bounding box center [72, 294] width 5 height 5
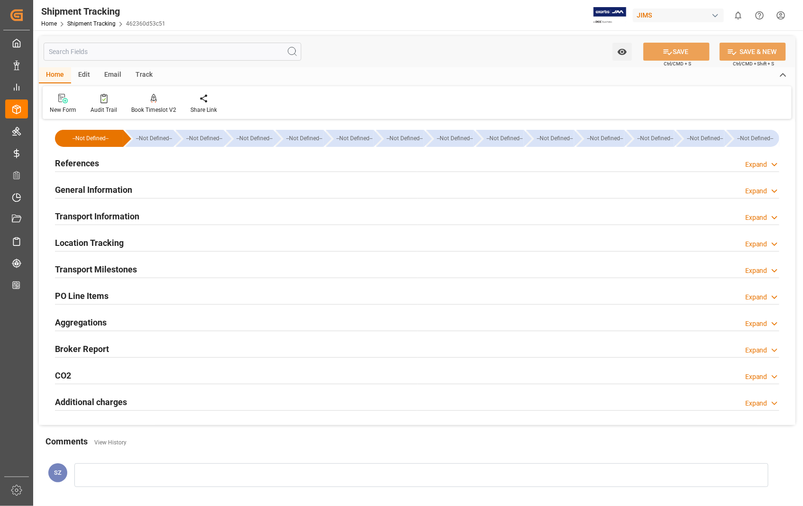
click at [109, 213] on h2 "Transport Information" at bounding box center [97, 216] width 84 height 13
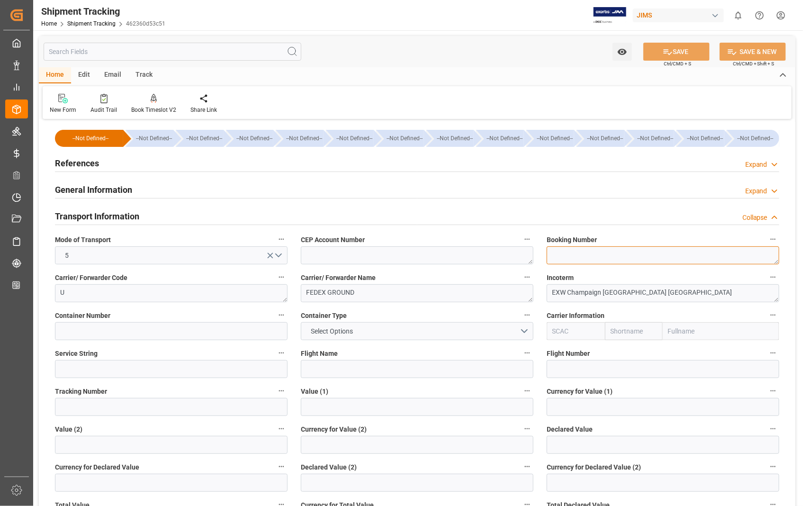
click at [581, 248] on textarea at bounding box center [663, 255] width 233 height 18
paste textarea "883476793651"
type textarea "883476793651"
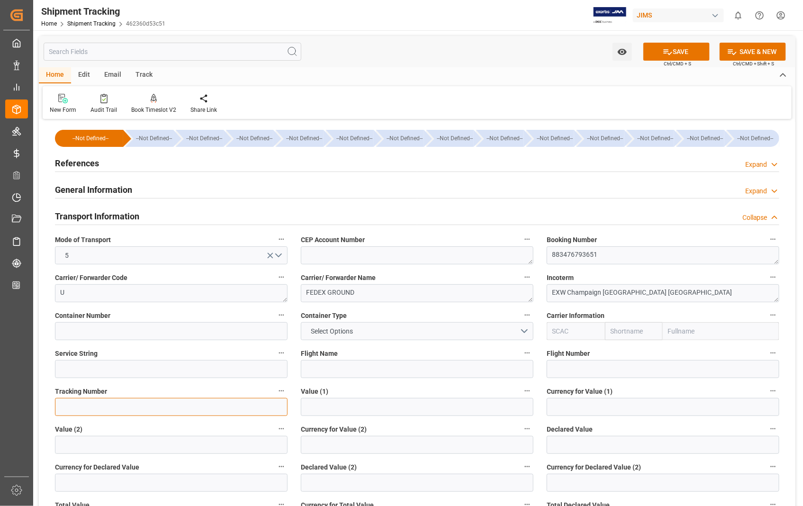
click at [180, 404] on input at bounding box center [171, 407] width 233 height 18
paste input "883476793651"
type input "883476793651"
click at [681, 52] on button "SAVE" at bounding box center [677, 52] width 66 height 18
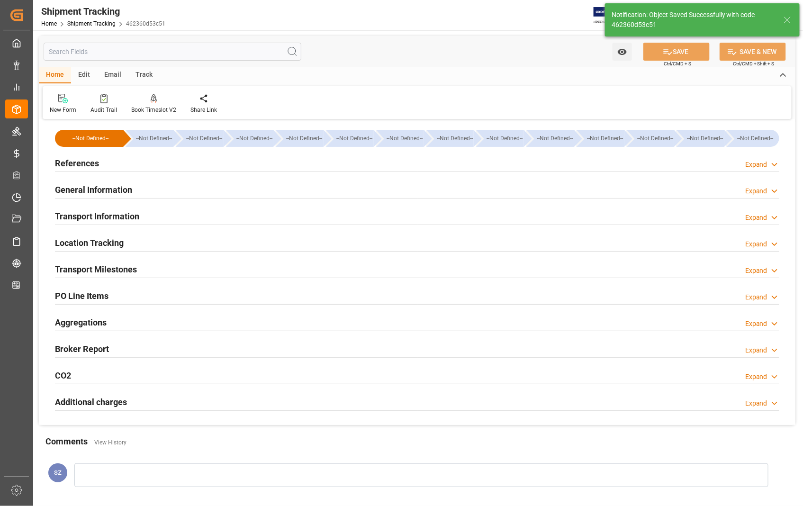
scroll to position [109, 0]
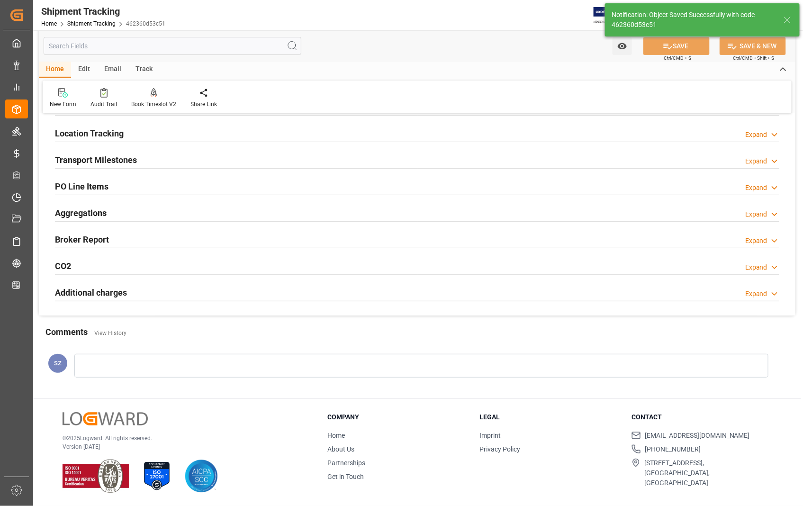
click at [106, 162] on h2 "Transport Milestones" at bounding box center [96, 160] width 82 height 13
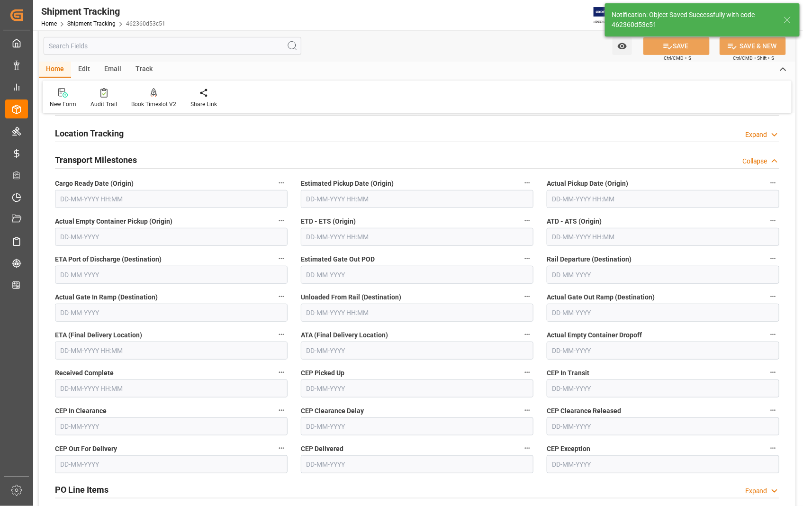
click at [420, 196] on input "text" at bounding box center [417, 199] width 233 height 18
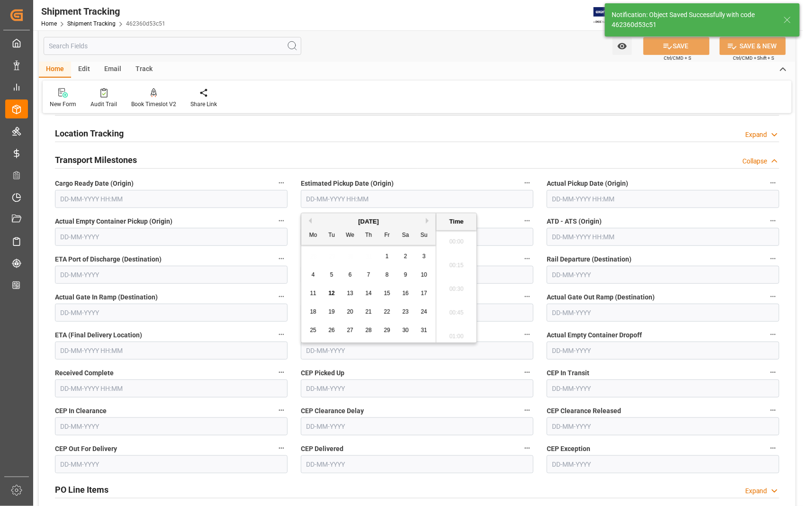
scroll to position [951, 0]
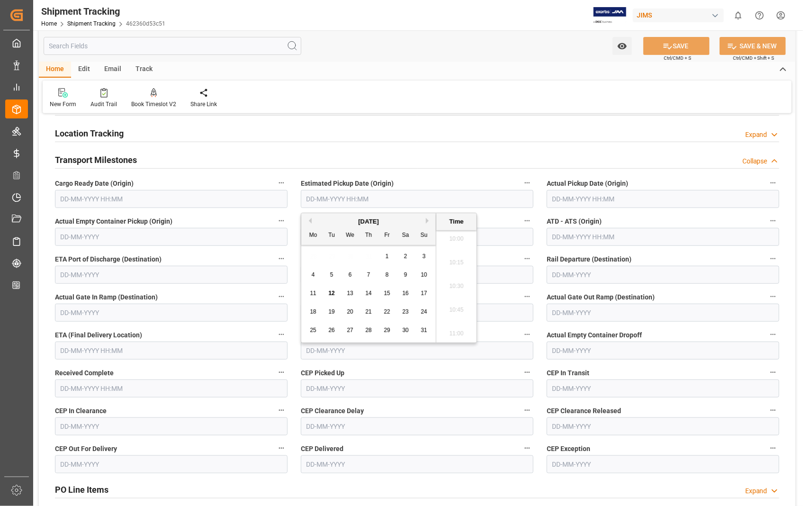
click at [314, 292] on span "11" at bounding box center [313, 293] width 6 height 7
type input "[DATE] 00:00"
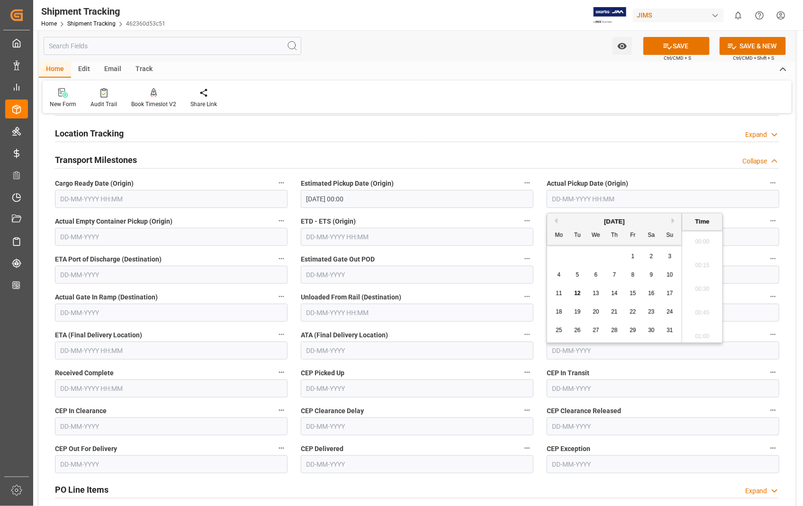
click at [643, 200] on input "text" at bounding box center [663, 199] width 233 height 18
click at [558, 293] on span "11" at bounding box center [559, 293] width 6 height 7
type input "[DATE] 00:00"
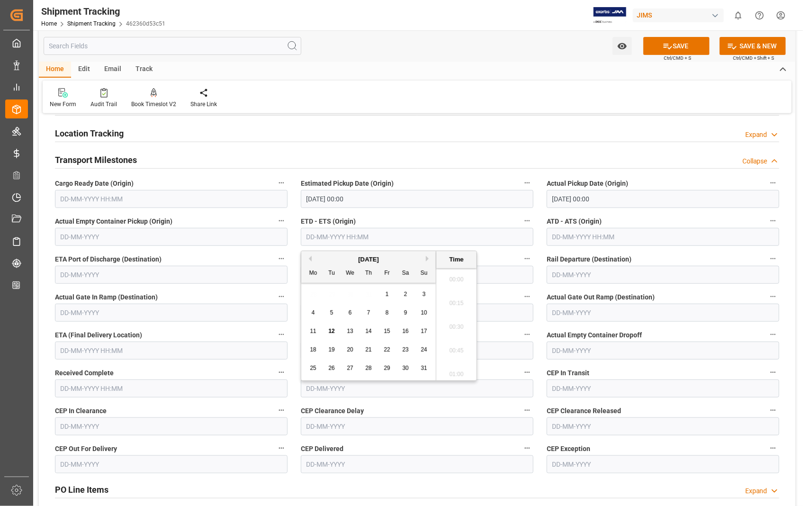
click at [395, 237] on input "text" at bounding box center [417, 237] width 233 height 18
click at [315, 334] on span "11" at bounding box center [313, 331] width 6 height 7
type input "[DATE] 00:00"
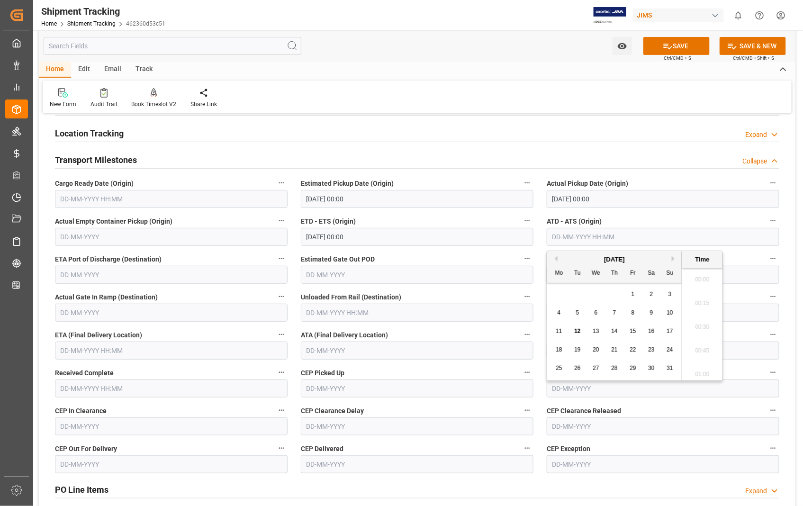
click at [670, 229] on input "text" at bounding box center [663, 237] width 233 height 18
click at [559, 333] on span "11" at bounding box center [559, 331] width 6 height 7
type input "[DATE] 00:00"
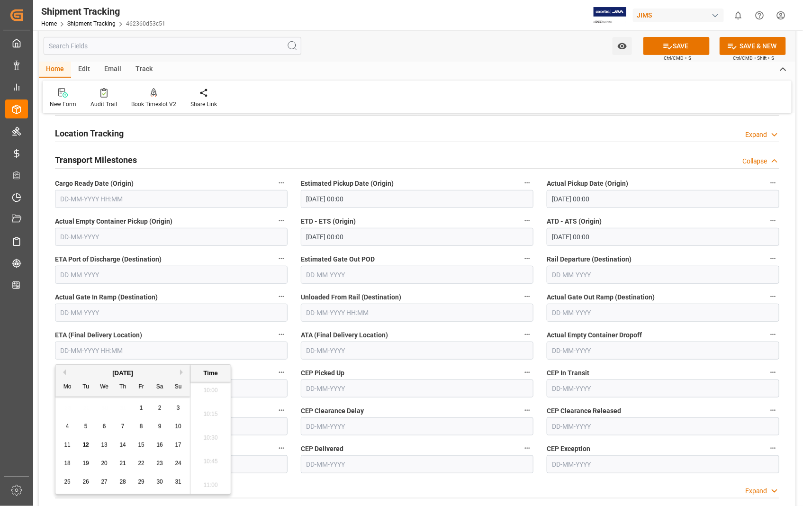
click at [172, 353] on input "text" at bounding box center [171, 351] width 233 height 18
click at [143, 445] on span "15" at bounding box center [141, 445] width 6 height 7
type input "[DATE] 00:00"
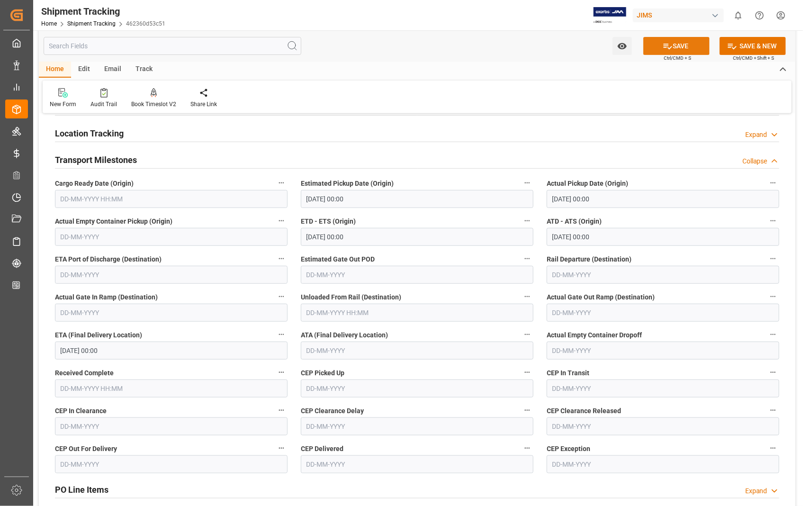
click at [679, 45] on button "SAVE" at bounding box center [677, 46] width 66 height 18
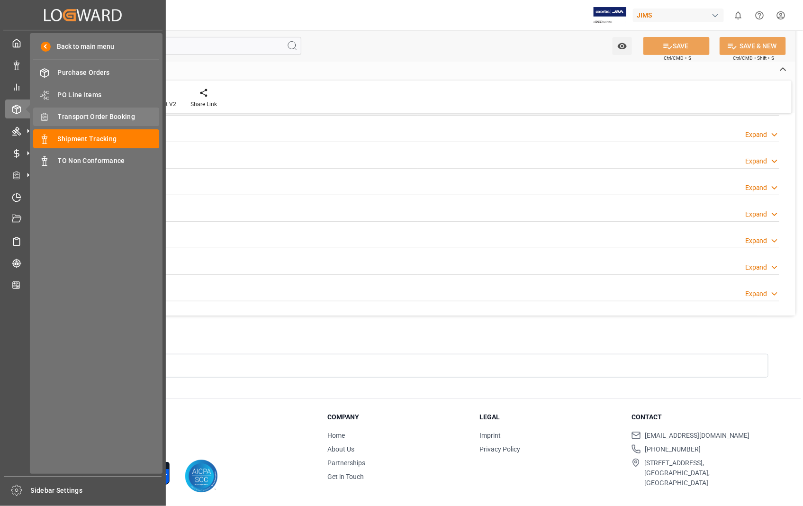
click at [98, 117] on span "Transport Order Booking" at bounding box center [109, 117] width 102 height 10
